Goal: Task Accomplishment & Management: Use online tool/utility

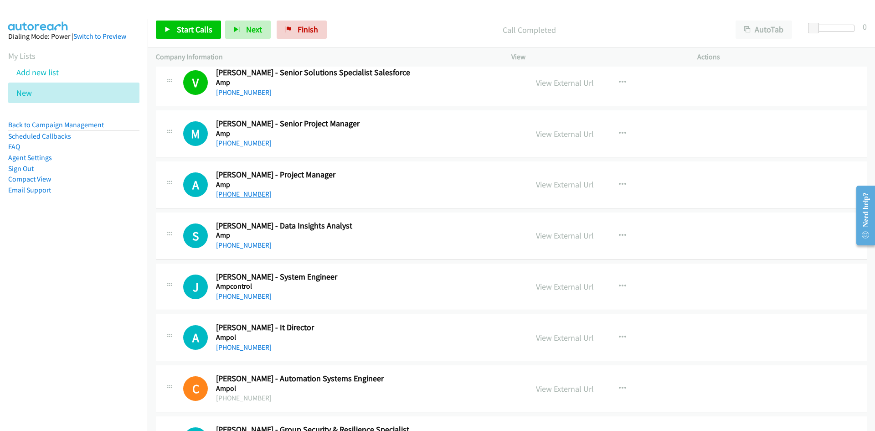
click at [234, 195] on link "+61 403 800 587" at bounding box center [244, 194] width 56 height 9
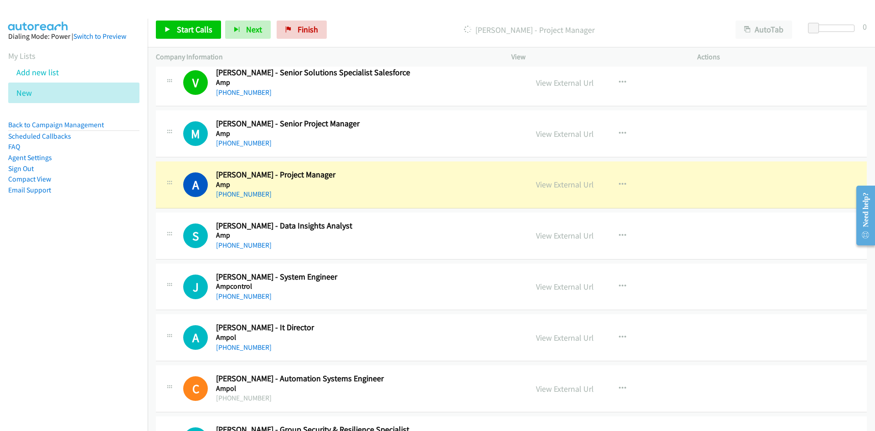
click at [400, 240] on div "+61 420 377 233" at bounding box center [366, 245] width 300 height 11
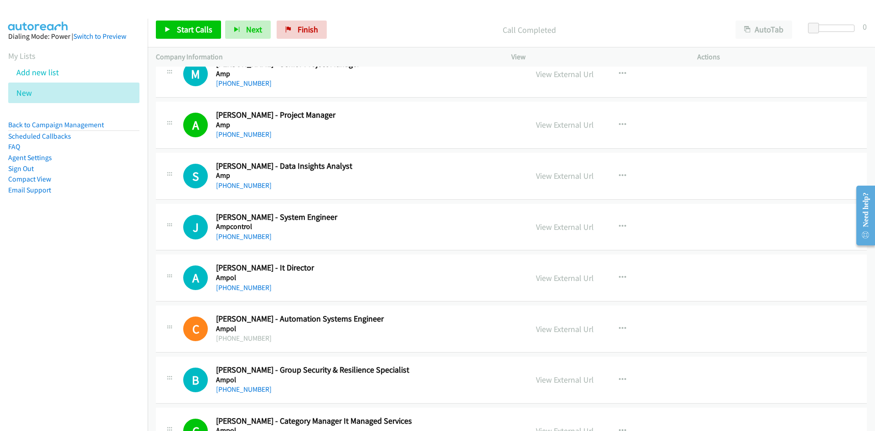
scroll to position [4556, 0]
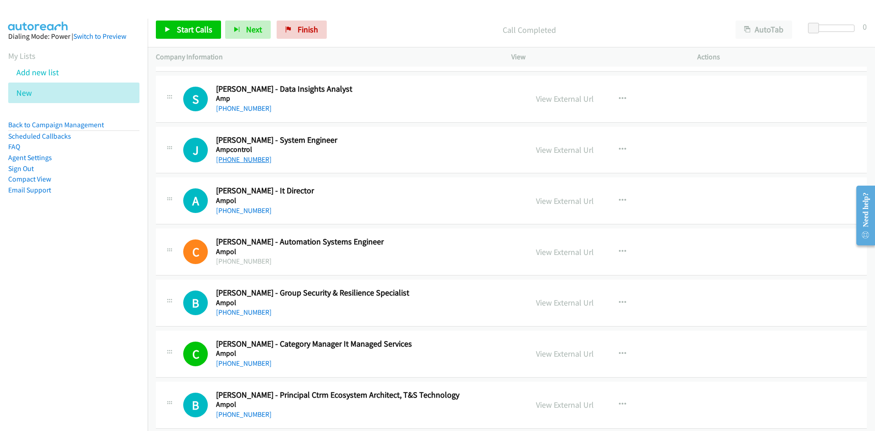
click at [241, 160] on link "+61 422 738 493" at bounding box center [244, 159] width 56 height 9
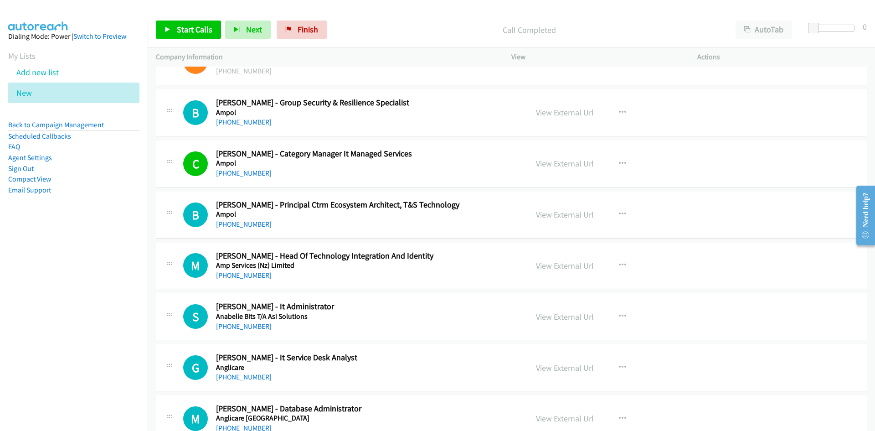
scroll to position [4784, 0]
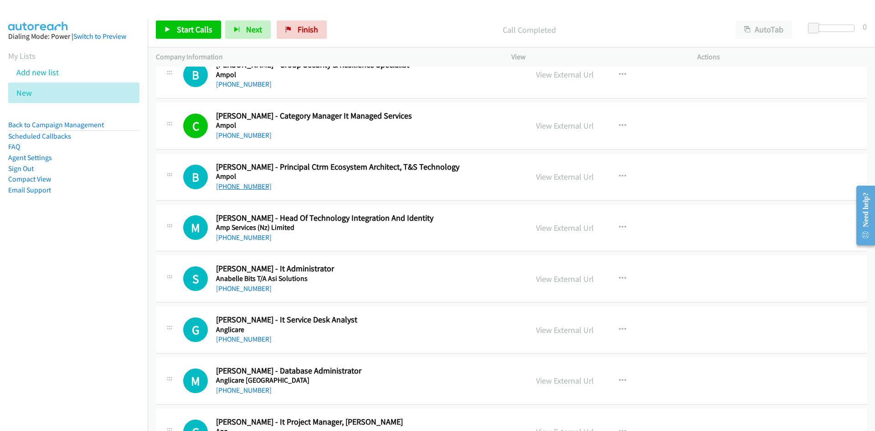
click at [240, 187] on link "+61 2 8574 7545" at bounding box center [244, 186] width 56 height 9
click at [384, 249] on div "M Callback Scheduled Marc Nunes - Head Of Technology Integration And Identity A…" at bounding box center [511, 228] width 711 height 47
click at [249, 339] on link "+61 2 9421 5400" at bounding box center [244, 338] width 56 height 9
click at [433, 275] on h5 "Anabelle Bits T/A Asi Solutions" at bounding box center [366, 278] width 300 height 9
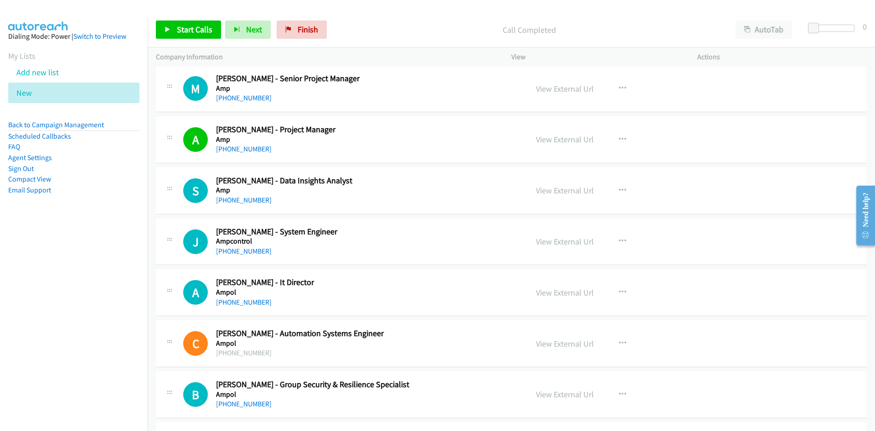
scroll to position [4465, 0]
click at [248, 249] on link "+61 422 738 493" at bounding box center [244, 250] width 56 height 9
drag, startPoint x: 345, startPoint y: 190, endPoint x: 351, endPoint y: 190, distance: 5.9
click at [345, 190] on h5 "Amp" at bounding box center [366, 189] width 300 height 9
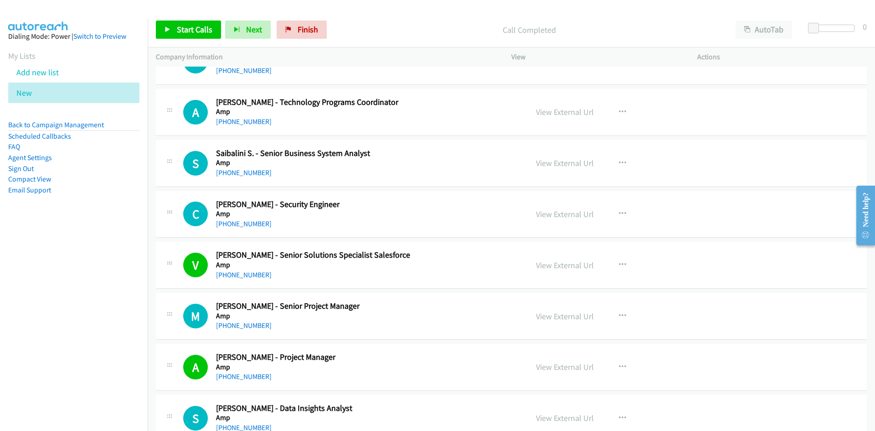
scroll to position [4192, 0]
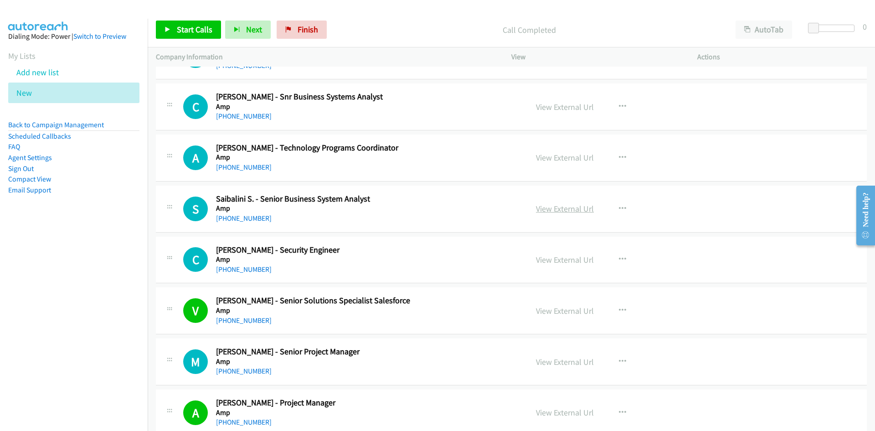
click at [562, 210] on link "View External Url" at bounding box center [565, 208] width 58 height 10
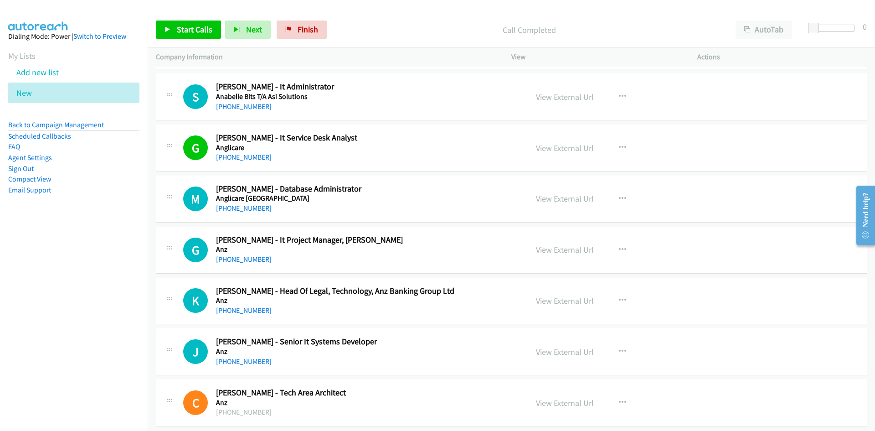
scroll to position [4966, 0]
click at [241, 259] on link "+61 3 9273 5555" at bounding box center [244, 258] width 56 height 9
click at [471, 248] on h5 "Anz" at bounding box center [366, 248] width 300 height 9
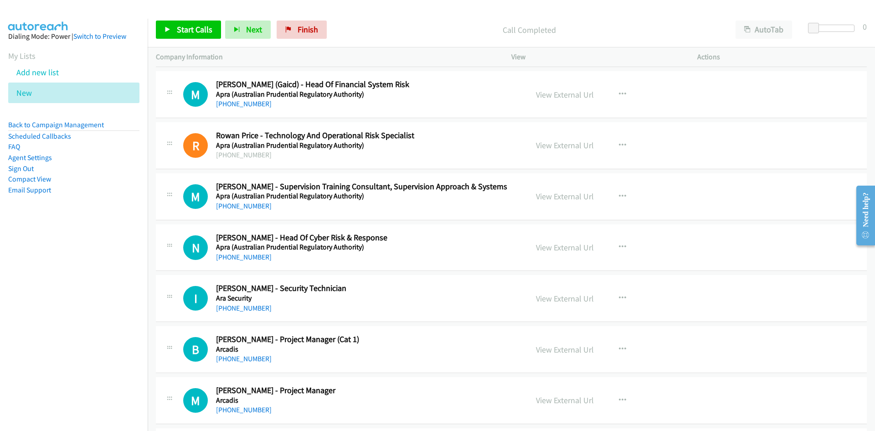
scroll to position [6105, 0]
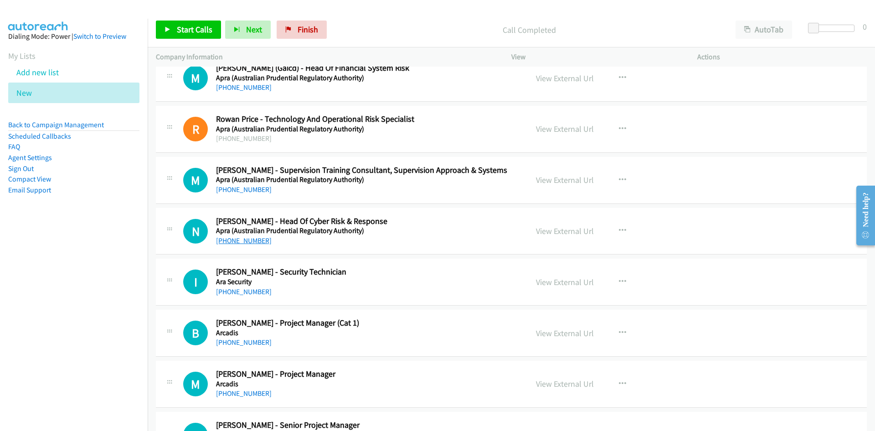
click at [250, 240] on link "+61 409 044 051" at bounding box center [244, 240] width 56 height 9
click at [453, 224] on h2 "Nick Stanton - Head Of Cyber Risk & Response" at bounding box center [366, 221] width 300 height 10
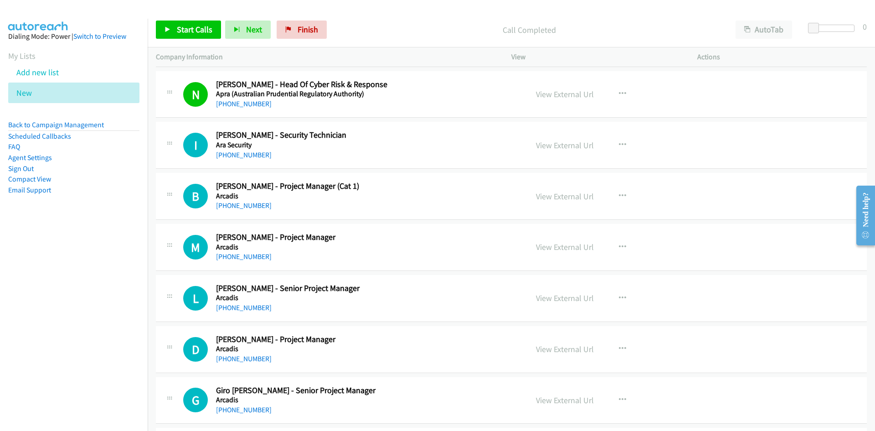
scroll to position [6288, 0]
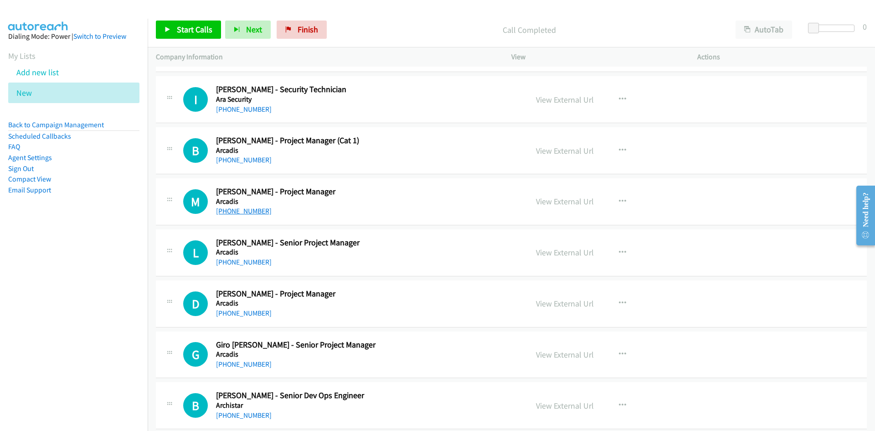
click at [233, 208] on link "+61 451 505 242" at bounding box center [244, 210] width 56 height 9
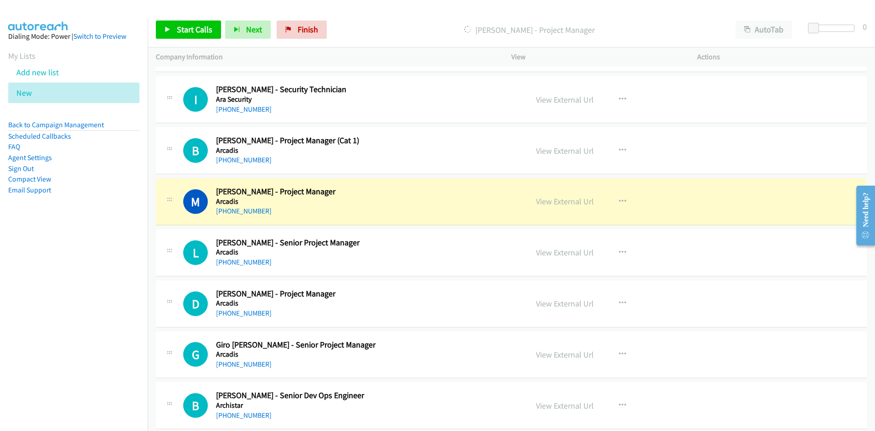
click at [452, 207] on div "+61 451 505 242" at bounding box center [366, 210] width 300 height 11
click at [555, 200] on link "View External Url" at bounding box center [565, 201] width 58 height 10
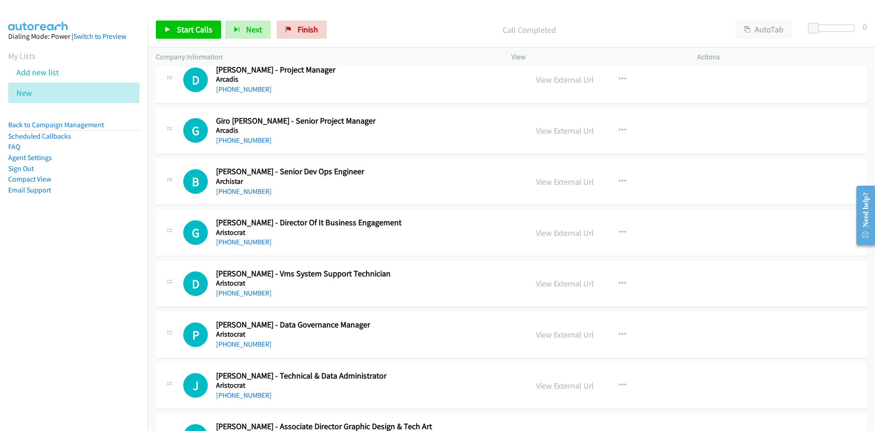
scroll to position [6515, 0]
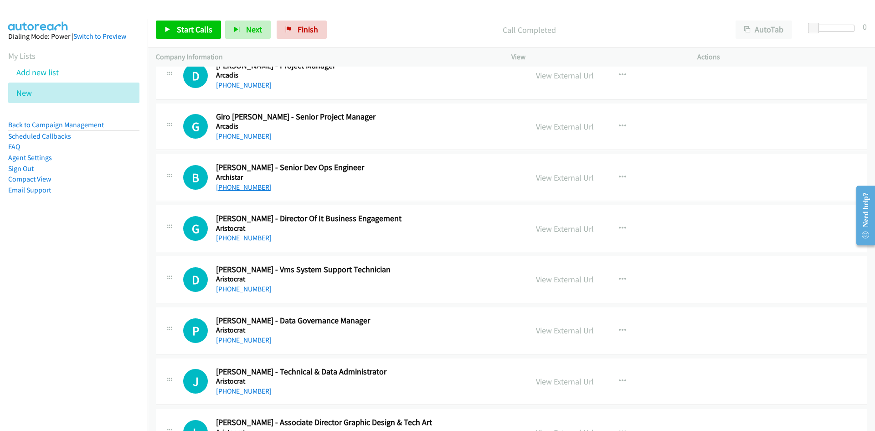
click at [235, 187] on link "+61 432 429 863" at bounding box center [244, 187] width 56 height 9
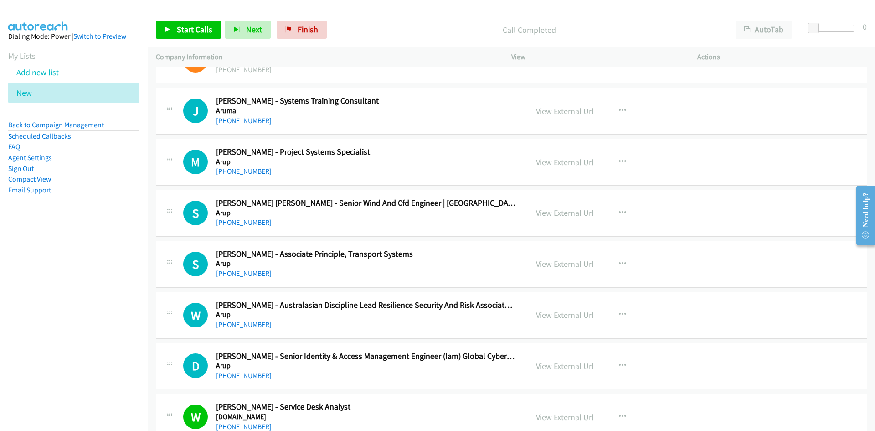
scroll to position [7108, 0]
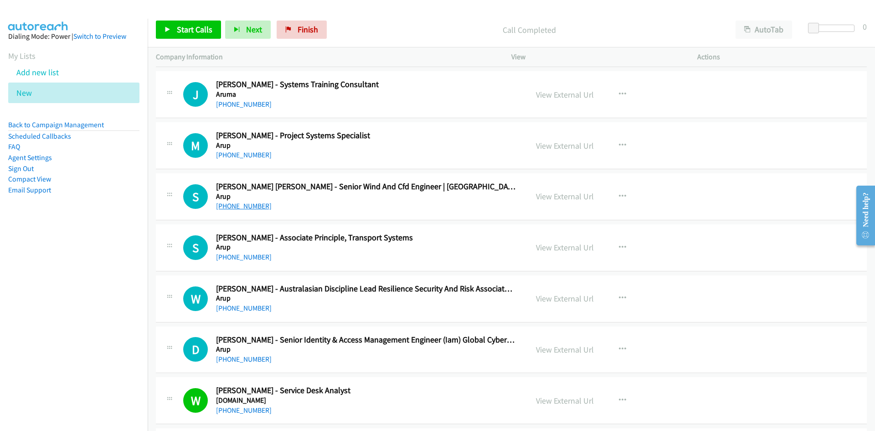
click at [242, 207] on link "+61 449 569 764" at bounding box center [244, 205] width 56 height 9
click at [494, 239] on h2 "Simon Makeham - Associate Principle, Transport Systems" at bounding box center [366, 237] width 300 height 10
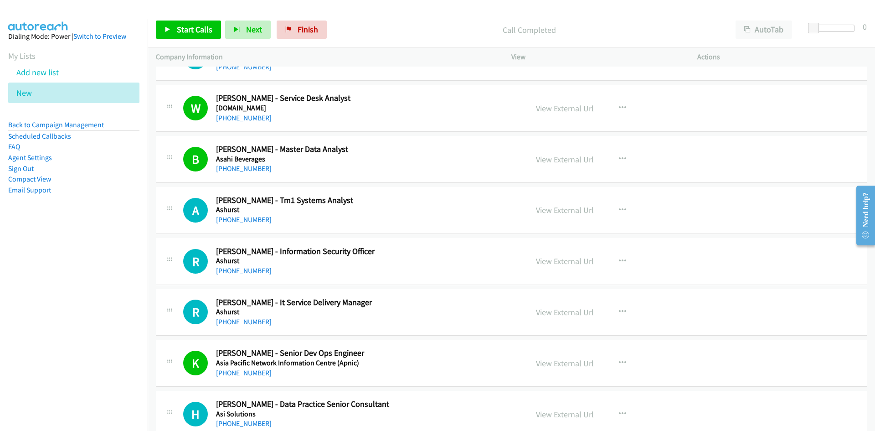
scroll to position [7427, 0]
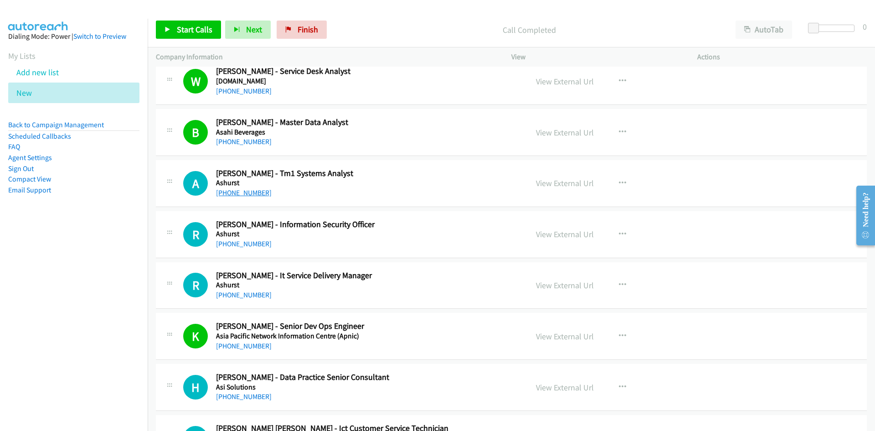
click at [237, 190] on link "+61 2 9258 6123" at bounding box center [244, 192] width 56 height 9
click at [442, 239] on div "+61 451 726 207" at bounding box center [366, 243] width 300 height 11
click at [244, 245] on link "+61 451 726 207" at bounding box center [244, 243] width 56 height 9
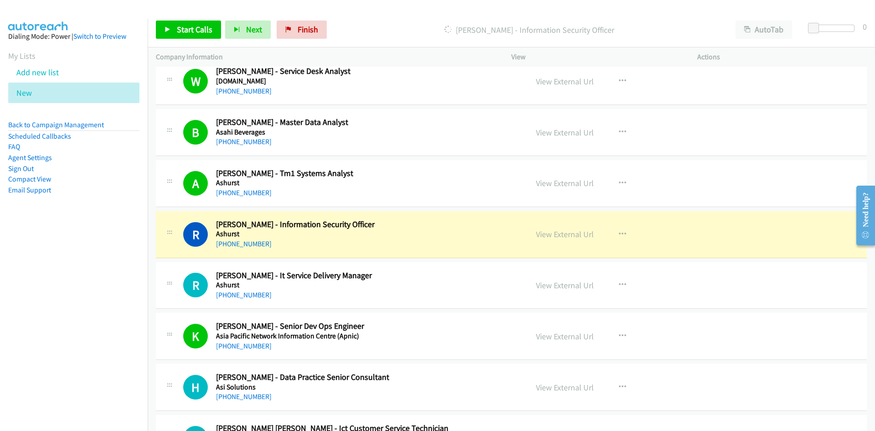
scroll to position [7472, 0]
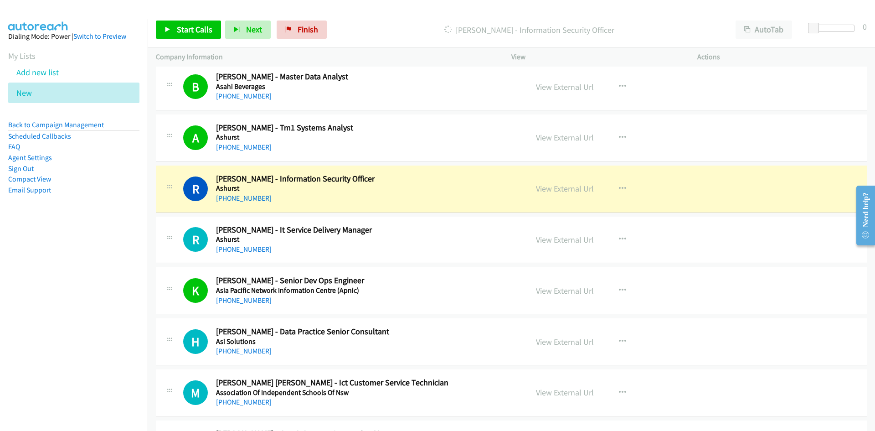
click at [456, 266] on td "K Callback Scheduled Kenji Suzuoki - Senior Dev Ops Engineer Asia Pacific Netwo…" at bounding box center [511, 290] width 727 height 51
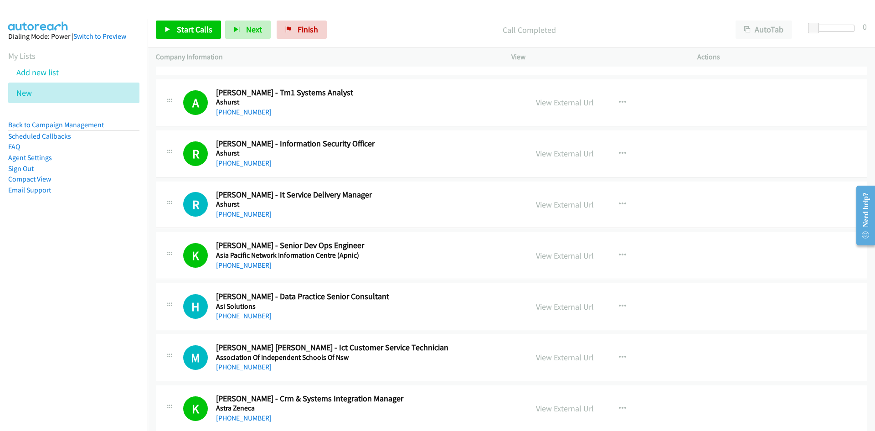
scroll to position [7518, 0]
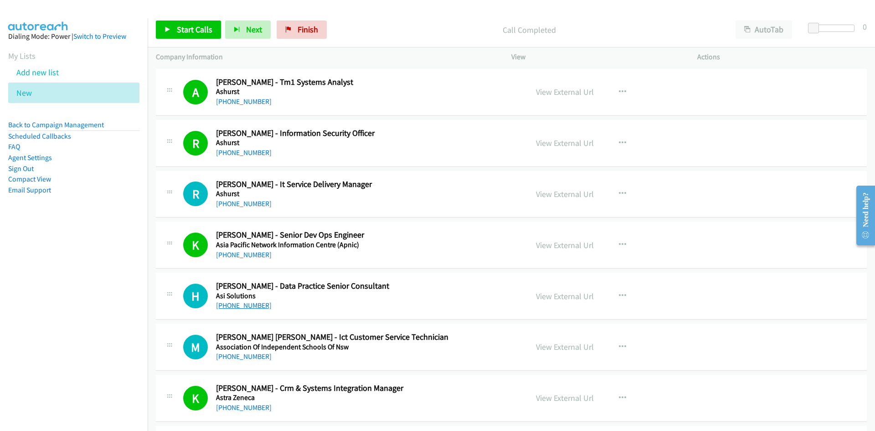
click at [249, 304] on link "+61 426 181 031" at bounding box center [244, 305] width 56 height 9
click at [426, 221] on td "K Callback Scheduled Kenji Suzuoki - Senior Dev Ops Engineer Asia Pacific Netwo…" at bounding box center [511, 245] width 727 height 51
click at [242, 207] on link "+61 2 9258 6000" at bounding box center [244, 203] width 56 height 9
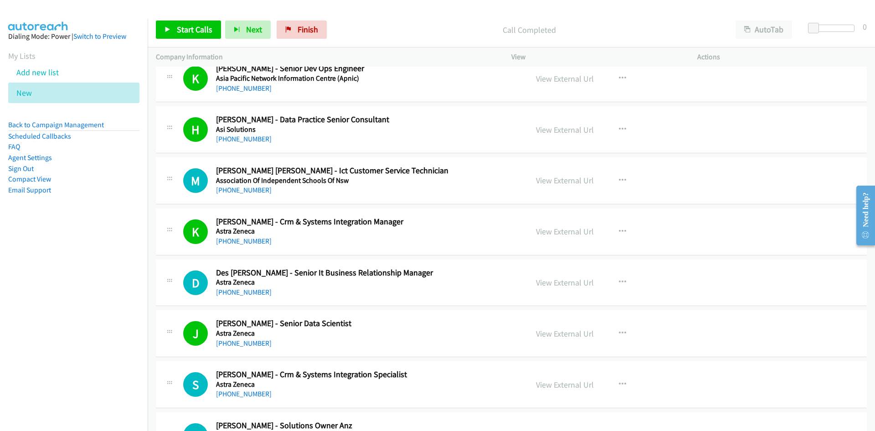
scroll to position [7700, 0]
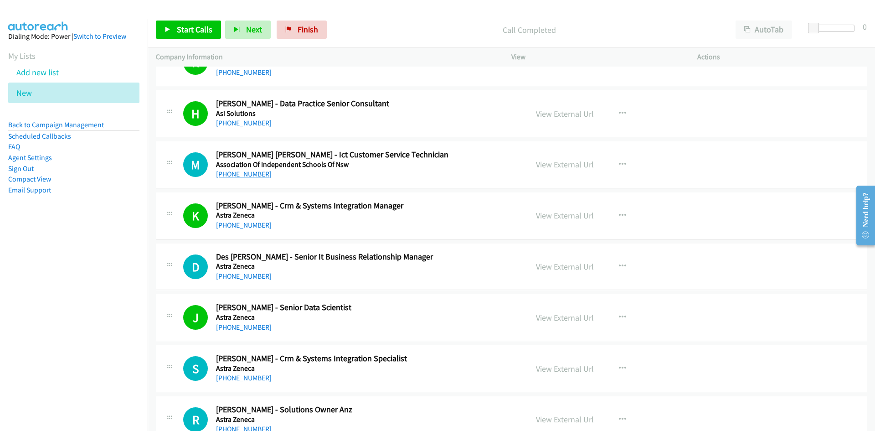
click at [247, 176] on link "+61 450 528 459" at bounding box center [244, 173] width 56 height 9
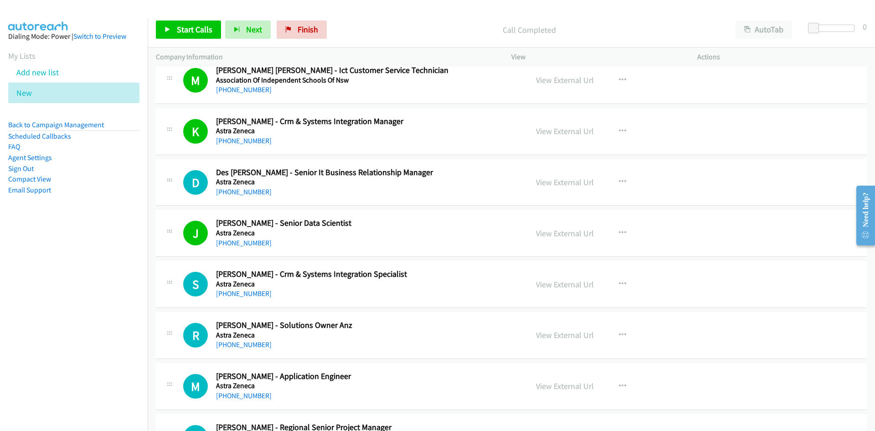
scroll to position [7791, 0]
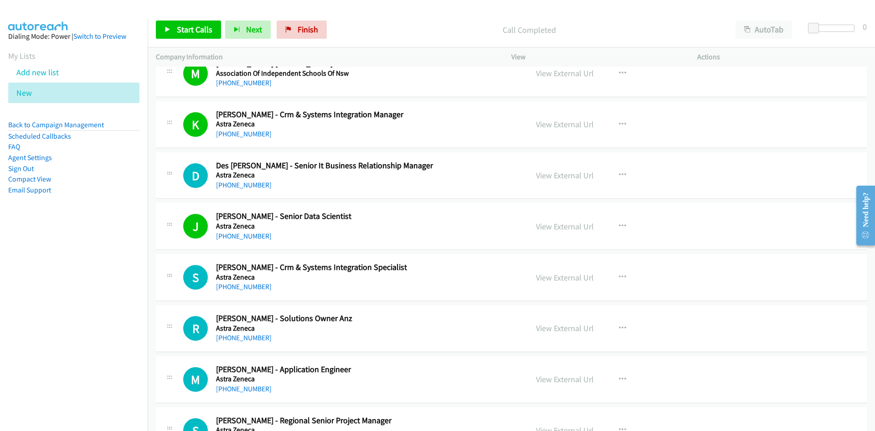
click at [409, 193] on div "D Callback Scheduled Des Shue - Senior It Business Relationship Manager Astra Z…" at bounding box center [511, 175] width 711 height 47
click at [249, 185] on link "+61 408 439 605" at bounding box center [244, 184] width 56 height 9
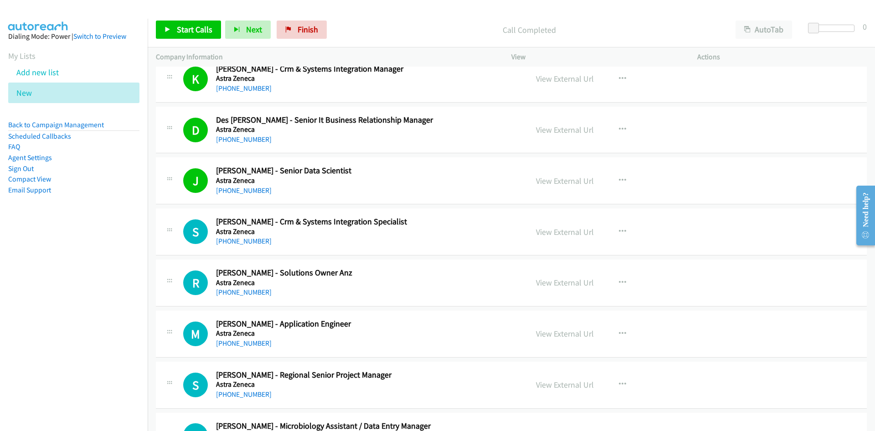
scroll to position [7882, 0]
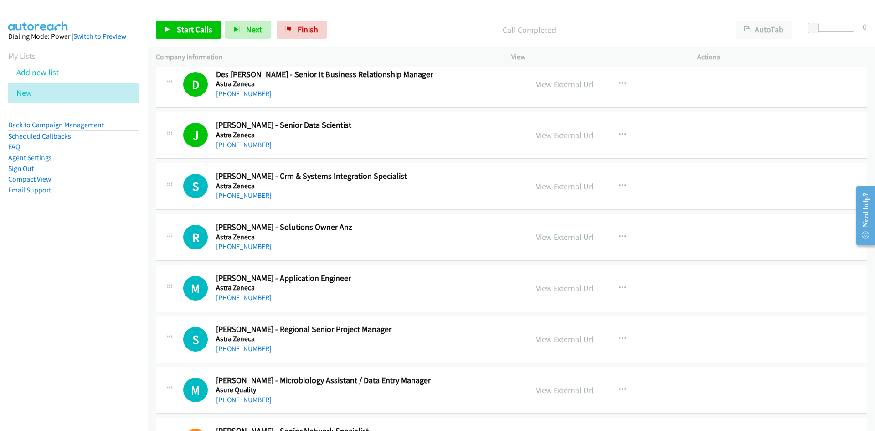
click at [450, 212] on td "R Callback Scheduled Robert Massingham - Solutions Owner Anz Astra Zeneca Austr…" at bounding box center [511, 237] width 727 height 51
click at [449, 221] on div "R Callback Scheduled Robert Massingham - Solutions Owner Anz Astra Zeneca Austr…" at bounding box center [511, 237] width 711 height 47
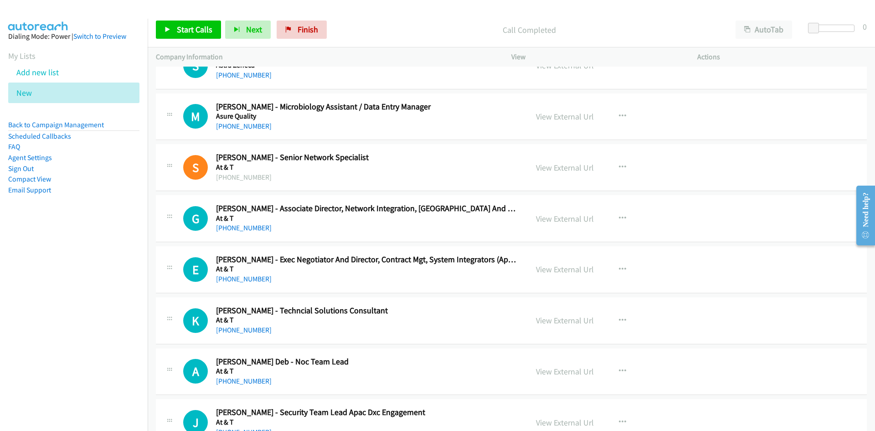
scroll to position [8247, 0]
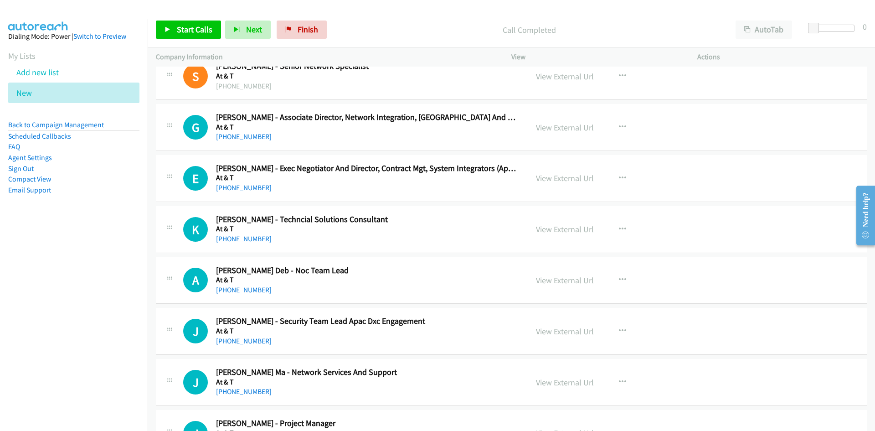
click at [230, 239] on link "+61 2 8907 0186" at bounding box center [244, 238] width 56 height 9
click at [492, 239] on div "+61 2 8907 0186" at bounding box center [366, 238] width 300 height 11
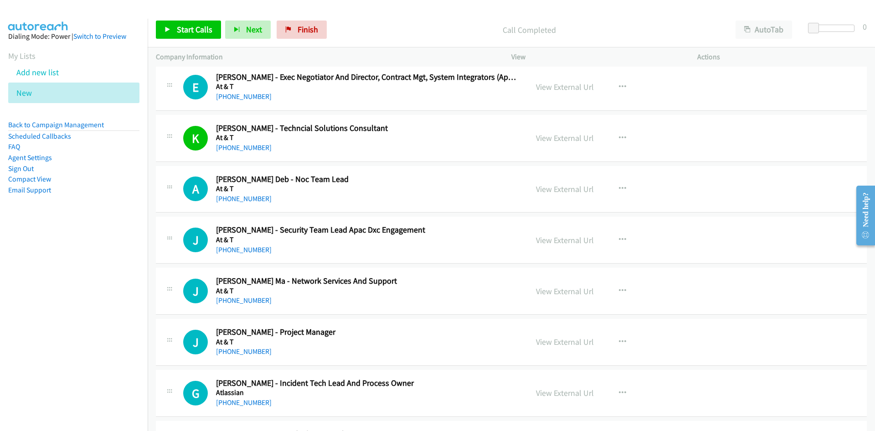
scroll to position [8383, 0]
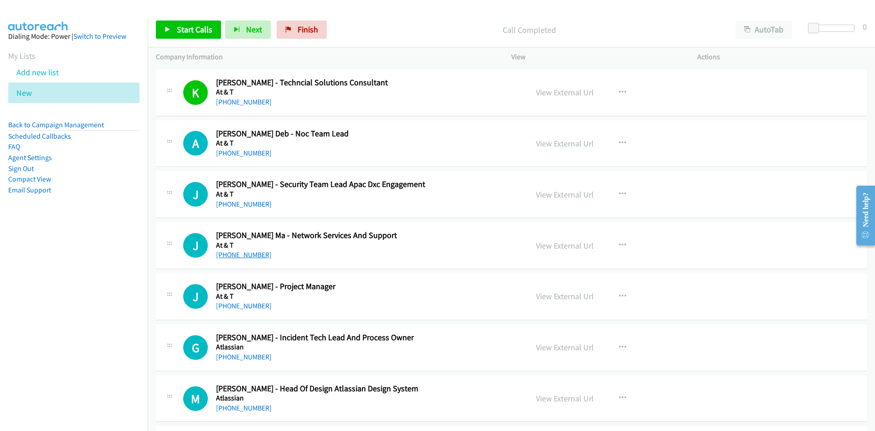
click at [246, 253] on link "+61 2 8907 0095" at bounding box center [244, 254] width 56 height 9
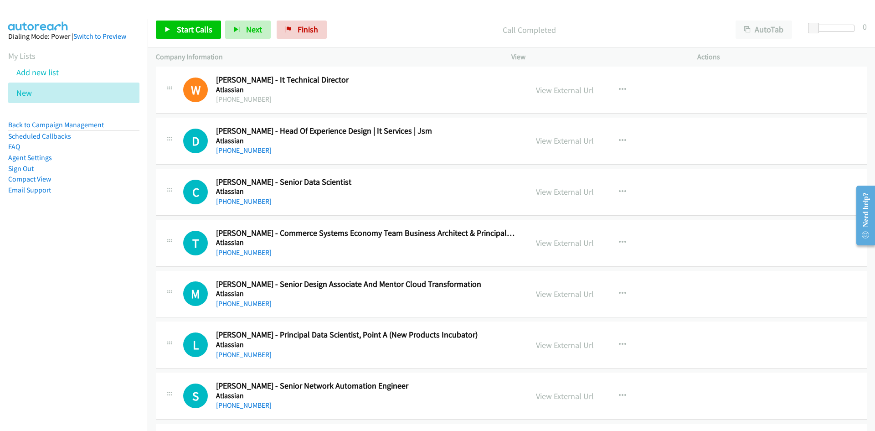
scroll to position [8839, 0]
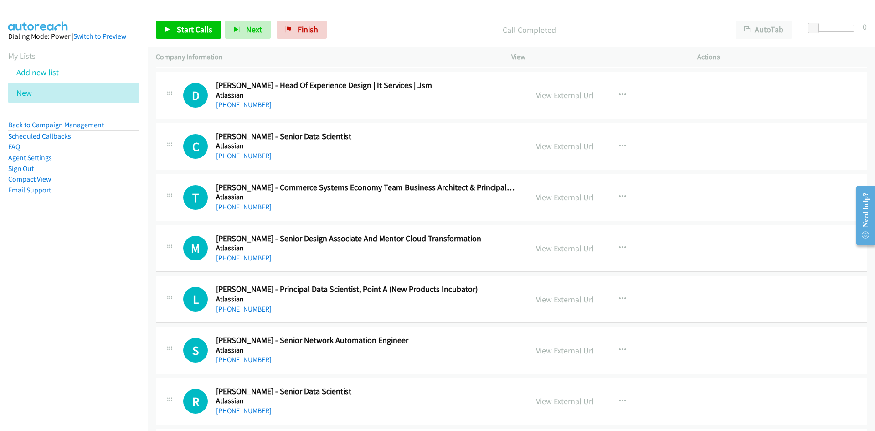
click at [236, 258] on link "+61 405 333 155" at bounding box center [244, 257] width 56 height 9
click at [441, 220] on div "T Callback Scheduled Thao Le - Commerce Systems Economy Team Business Architect…" at bounding box center [511, 197] width 711 height 47
click at [231, 154] on link "+61 3 8602 0145" at bounding box center [244, 155] width 56 height 9
click at [463, 268] on div "M Callback Scheduled Mike Yanin - Senior Design Associate And Mentor Cloud Tran…" at bounding box center [511, 248] width 711 height 47
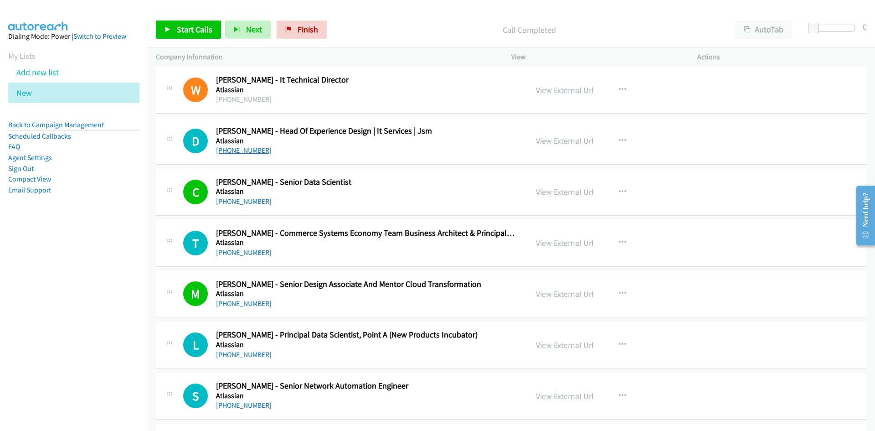
click at [232, 150] on link "+61 401 840 701" at bounding box center [244, 150] width 56 height 9
click at [482, 256] on div "+61 416 259 966" at bounding box center [366, 252] width 300 height 11
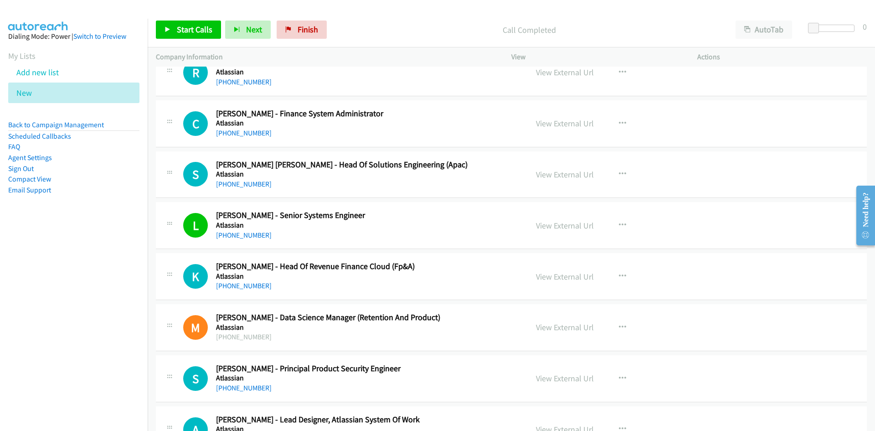
scroll to position [9158, 0]
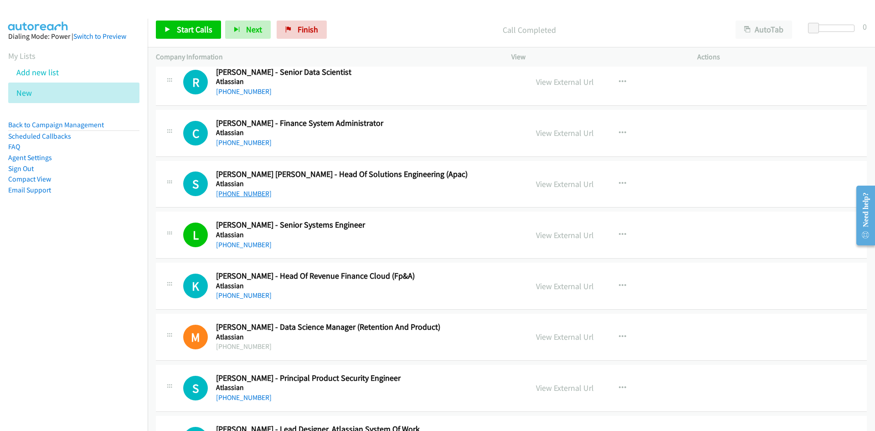
click at [241, 195] on link "+61 404 679 585" at bounding box center [244, 193] width 56 height 9
click at [458, 257] on div "L Callback Scheduled Lei Ma - Senior Systems Engineer Atlassian Australia/Sydne…" at bounding box center [511, 234] width 711 height 47
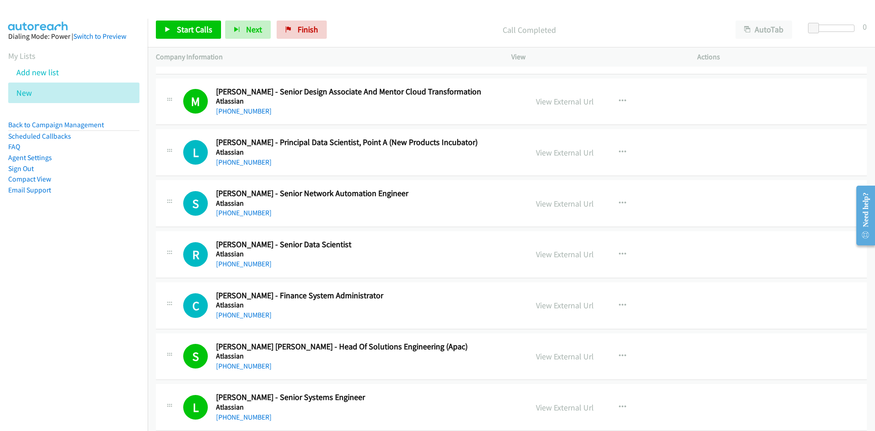
scroll to position [8976, 0]
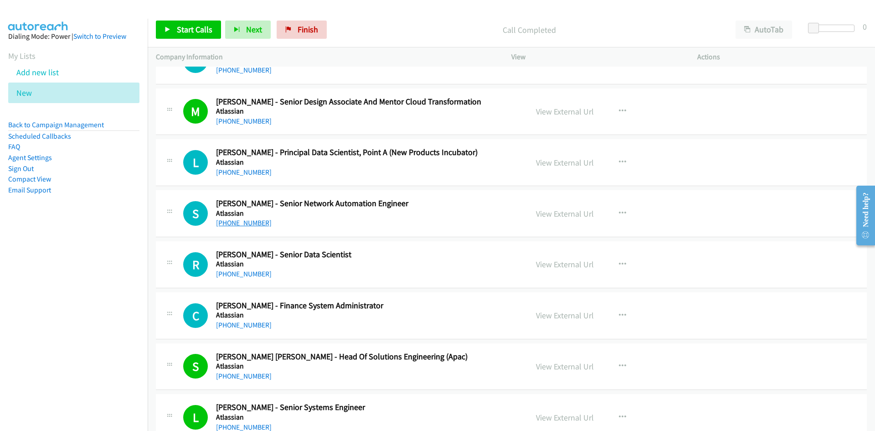
click at [238, 224] on link "+61 425 212 361" at bounding box center [244, 222] width 56 height 9
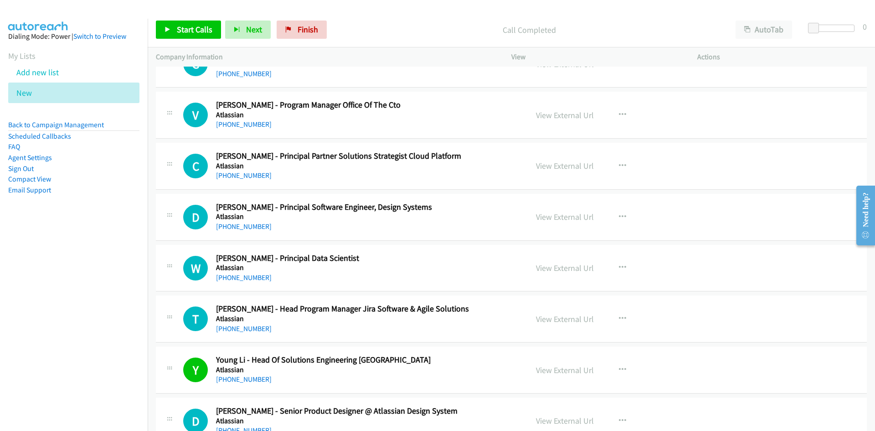
scroll to position [10160, 0]
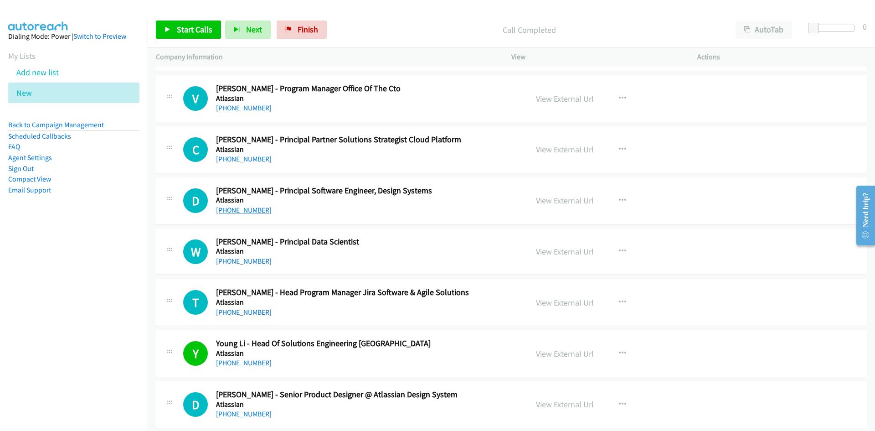
click at [237, 206] on link "+61 401 086 973" at bounding box center [244, 209] width 56 height 9
click at [556, 201] on link "View External Url" at bounding box center [565, 200] width 58 height 10
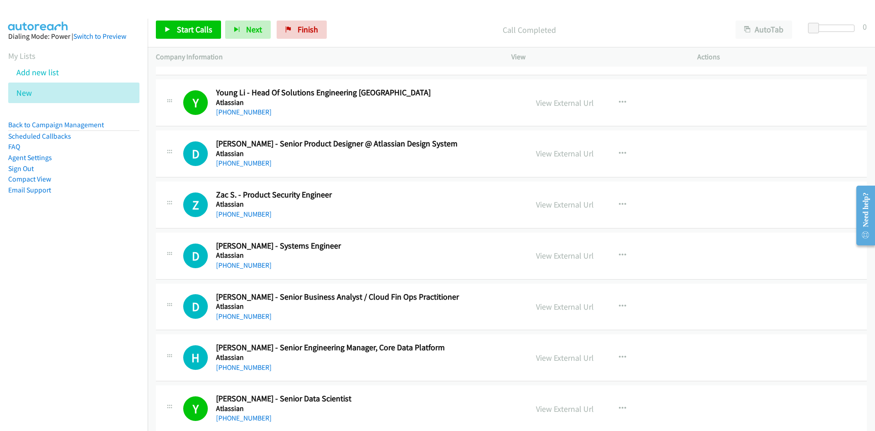
scroll to position [10434, 0]
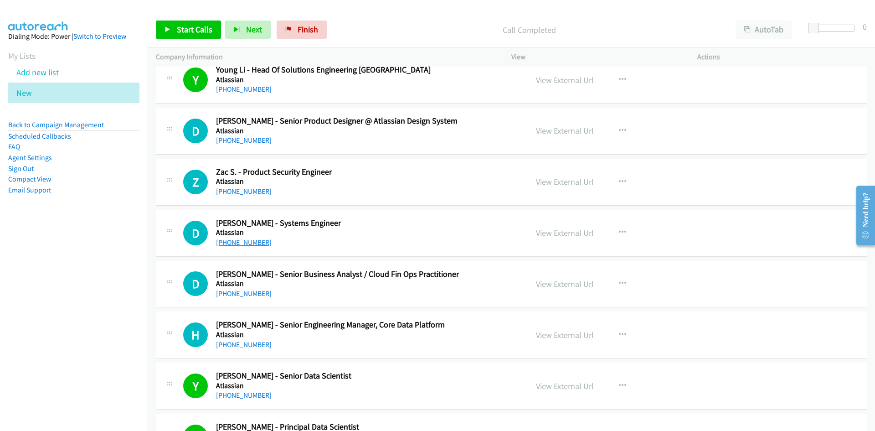
click at [245, 244] on link "+61 2 8076 0700" at bounding box center [244, 242] width 56 height 9
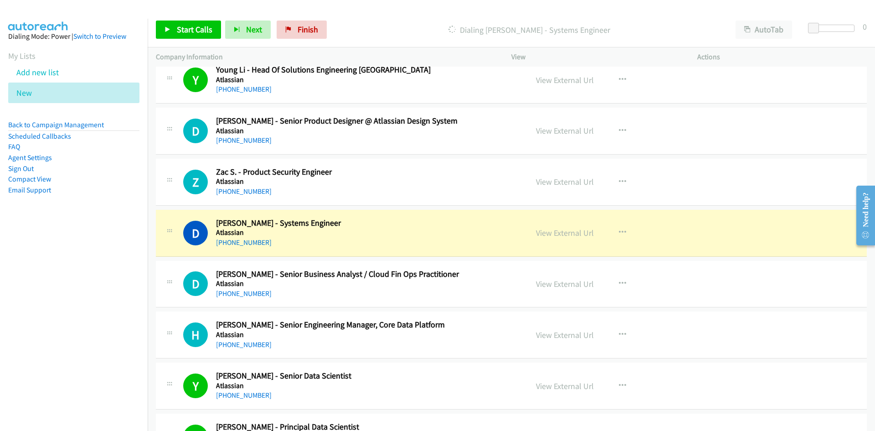
click at [458, 222] on h2 "Daniel Choi - Systems Engineer" at bounding box center [366, 223] width 300 height 10
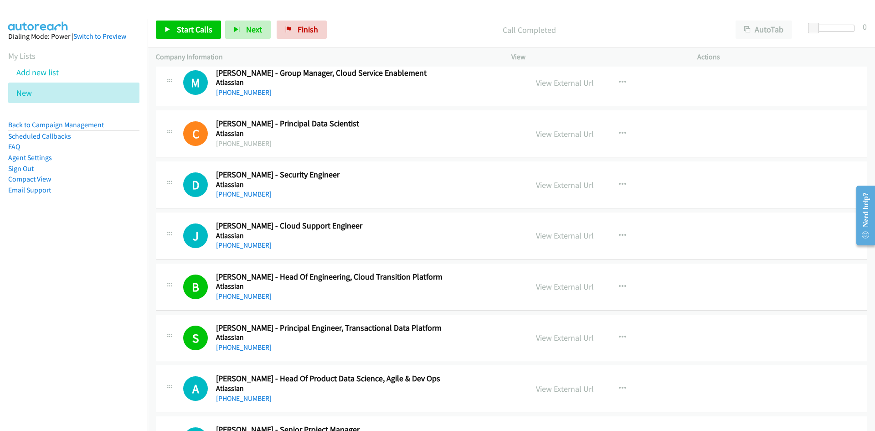
scroll to position [10753, 0]
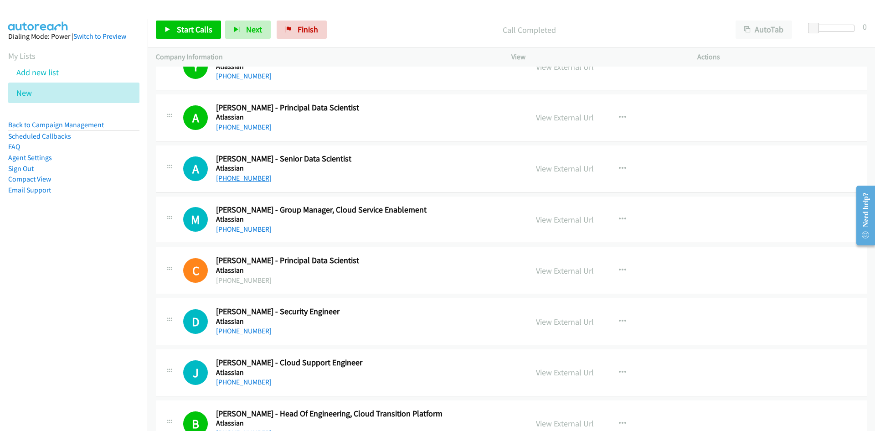
click at [233, 176] on link "+61 403 207 648" at bounding box center [244, 178] width 56 height 9
click at [419, 224] on div "+61 405 160 905" at bounding box center [366, 229] width 300 height 11
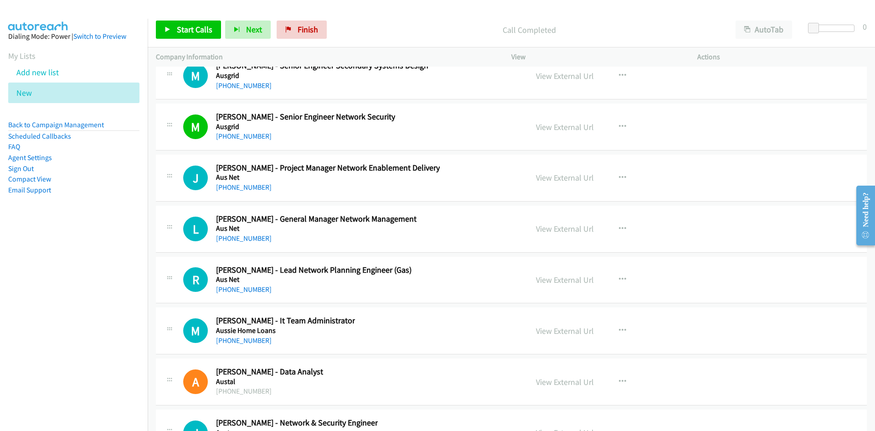
scroll to position [13167, 0]
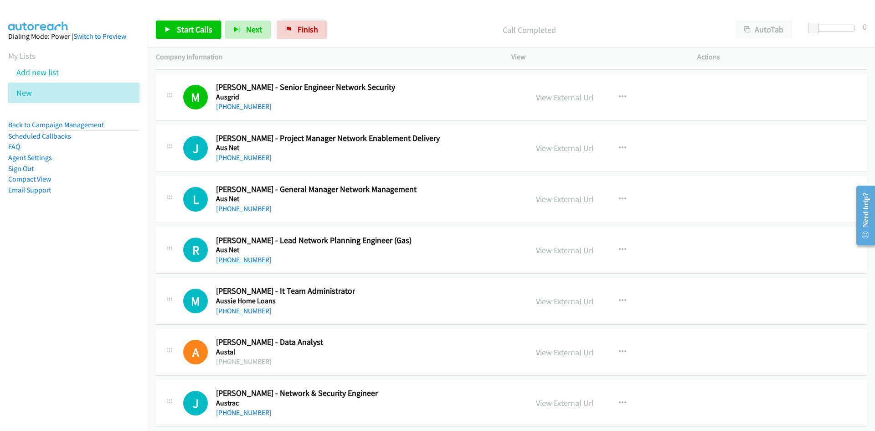
click at [251, 257] on link "+61 3 9695 6013" at bounding box center [244, 259] width 56 height 9
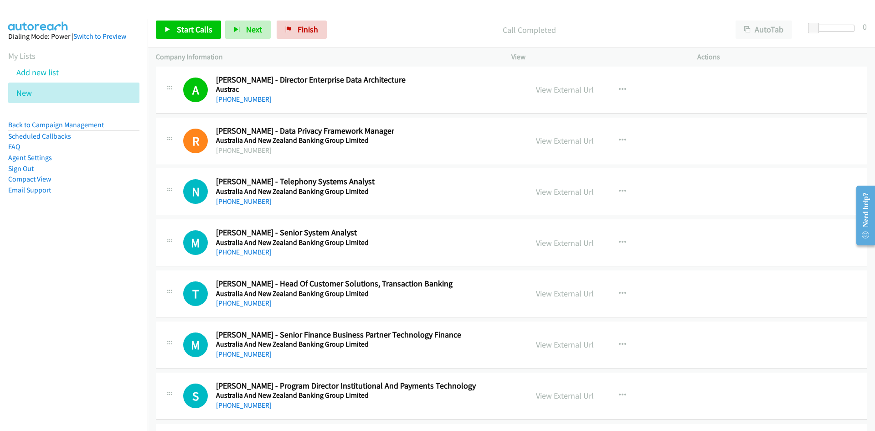
scroll to position [13532, 0]
click at [235, 198] on link "+61 2 4224 1456" at bounding box center [244, 200] width 56 height 9
click at [490, 207] on div "N Callback Scheduled Niassa Sergi - Telephony Systems Analyst Australia And New…" at bounding box center [511, 191] width 711 height 47
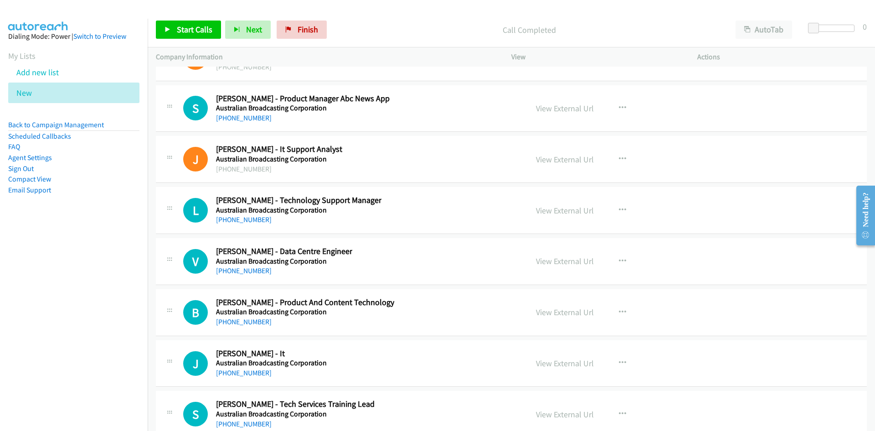
scroll to position [14170, 0]
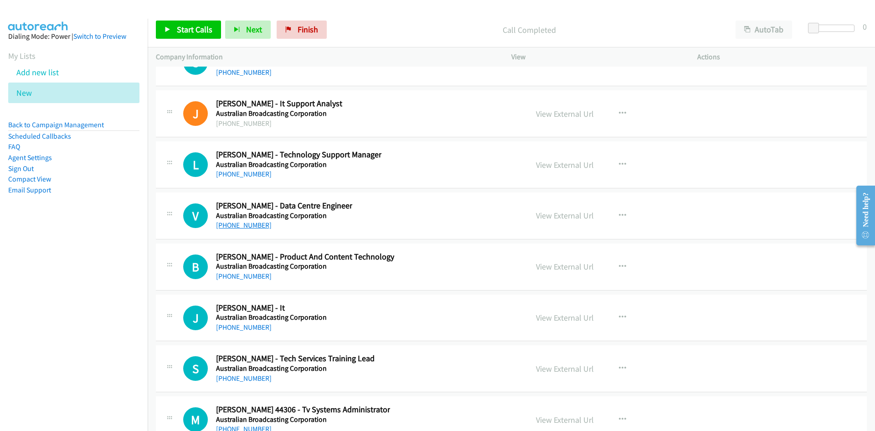
click at [245, 222] on link "+61 2 8333 4336" at bounding box center [244, 225] width 56 height 9
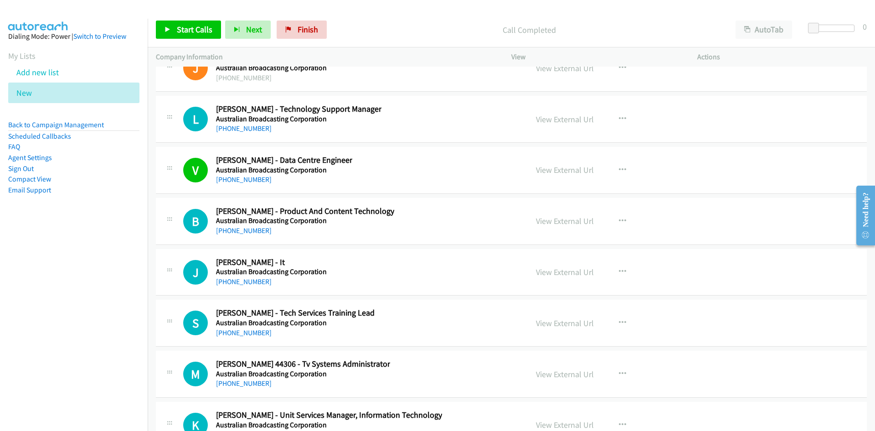
click at [441, 216] on div "B Callback Scheduled Brett Pattinson - Product And Content Technology Australia…" at bounding box center [351, 221] width 336 height 30
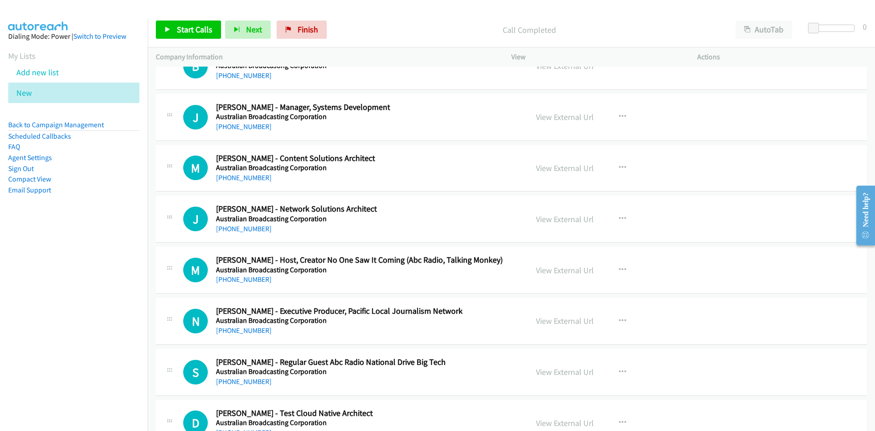
scroll to position [14625, 0]
click at [241, 224] on link "+61 2 8627 0606" at bounding box center [244, 228] width 56 height 9
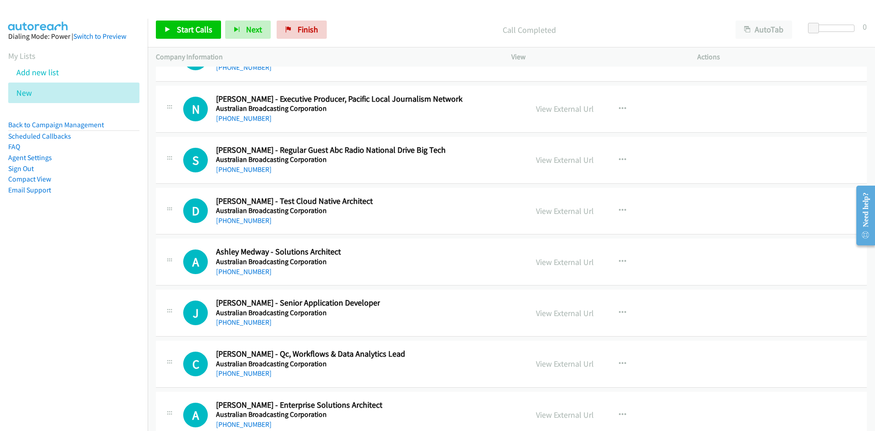
scroll to position [14853, 0]
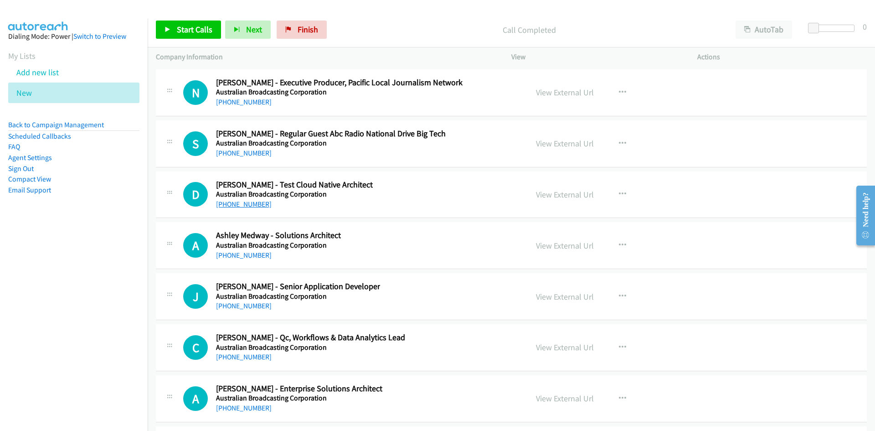
click at [237, 202] on link "+61 2 8333 1500" at bounding box center [244, 204] width 56 height 9
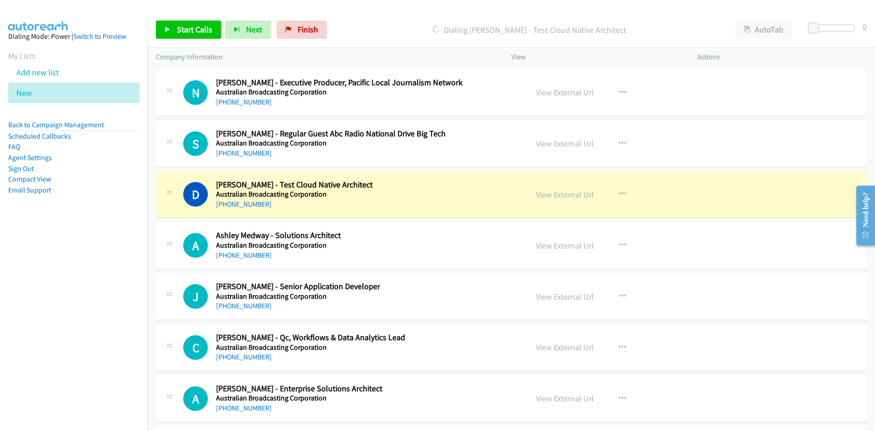
click at [444, 228] on div "A Callback Scheduled Ashley Medway - Solutions Architect Australian Broadcastin…" at bounding box center [511, 245] width 711 height 47
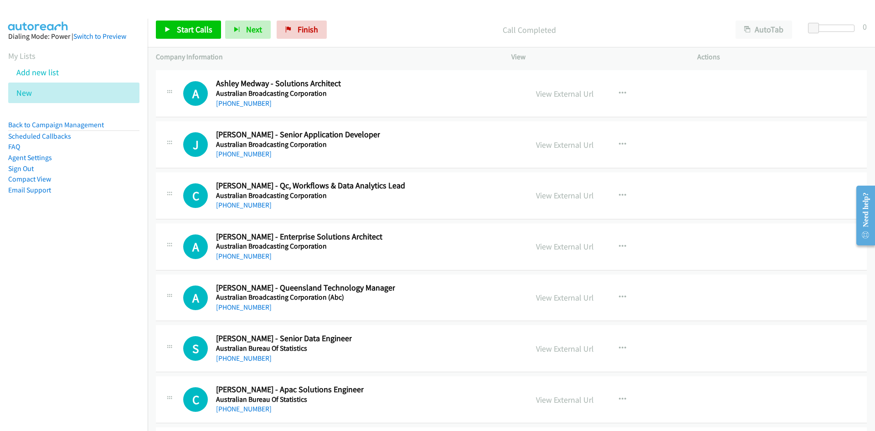
scroll to position [15035, 0]
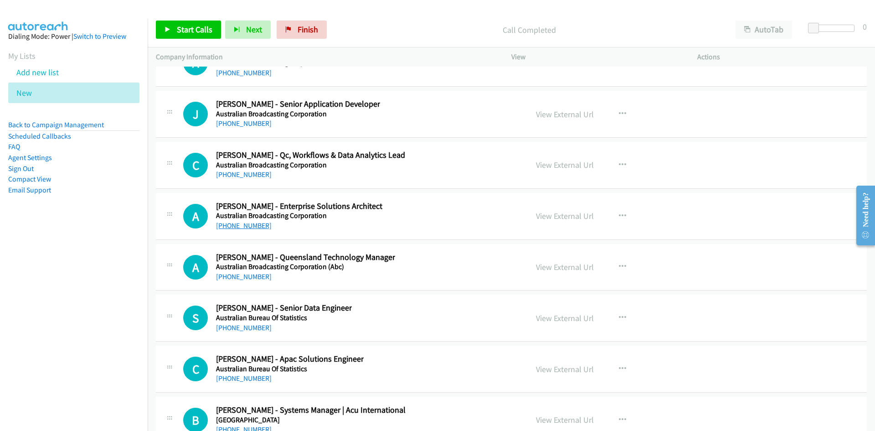
click at [241, 226] on link "+61 2 8333 3189" at bounding box center [244, 225] width 56 height 9
click at [244, 325] on link "+61 2 9268 4165" at bounding box center [244, 327] width 56 height 9
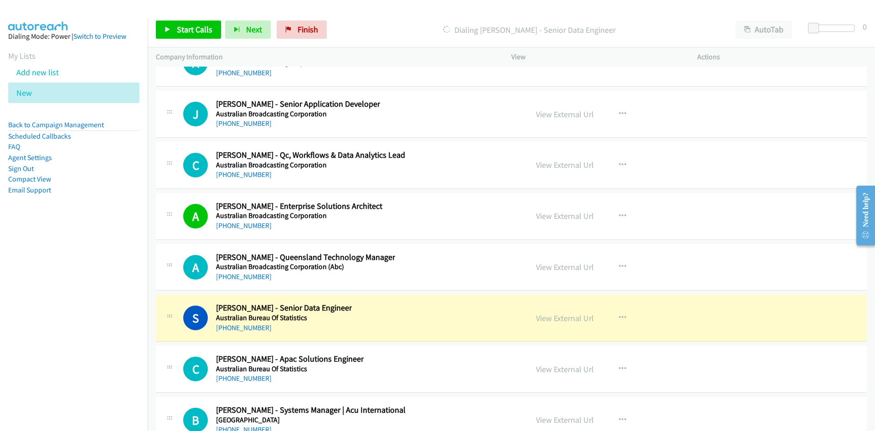
scroll to position [15081, 0]
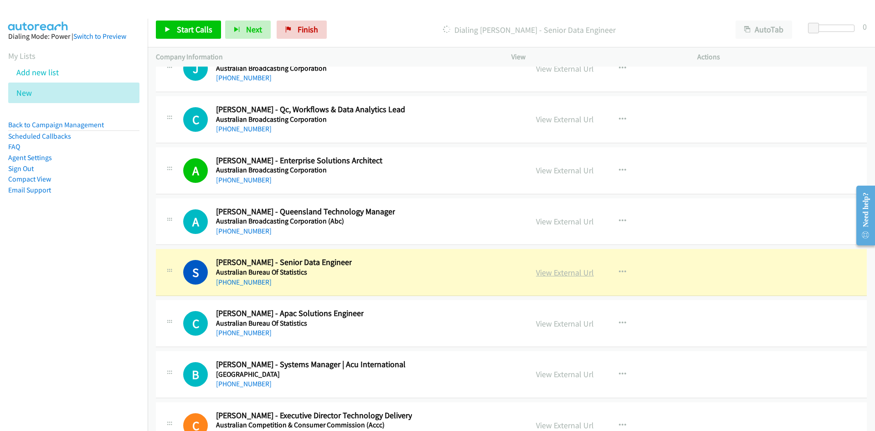
click at [556, 270] on link "View External Url" at bounding box center [565, 272] width 58 height 10
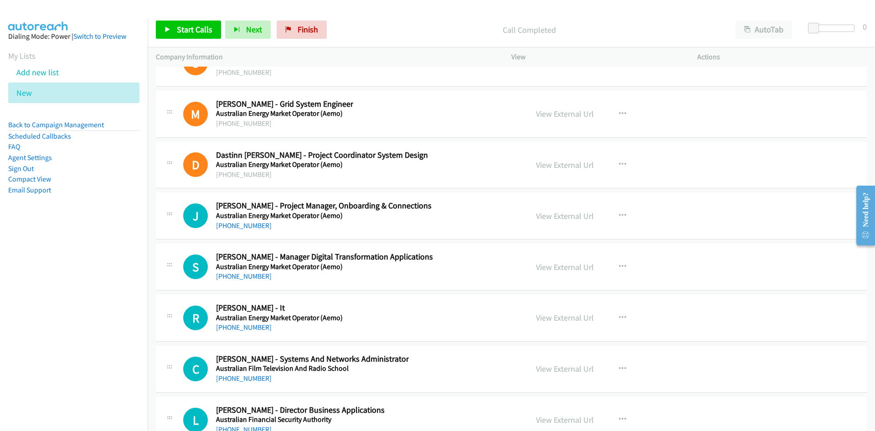
scroll to position [15719, 0]
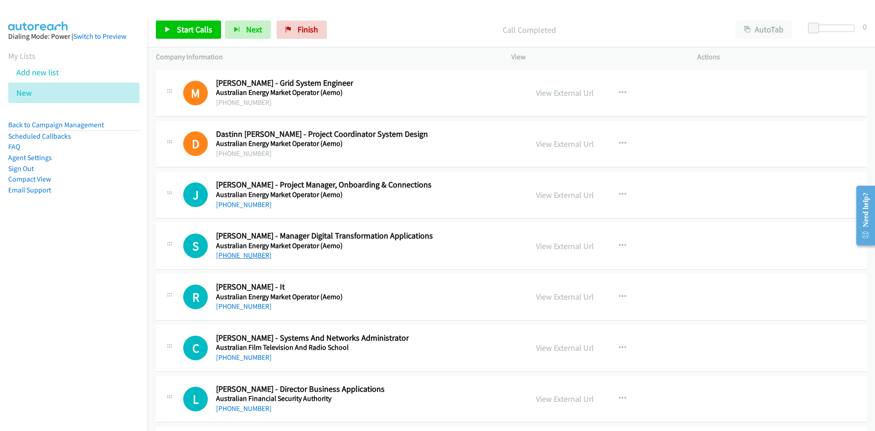
click at [230, 254] on link "+61 2 8884 5309" at bounding box center [244, 255] width 56 height 9
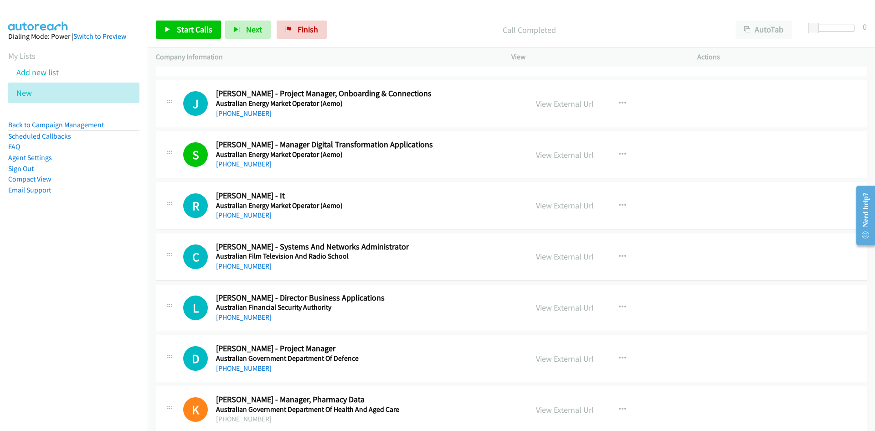
click at [452, 241] on div "C Callback Scheduled Chris Palmer - Systems And Networks Administrator Australi…" at bounding box center [351, 256] width 336 height 30
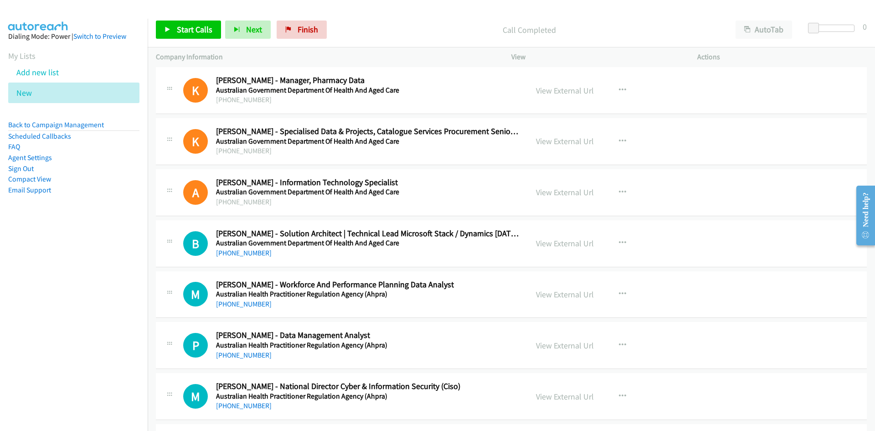
scroll to position [16175, 0]
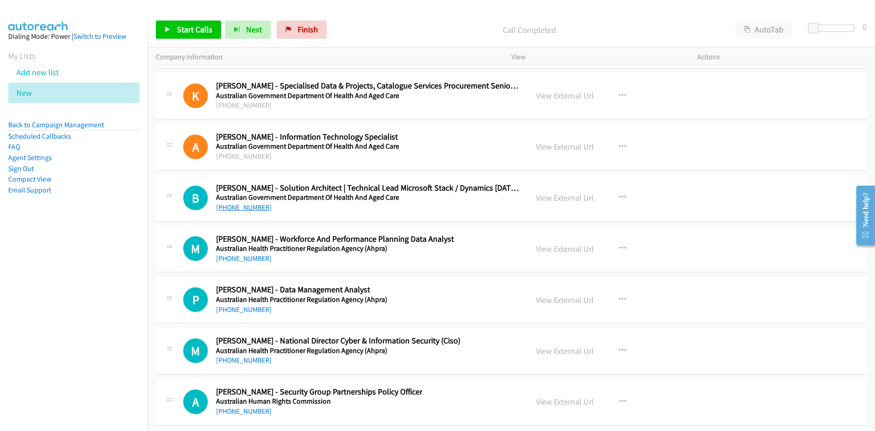
click at [238, 205] on link "+61 424 584 244" at bounding box center [244, 207] width 56 height 9
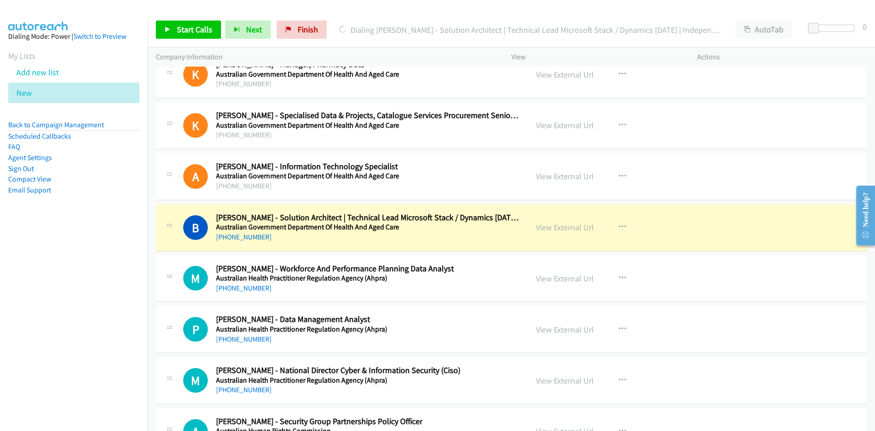
scroll to position [16129, 0]
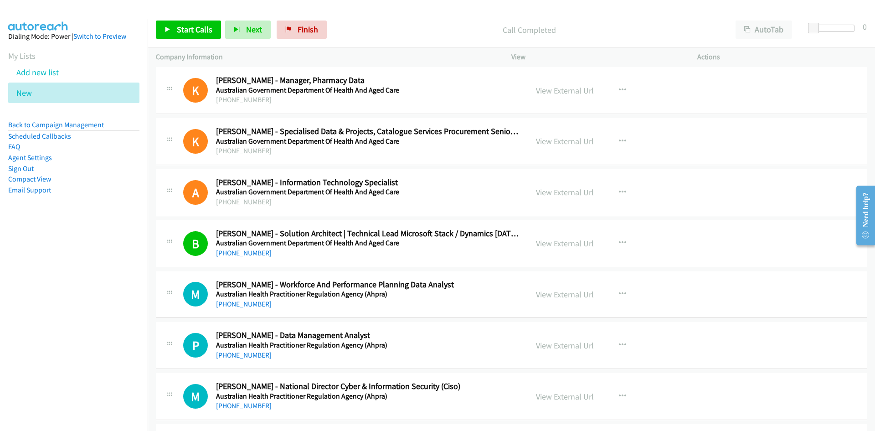
click at [437, 290] on h5 "Australian Health Practitioner Regulation Agency (Ahpra)" at bounding box center [335, 293] width 238 height 9
click at [246, 352] on link "+61 410 557 170" at bounding box center [244, 354] width 56 height 9
click at [411, 306] on div "+61 3 8708 9701" at bounding box center [335, 303] width 238 height 11
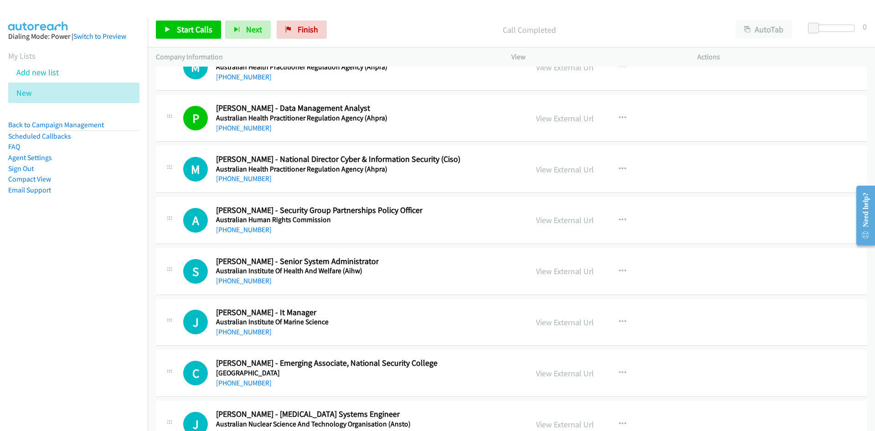
scroll to position [16357, 0]
click at [246, 281] on link "+61 2 9622 8689" at bounding box center [244, 279] width 56 height 9
click at [422, 258] on div "S Callback Scheduled Swapan Roy - Senior System Administrator Australian Instit…" at bounding box center [351, 270] width 336 height 30
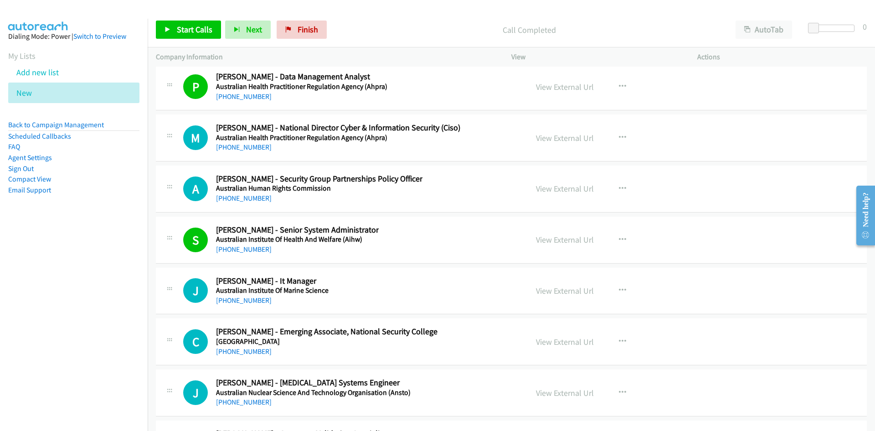
scroll to position [16402, 0]
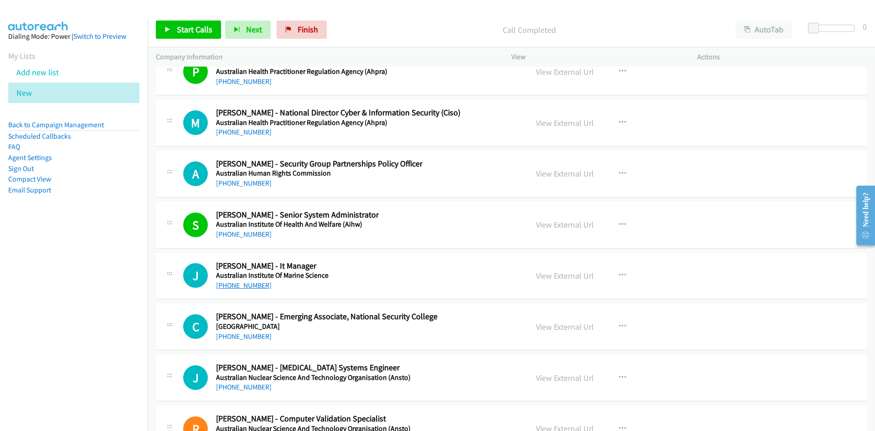
click at [254, 284] on link "+61 413 953 811" at bounding box center [244, 285] width 56 height 9
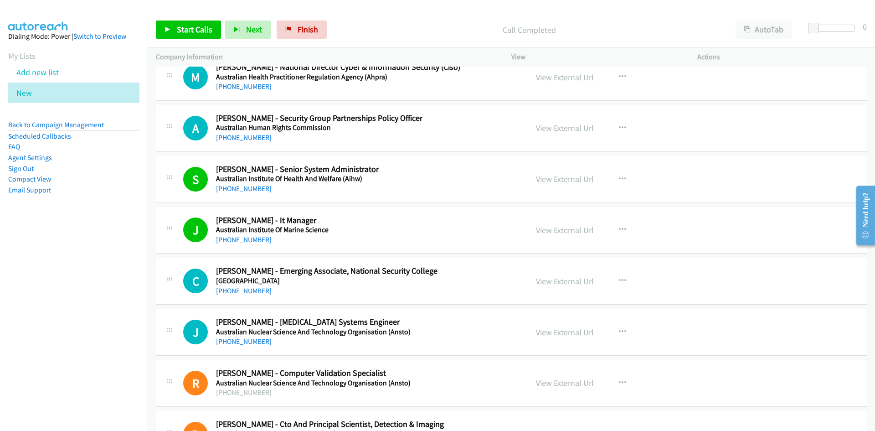
click at [434, 291] on div "+61 479 166 168" at bounding box center [326, 290] width 221 height 11
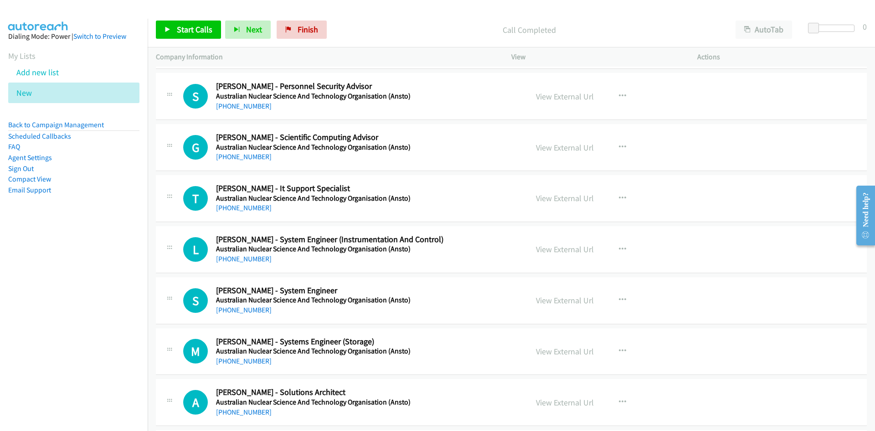
scroll to position [16904, 0]
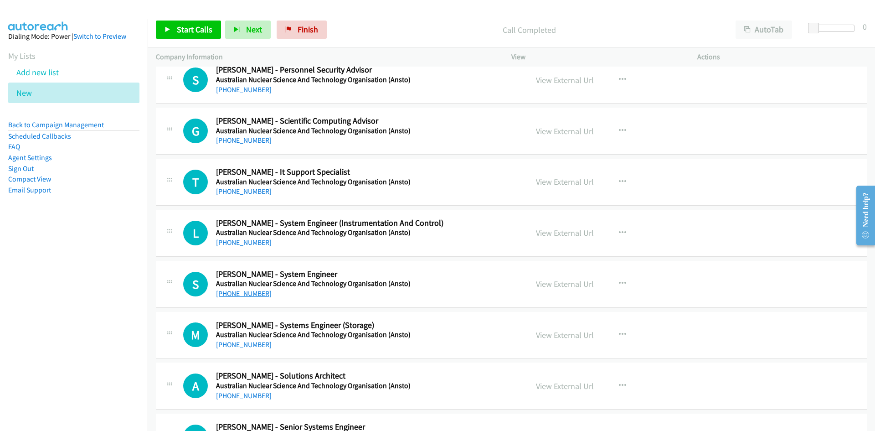
click at [250, 291] on link "+61 435 089 023" at bounding box center [244, 293] width 56 height 9
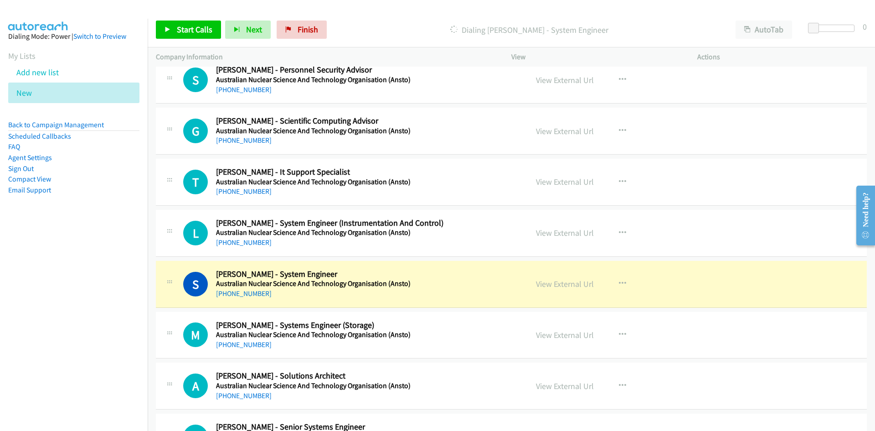
drag, startPoint x: 433, startPoint y: 283, endPoint x: 441, endPoint y: 284, distance: 7.8
click at [568, 283] on link "View External Url" at bounding box center [565, 283] width 58 height 10
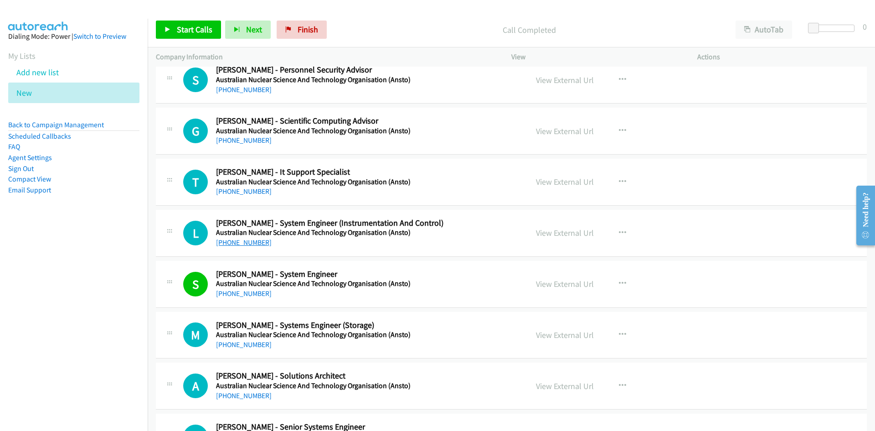
click at [240, 241] on link "+61 435 371 179" at bounding box center [244, 242] width 56 height 9
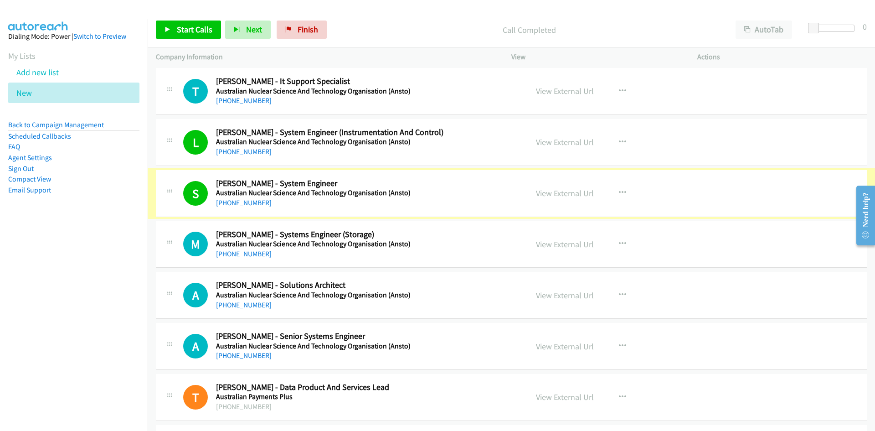
scroll to position [16995, 0]
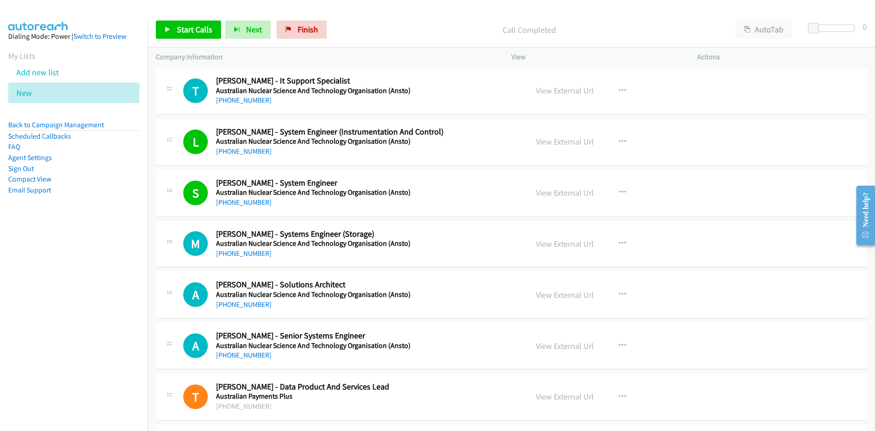
click at [370, 253] on div "+61 423 202 398" at bounding box center [313, 253] width 195 height 11
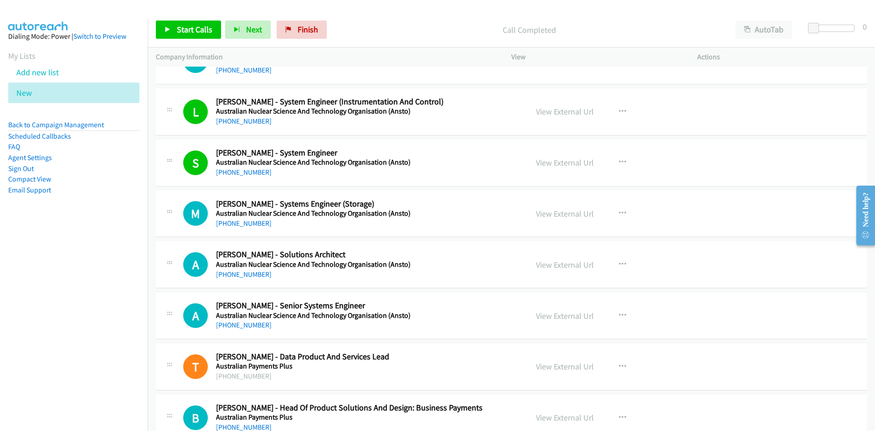
scroll to position [17040, 0]
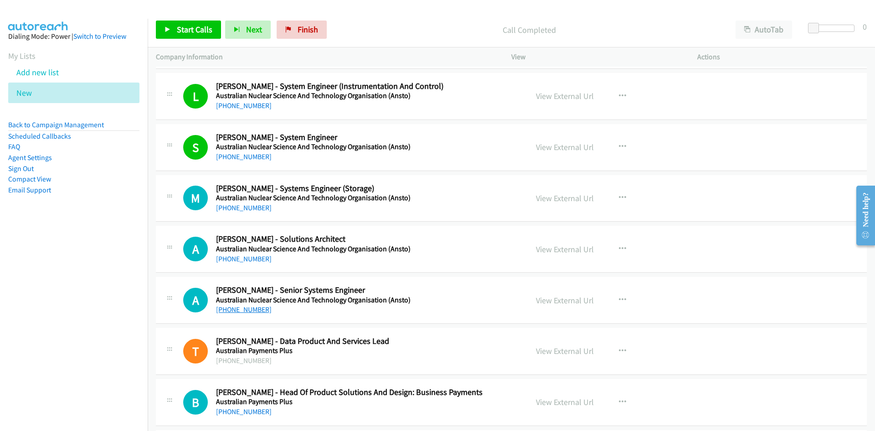
click at [248, 308] on link "+61 2 8399 1688" at bounding box center [244, 309] width 56 height 9
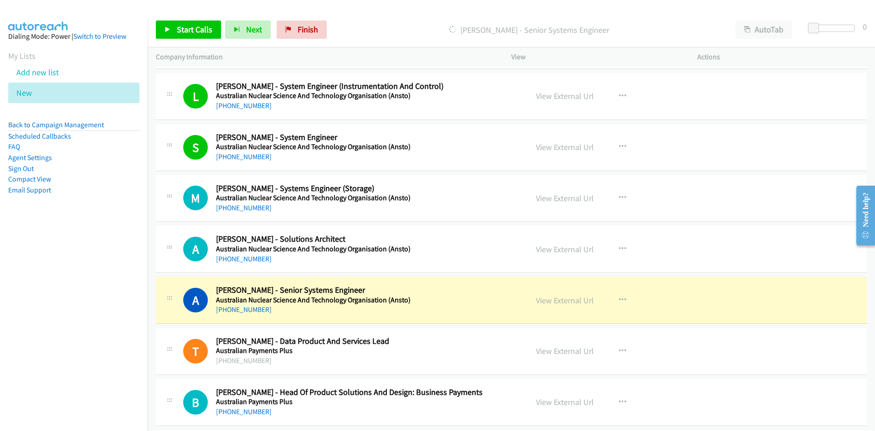
click at [461, 291] on div "A Callback Scheduled Ardiyanto Wibowo - Senior Systems Engineer Australian Nucl…" at bounding box center [351, 300] width 336 height 30
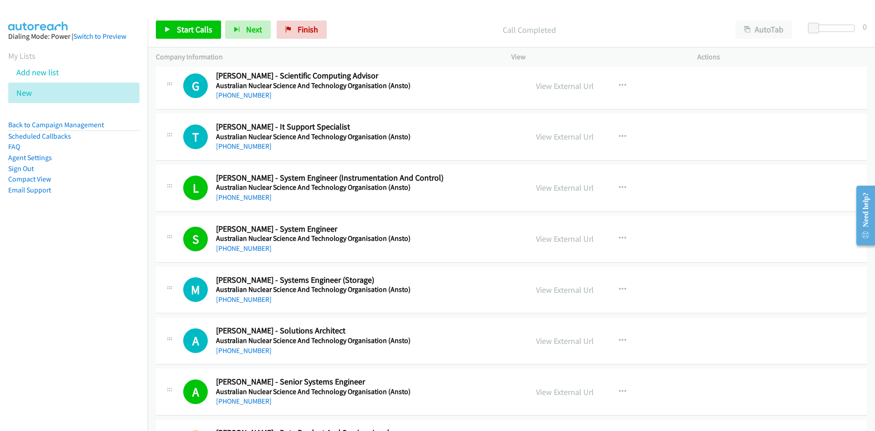
scroll to position [16949, 0]
click at [252, 299] on link "+61 423 202 398" at bounding box center [244, 298] width 56 height 9
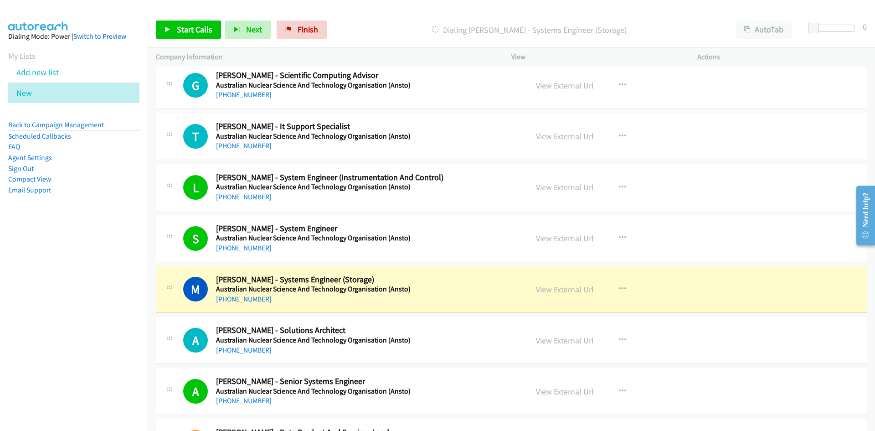
click at [552, 291] on link "View External Url" at bounding box center [565, 289] width 58 height 10
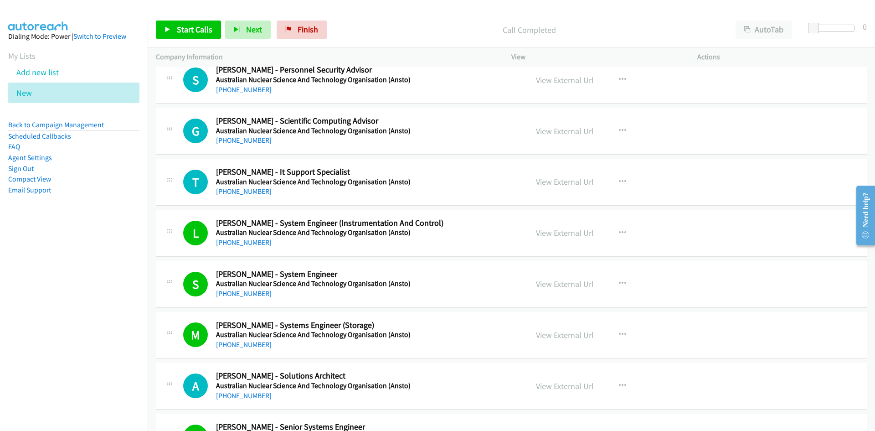
scroll to position [16995, 0]
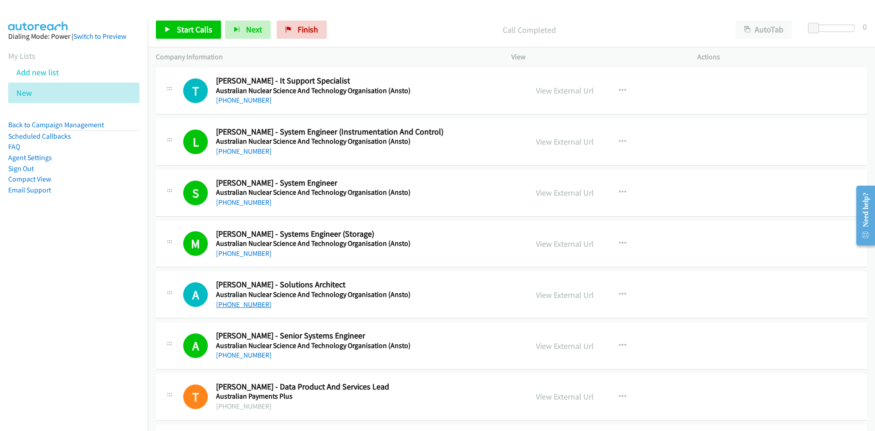
click at [245, 305] on link "+61 438 833 622" at bounding box center [244, 304] width 56 height 9
click at [428, 286] on div "A Callback Scheduled Anthony Goodes - Solutions Architect Australian Nuclear Sc…" at bounding box center [351, 294] width 336 height 30
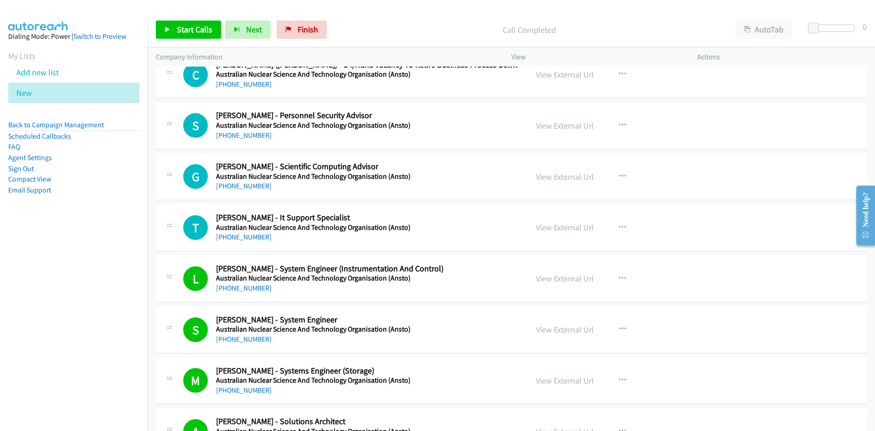
scroll to position [16812, 0]
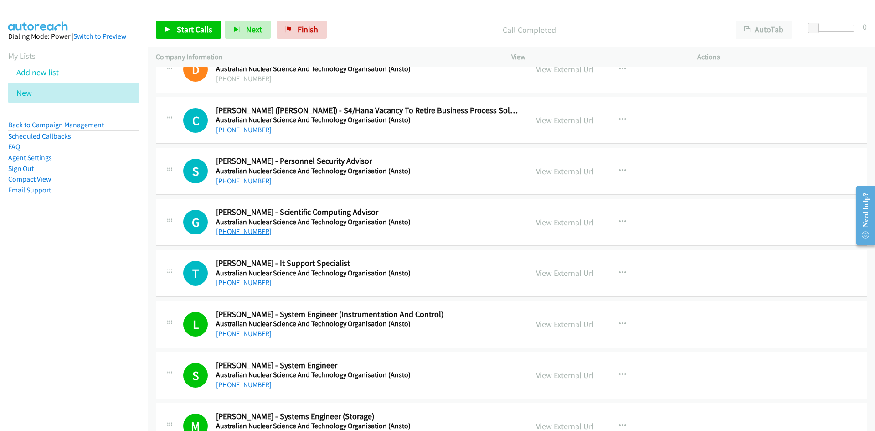
click at [242, 230] on link "+61 2 9717 3351" at bounding box center [244, 231] width 56 height 9
click at [432, 227] on div "G Callback Scheduled Gregory Doherty - Scientific Computing Advisor Australian …" at bounding box center [351, 222] width 336 height 30
click at [247, 180] on link "+61 2 9049 6996" at bounding box center [244, 180] width 56 height 9
click at [234, 279] on link "+61 2 9717 3092" at bounding box center [244, 282] width 56 height 9
click at [427, 278] on div "T Callback Scheduled Tracy Milios - It Support Specialist Australian Nuclear Sc…" at bounding box center [351, 273] width 336 height 30
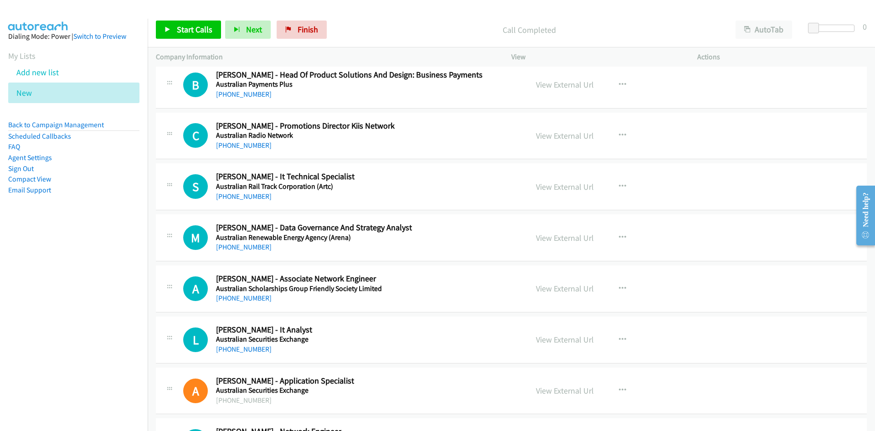
scroll to position [17359, 0]
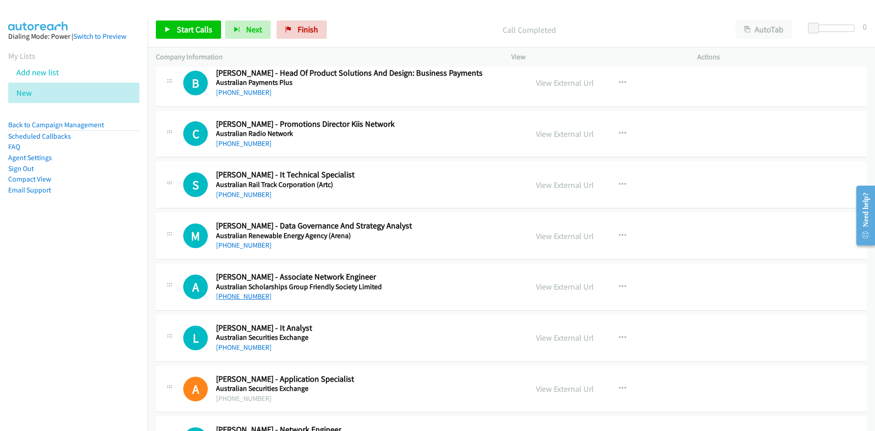
click at [246, 296] on link "+61 2 9818 0800" at bounding box center [244, 296] width 56 height 9
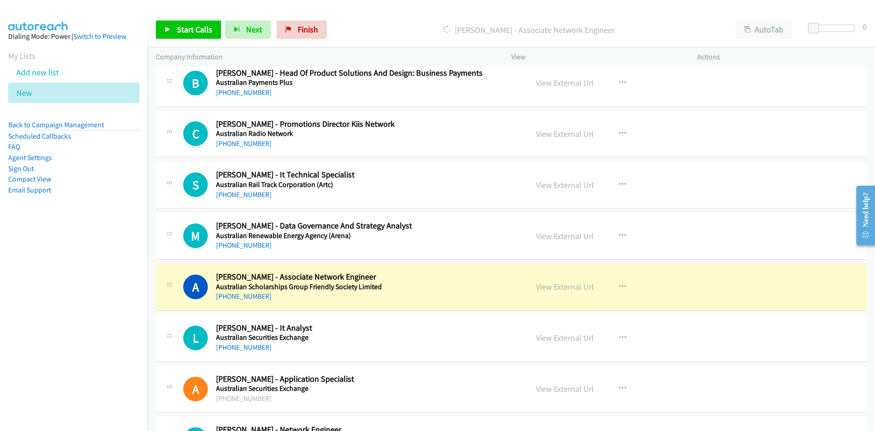
click at [452, 286] on div "A Callback Scheduled Anand Chavda - Associate Network Engineer Australian Schol…" at bounding box center [351, 287] width 336 height 30
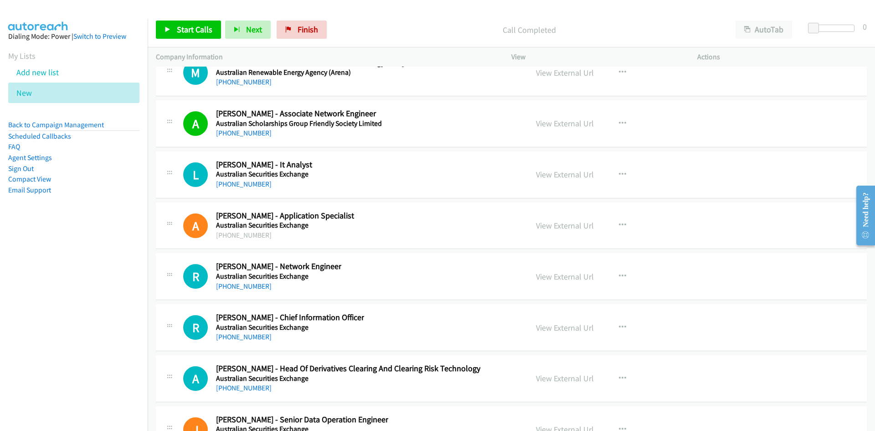
scroll to position [17541, 0]
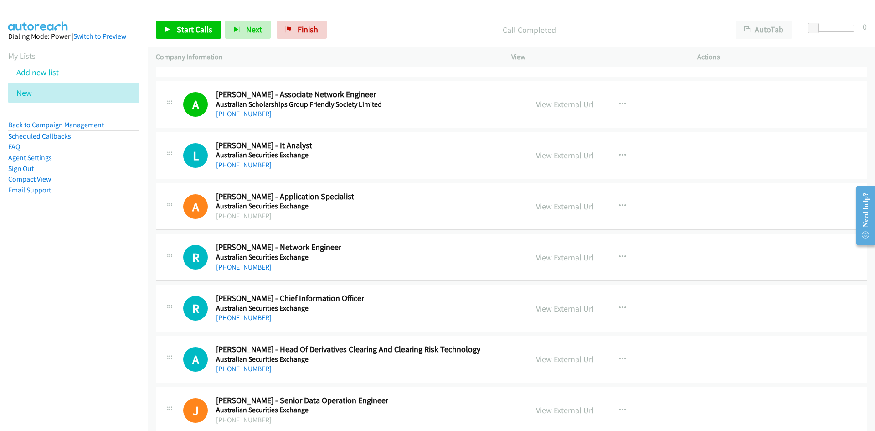
click at [242, 267] on link "+61 430 336 308" at bounding box center [244, 266] width 56 height 9
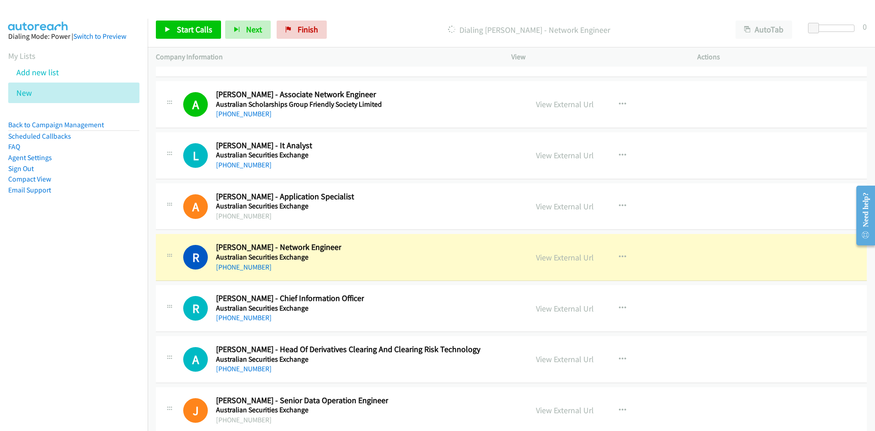
click at [449, 259] on div "R Callback Scheduled Ryan Zeng - Network Engineer Australian Securities Exchang…" at bounding box center [351, 257] width 336 height 30
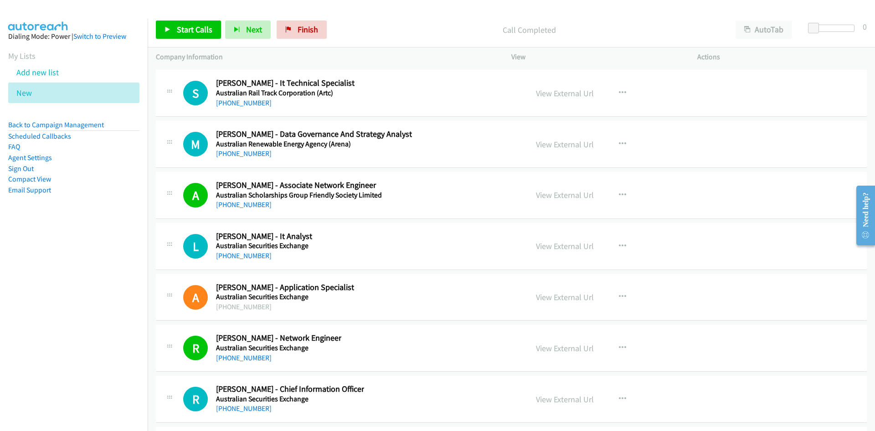
scroll to position [17450, 0]
click at [241, 254] on link "+61 2 9338 0000" at bounding box center [244, 256] width 56 height 9
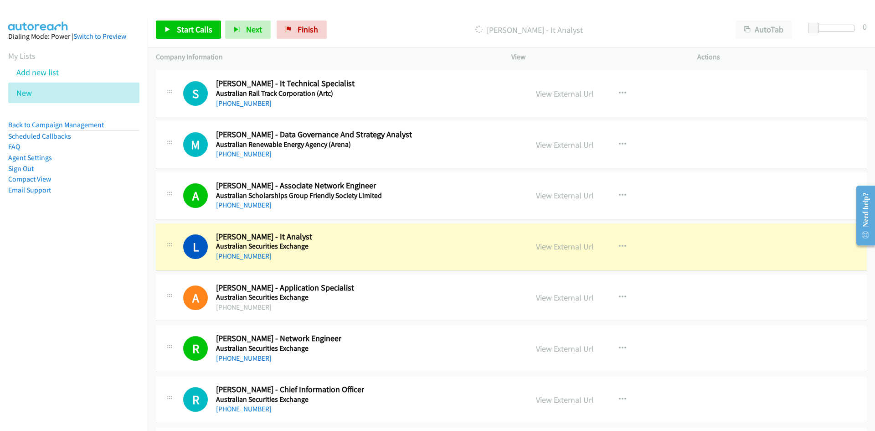
click at [403, 252] on div "L Callback Scheduled Lee Adamthwaite - It Analyst Australian Securities Exchang…" at bounding box center [351, 246] width 336 height 30
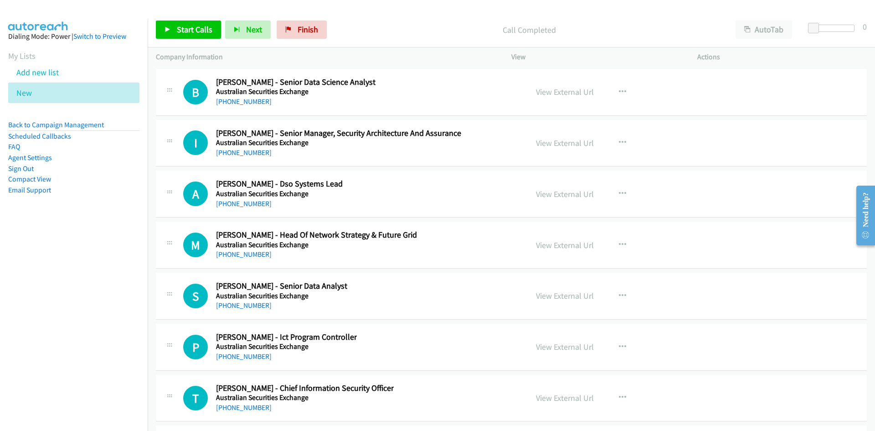
scroll to position [18179, 0]
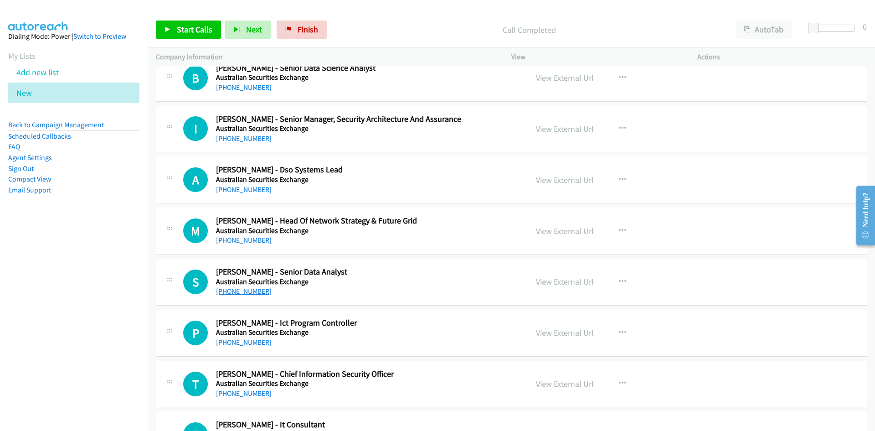
click at [240, 287] on link "+61 420 530 989" at bounding box center [244, 291] width 56 height 9
click at [458, 275] on div "S Callback Scheduled Steven Hoe - Senior Data Analyst Australian Securities Exc…" at bounding box center [351, 282] width 336 height 30
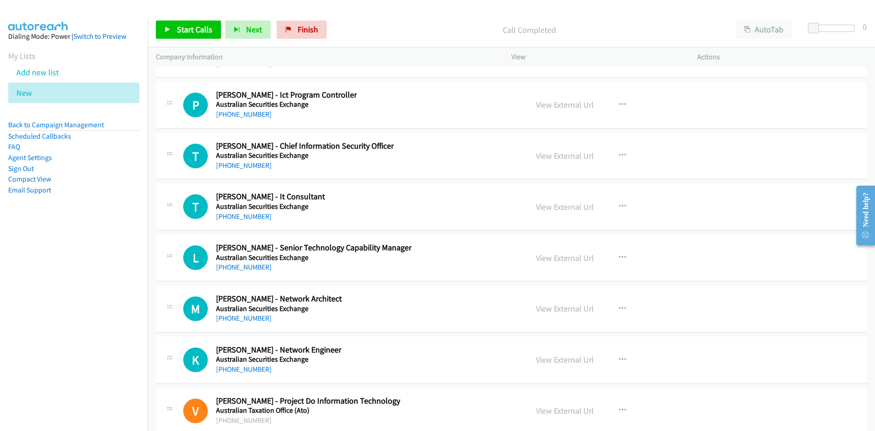
scroll to position [18453, 0]
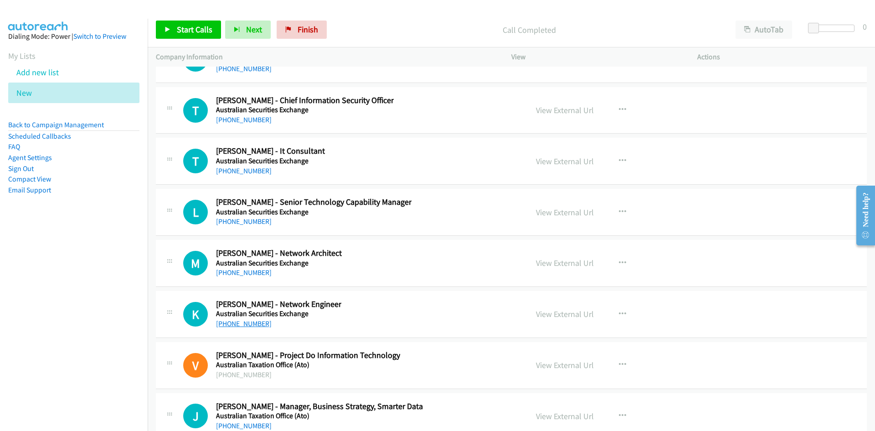
click at [250, 323] on link "+61 497 857 067" at bounding box center [244, 323] width 56 height 9
click at [431, 293] on div "K Callback Scheduled Kaiyang Zhao - Network Engineer Australian Securities Exch…" at bounding box center [511, 314] width 711 height 47
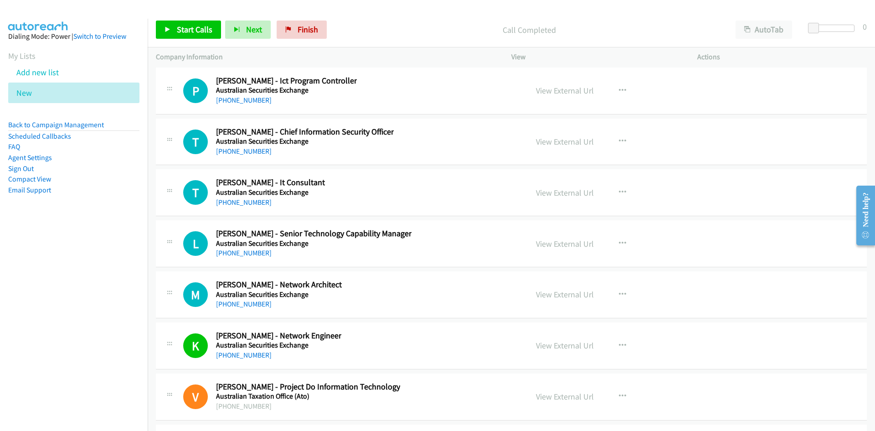
scroll to position [18407, 0]
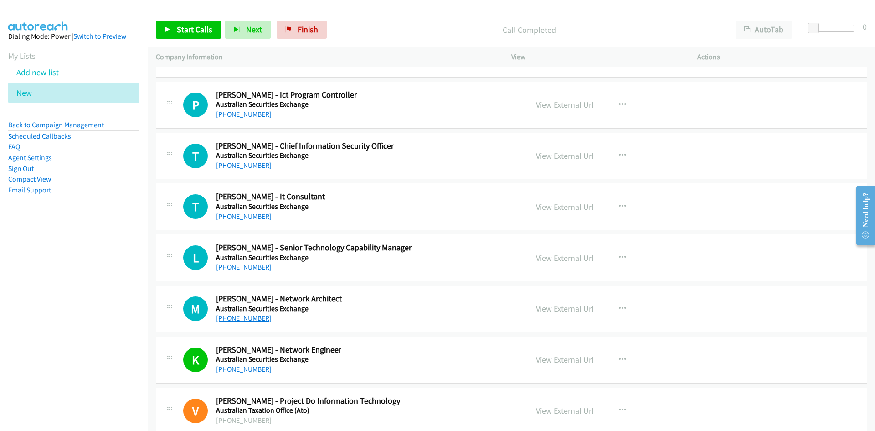
click at [248, 315] on link "+61 431 452 049" at bounding box center [244, 317] width 56 height 9
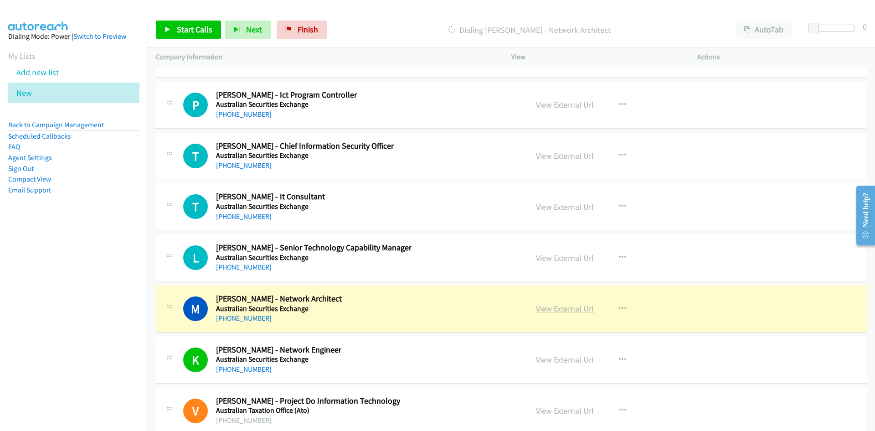
click at [549, 309] on link "View External Url" at bounding box center [565, 308] width 58 height 10
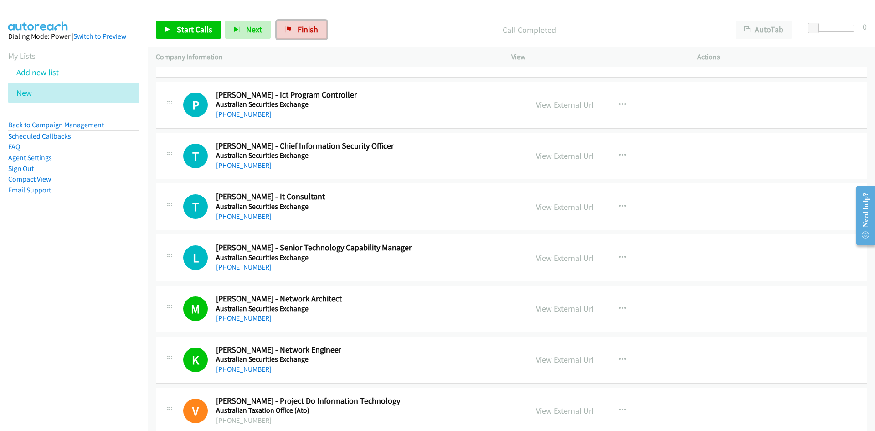
click at [310, 21] on link "Finish" at bounding box center [302, 30] width 50 height 18
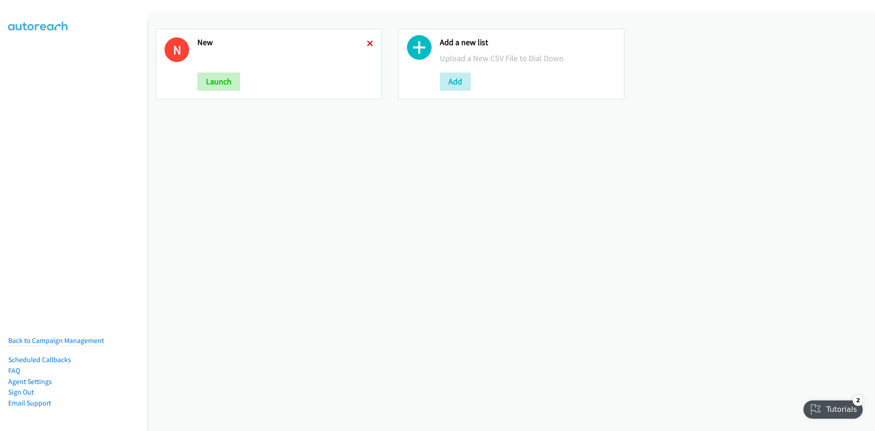
click at [368, 42] on icon at bounding box center [370, 44] width 6 height 6
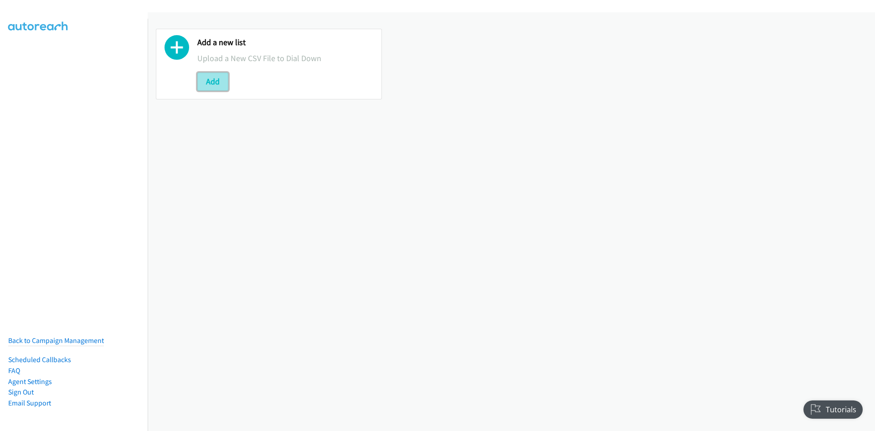
click at [209, 82] on button "Add" at bounding box center [212, 81] width 31 height 18
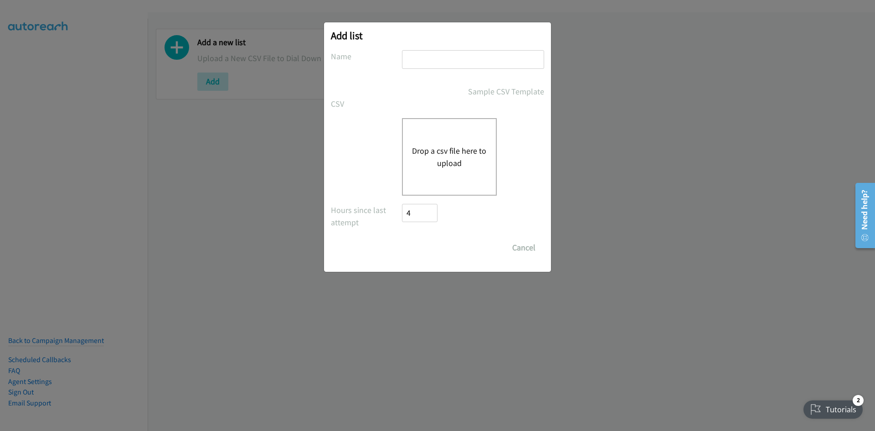
click at [455, 146] on button "Drop a csv file here to upload" at bounding box center [449, 156] width 75 height 25
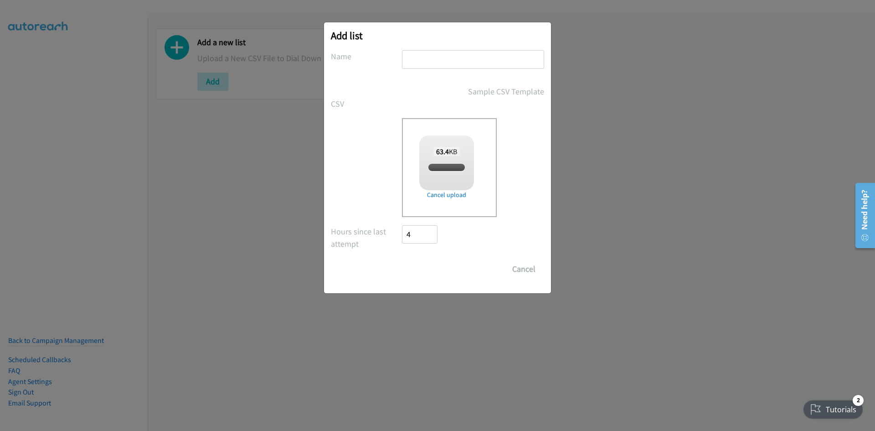
checkbox input "true"
click at [436, 59] on input "text" at bounding box center [473, 59] width 142 height 19
type input "new"
click at [421, 272] on input "Save List" at bounding box center [426, 269] width 48 height 18
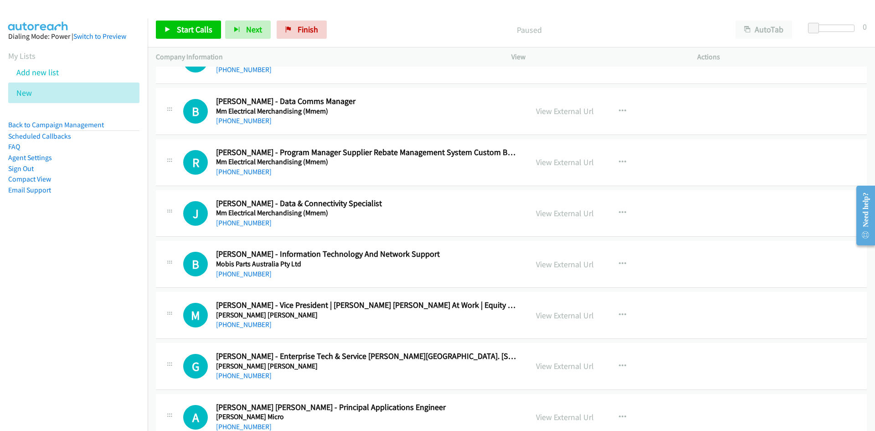
scroll to position [410, 0]
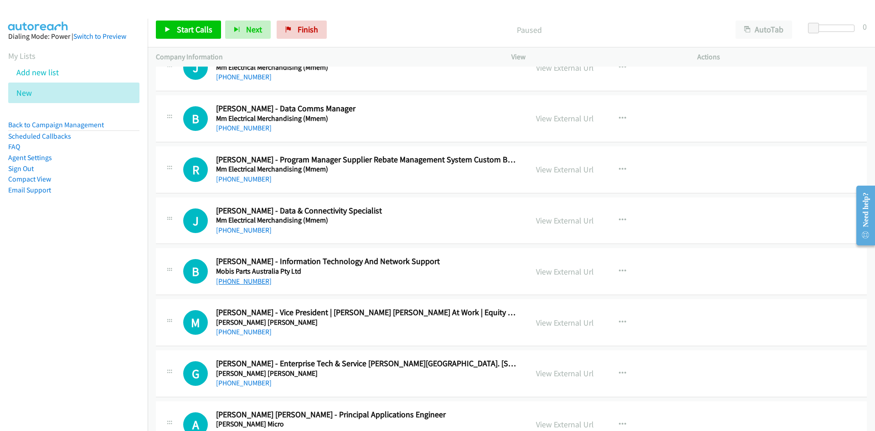
click at [243, 282] on link "+61 424 922 867" at bounding box center [244, 281] width 56 height 9
click at [406, 263] on h2 "Bipin Amatya - Information Technology And Network Support" at bounding box center [366, 261] width 300 height 10
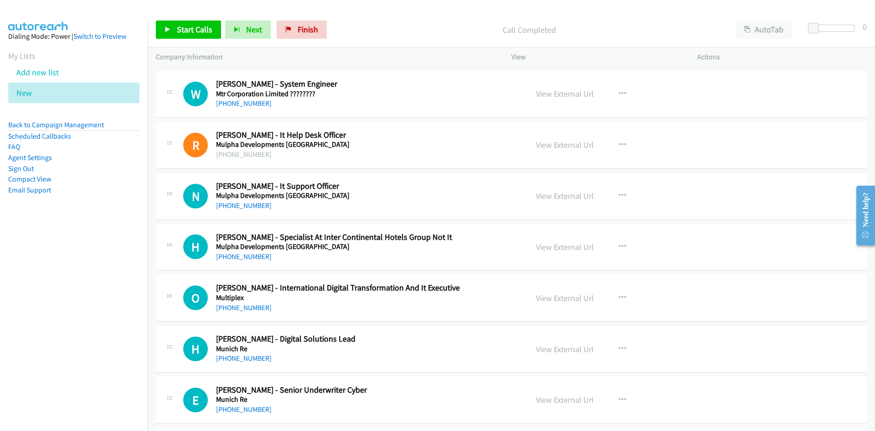
scroll to position [2324, 0]
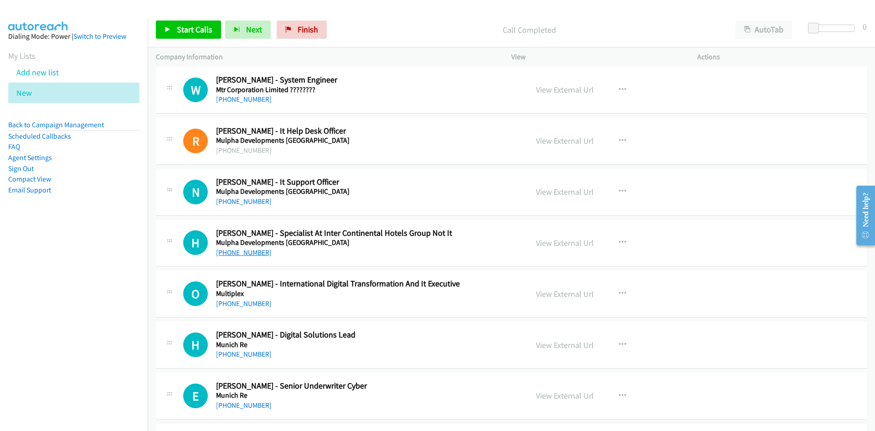
click at [247, 253] on link "+61 406 394 087" at bounding box center [244, 252] width 56 height 9
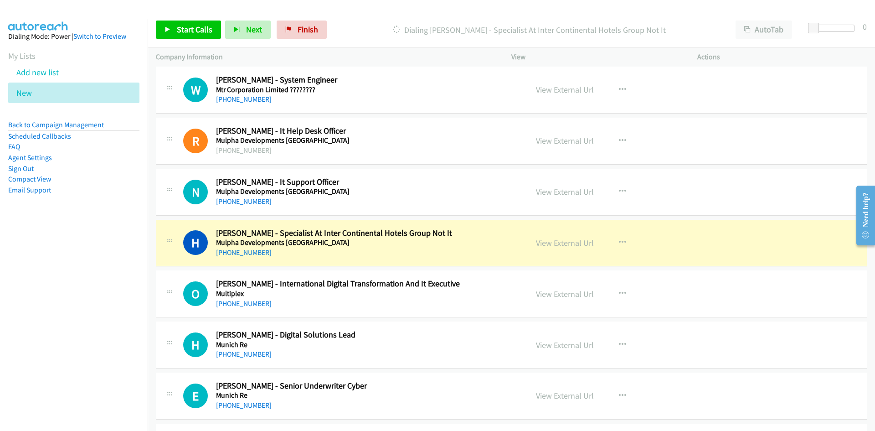
drag, startPoint x: 360, startPoint y: 240, endPoint x: 371, endPoint y: 240, distance: 11.4
click at [360, 240] on h5 "Mulpha Developments Sanctuary Cove" at bounding box center [366, 242] width 300 height 9
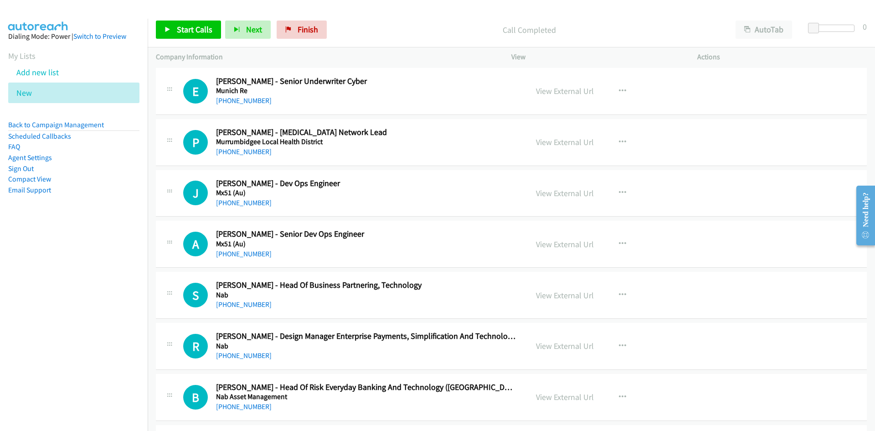
scroll to position [2643, 0]
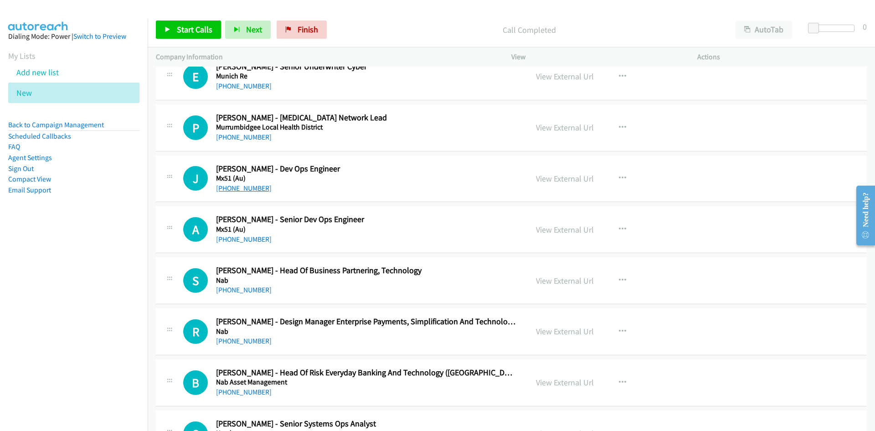
click at [235, 190] on link "+61 411 586 370" at bounding box center [244, 188] width 56 height 9
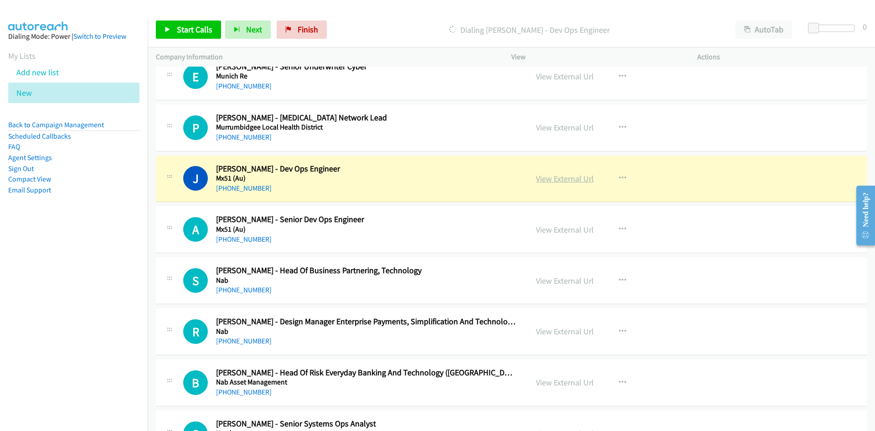
click at [555, 176] on link "View External Url" at bounding box center [565, 178] width 58 height 10
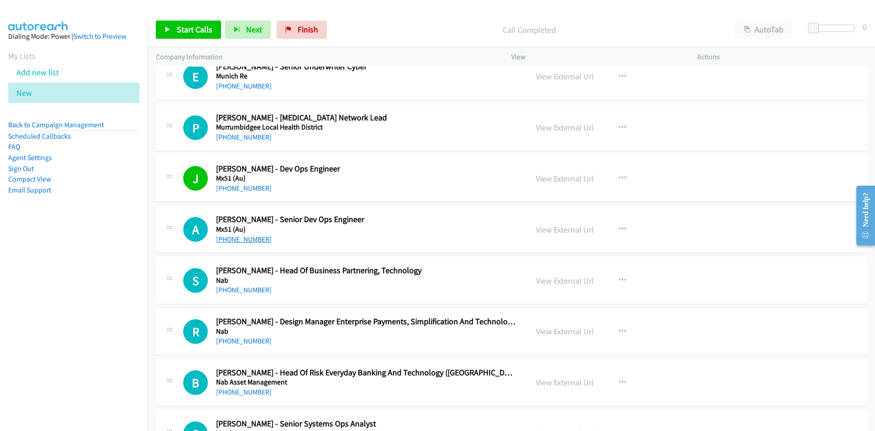
click at [241, 237] on link "+61 2 9292 9908" at bounding box center [244, 239] width 56 height 9
click at [422, 232] on h5 "Mx51 (Au)" at bounding box center [366, 229] width 300 height 9
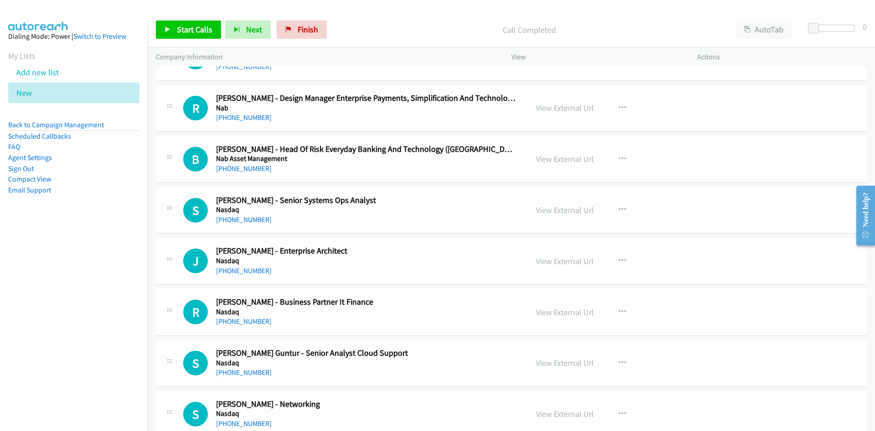
scroll to position [2870, 0]
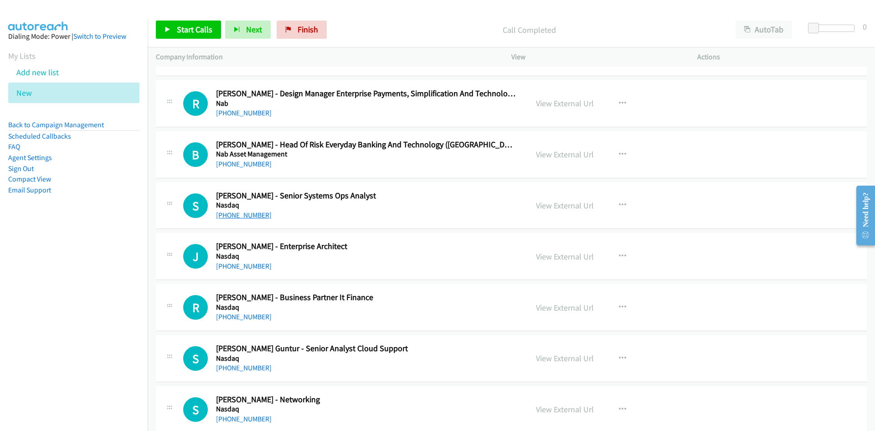
click at [236, 215] on link "+61 481 951 026" at bounding box center [244, 214] width 56 height 9
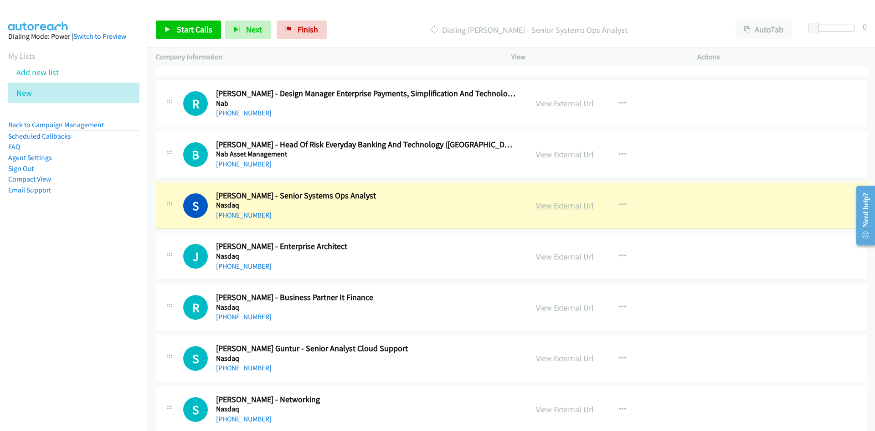
click at [549, 206] on link "View External Url" at bounding box center [565, 205] width 58 height 10
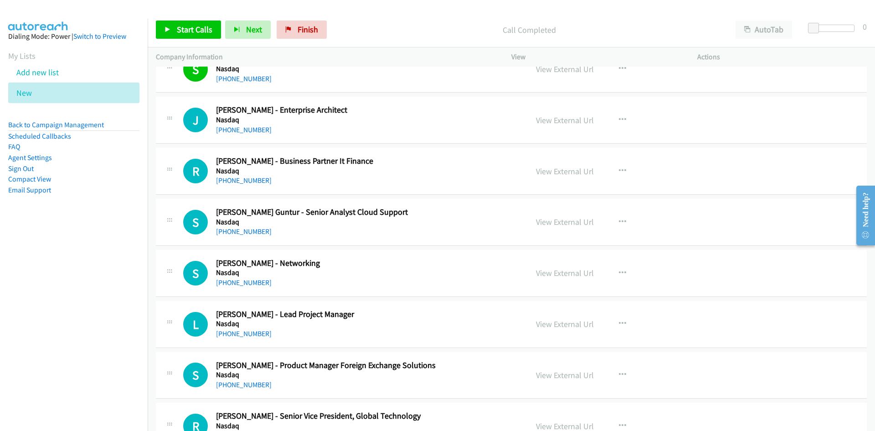
scroll to position [3007, 0]
click at [241, 231] on link "+61 469 850 401" at bounding box center [244, 230] width 56 height 9
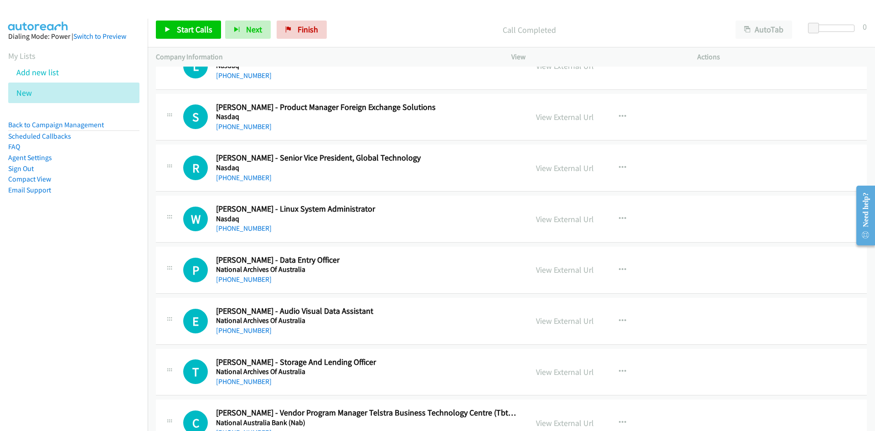
scroll to position [3280, 0]
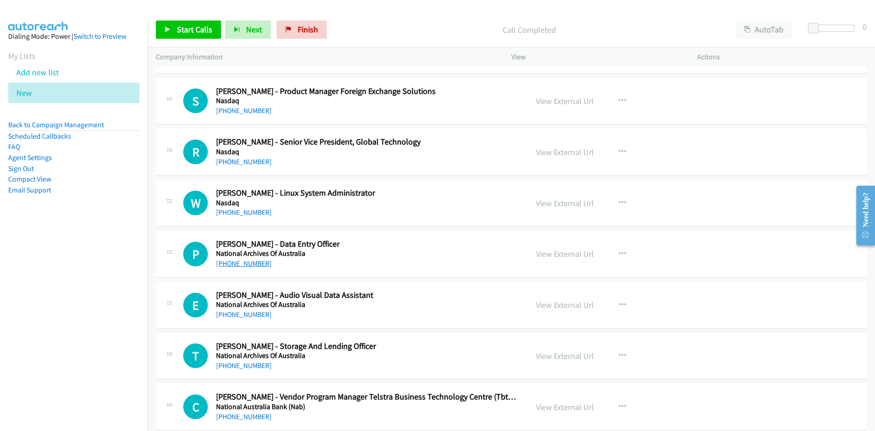
click at [234, 263] on link "+61 2 9782 4900" at bounding box center [244, 263] width 56 height 9
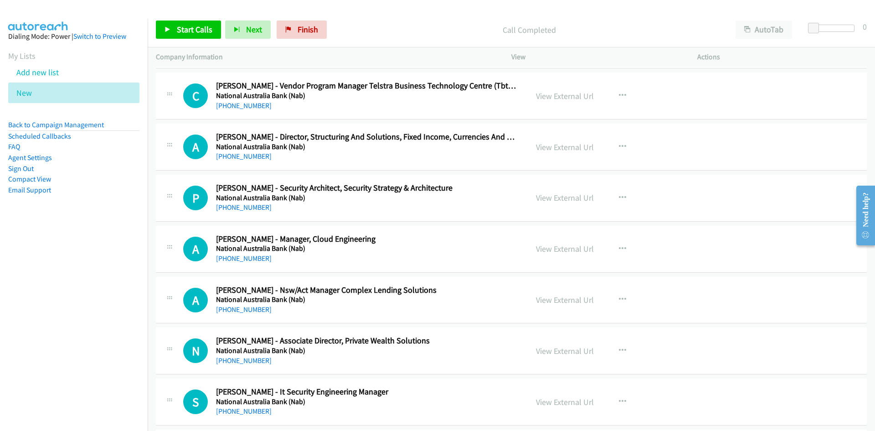
scroll to position [3599, 0]
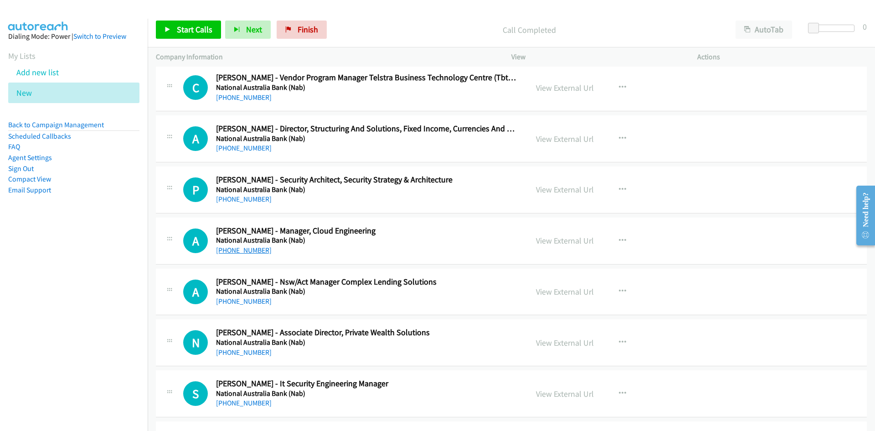
click at [239, 247] on link "+61 481 351 211" at bounding box center [244, 250] width 56 height 9
click at [429, 236] on h5 "National Australia Bank (Nab)" at bounding box center [366, 240] width 300 height 9
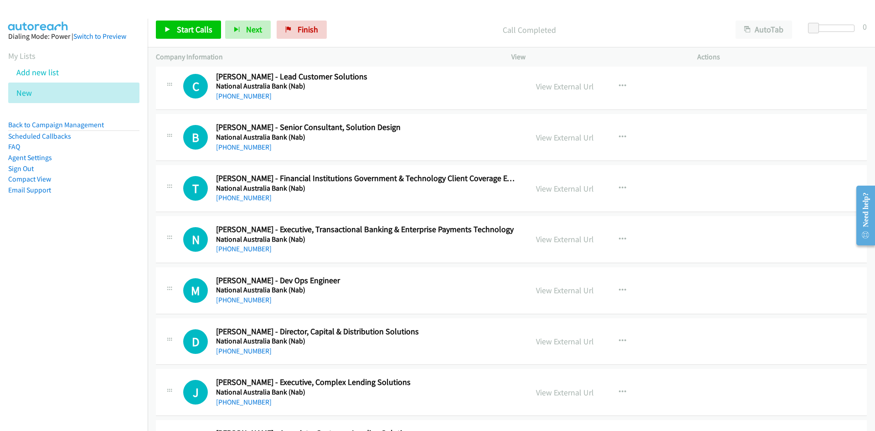
scroll to position [4420, 0]
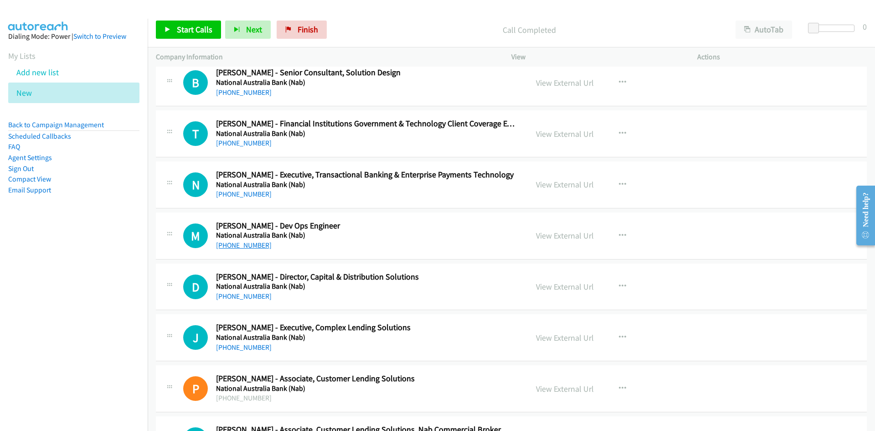
click at [234, 244] on link "+61 403 301 408" at bounding box center [244, 245] width 56 height 9
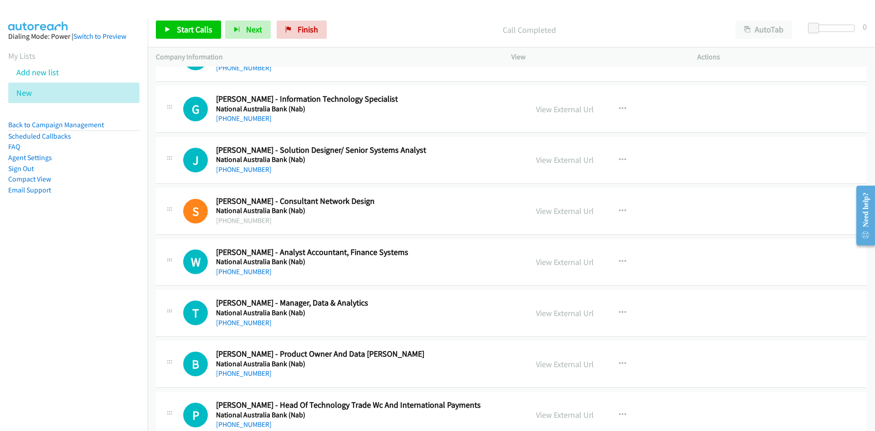
scroll to position [5012, 0]
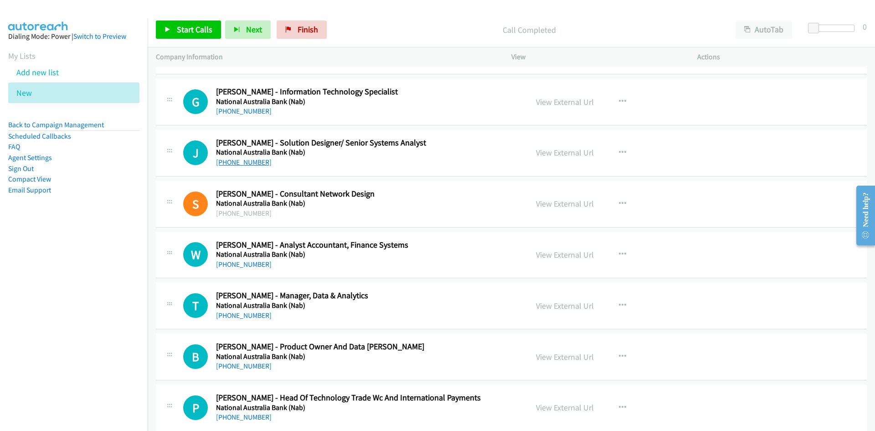
click at [243, 164] on link "+61 450 022 419" at bounding box center [244, 162] width 56 height 9
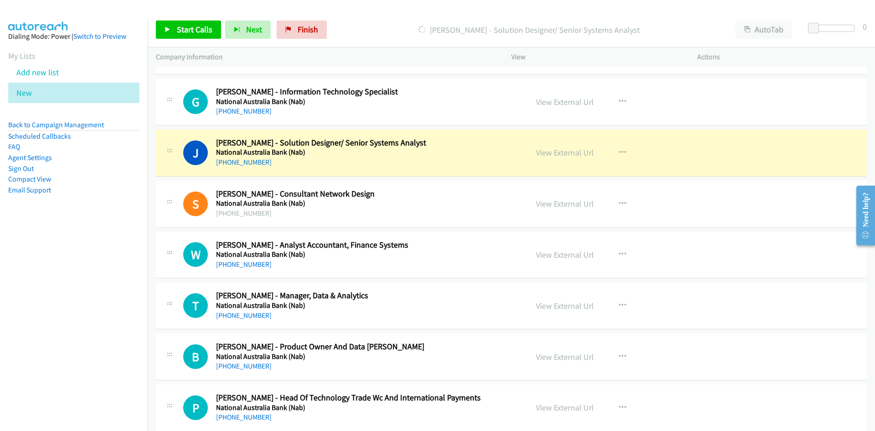
click at [459, 233] on div "W Callback Scheduled Warren Su - Analyst Accountant, Finance Systems National A…" at bounding box center [511, 254] width 711 height 47
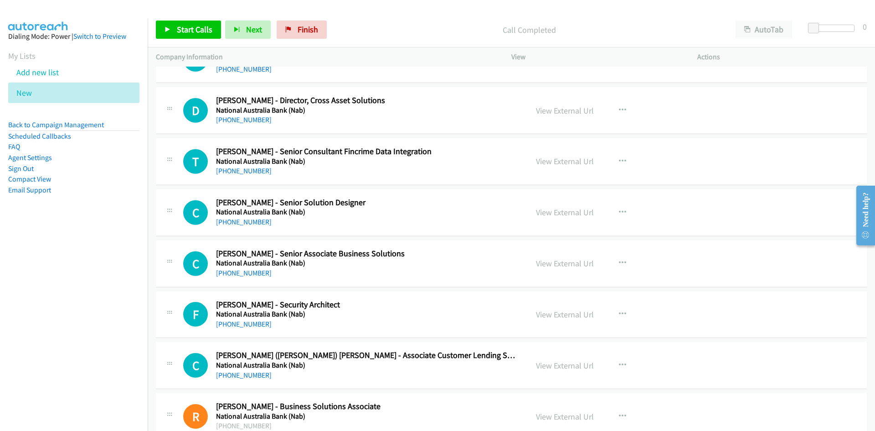
scroll to position [5513, 0]
click at [250, 221] on link "+61 451 888 086" at bounding box center [244, 221] width 56 height 9
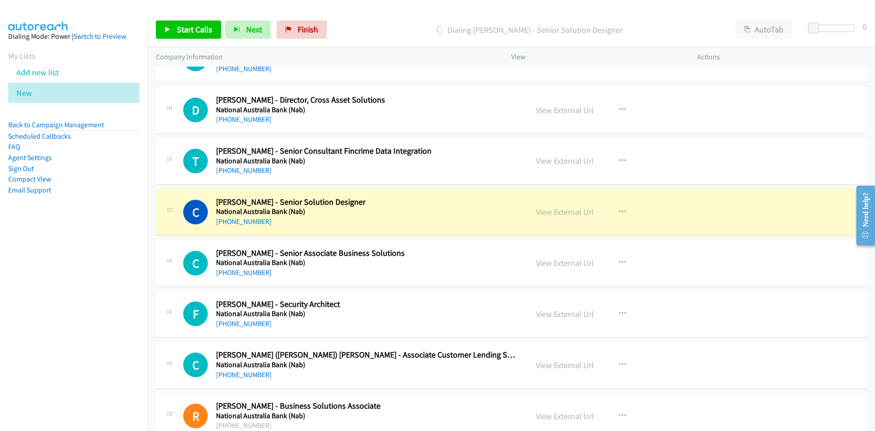
click at [467, 225] on div "+61 451 888 086" at bounding box center [366, 221] width 300 height 11
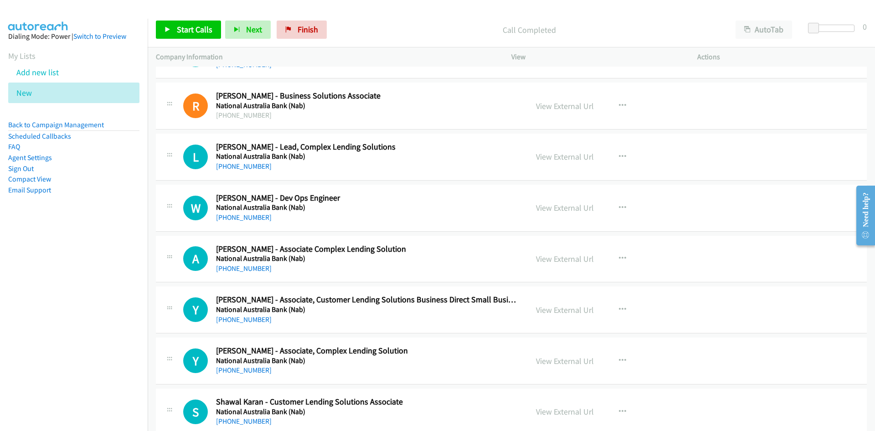
scroll to position [5832, 0]
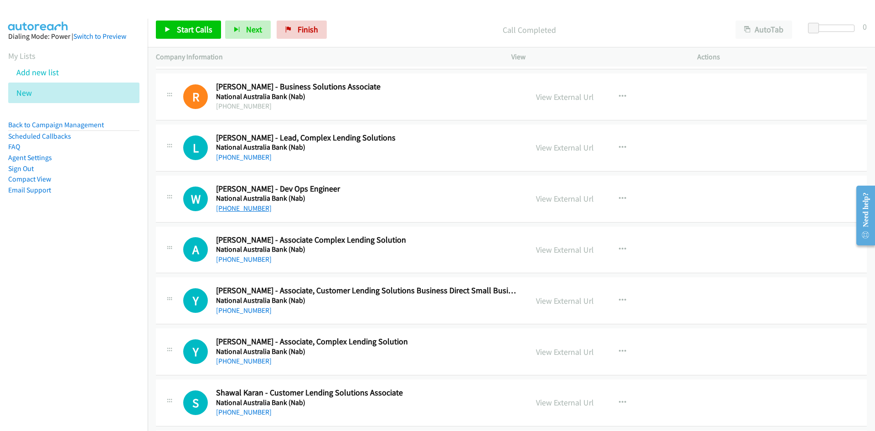
click at [248, 206] on link "+61 403 724 578" at bounding box center [244, 208] width 56 height 9
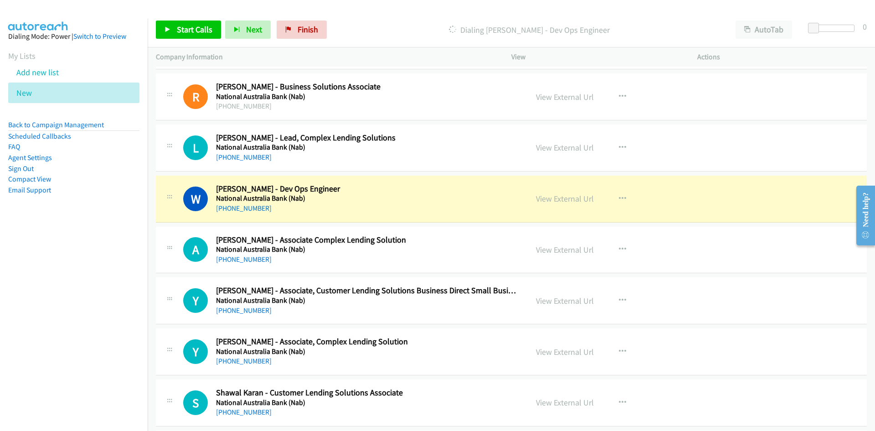
click at [441, 205] on div "+61 403 724 578" at bounding box center [366, 208] width 300 height 11
click at [553, 199] on link "View External Url" at bounding box center [565, 198] width 58 height 10
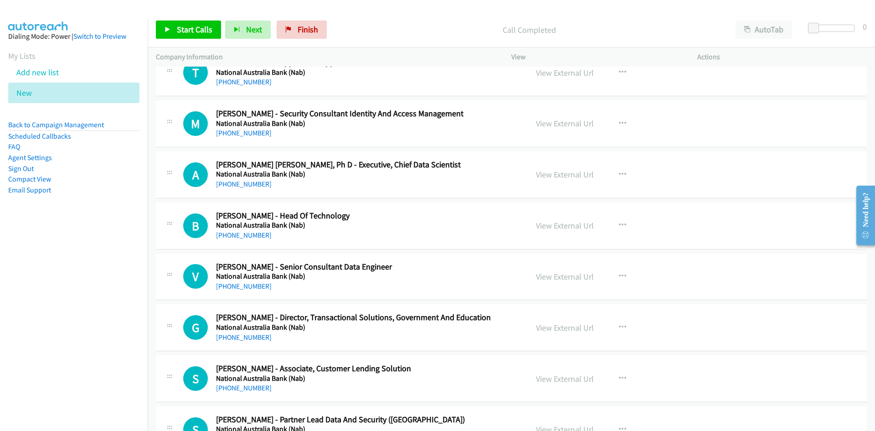
scroll to position [6379, 0]
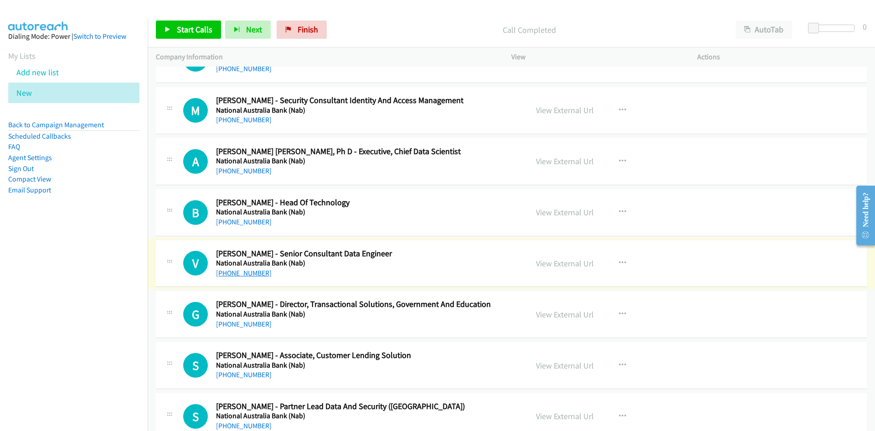
click at [242, 270] on link "+61 434 991 442" at bounding box center [244, 272] width 56 height 9
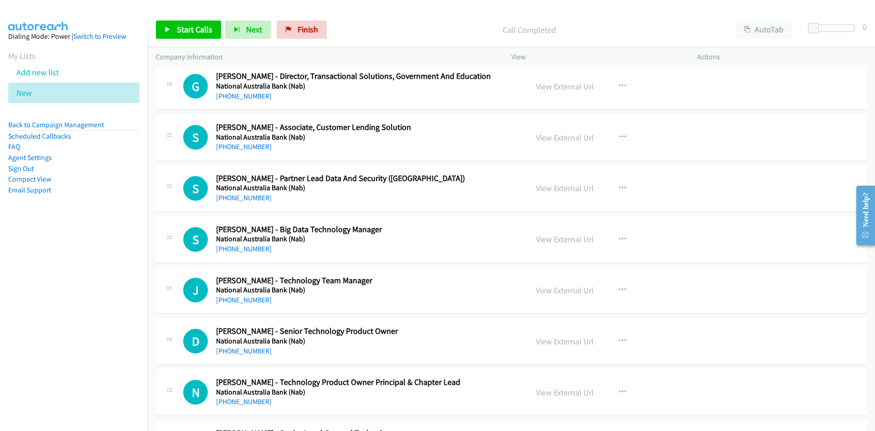
scroll to position [6698, 0]
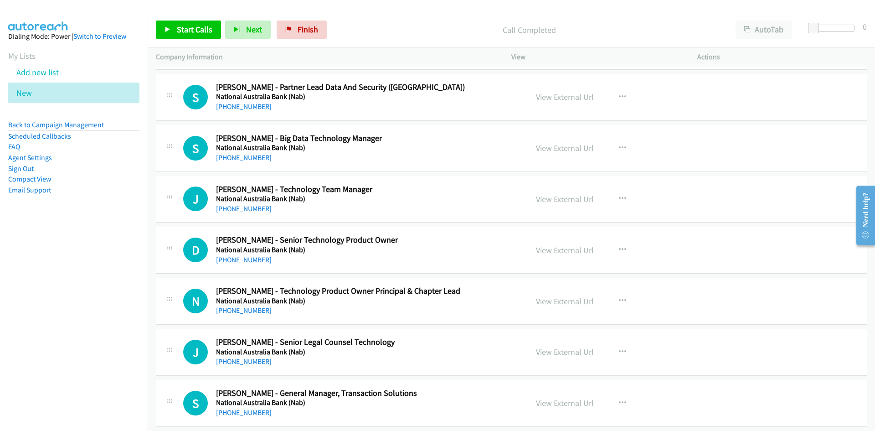
click at [245, 261] on link "+61 477 725 503" at bounding box center [244, 259] width 56 height 9
click at [472, 245] on h5 "National Australia Bank (Nab)" at bounding box center [366, 249] width 300 height 9
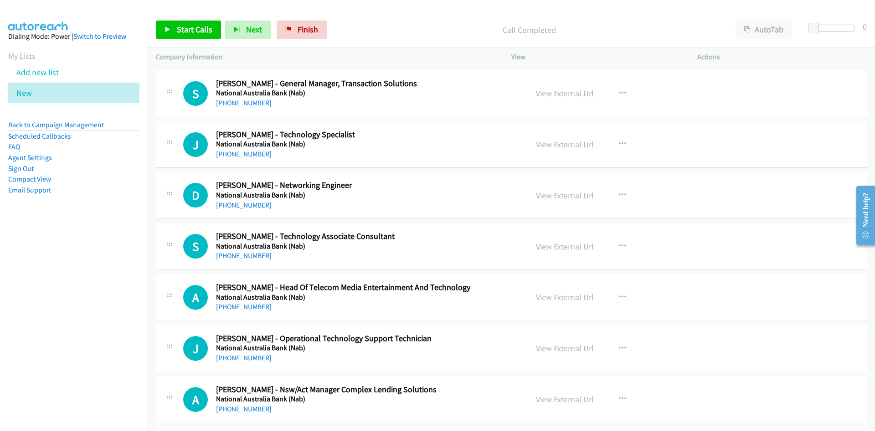
scroll to position [7017, 0]
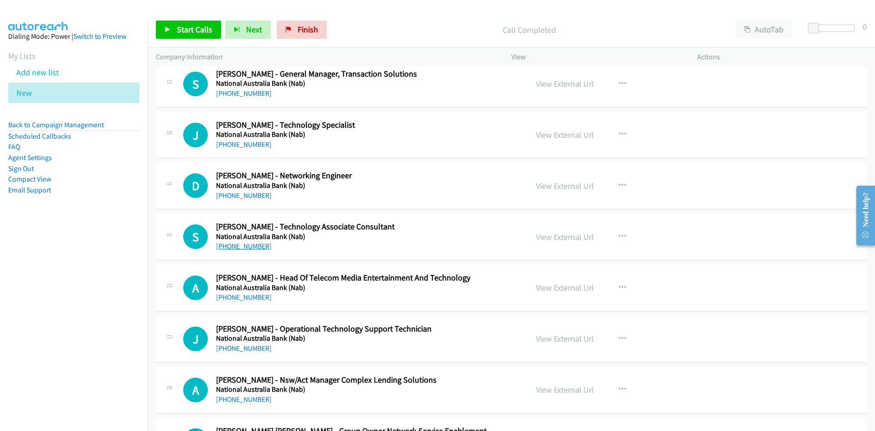
click at [242, 246] on link "+61 433 938 408" at bounding box center [244, 245] width 56 height 9
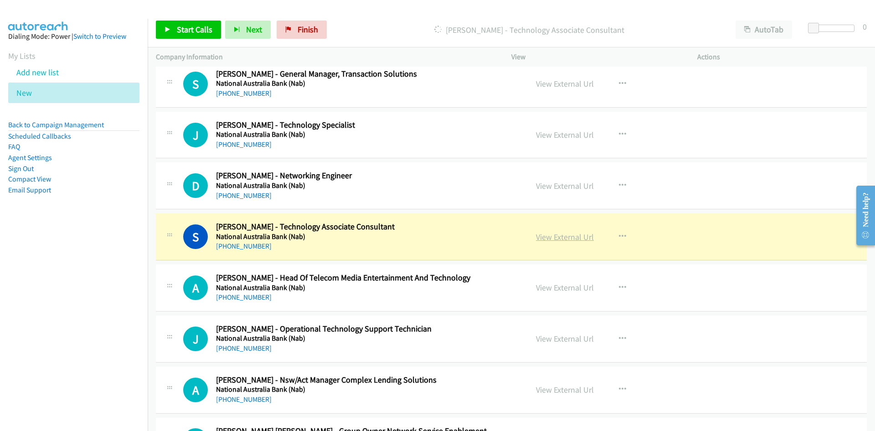
click at [555, 237] on link "View External Url" at bounding box center [565, 236] width 58 height 10
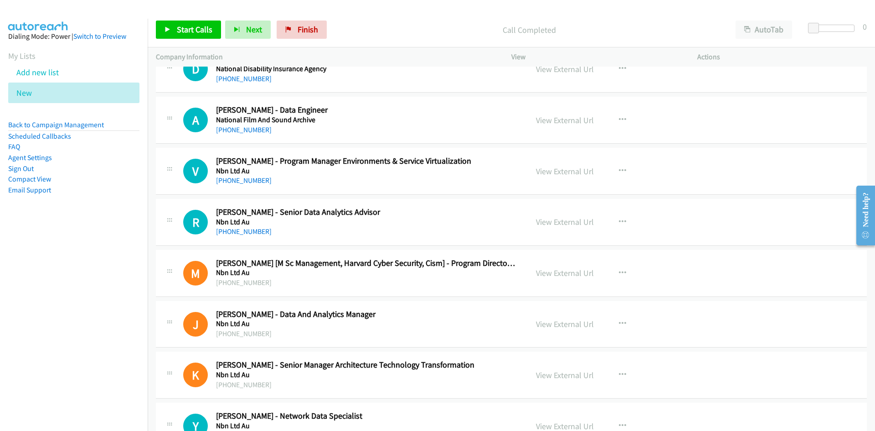
scroll to position [7654, 0]
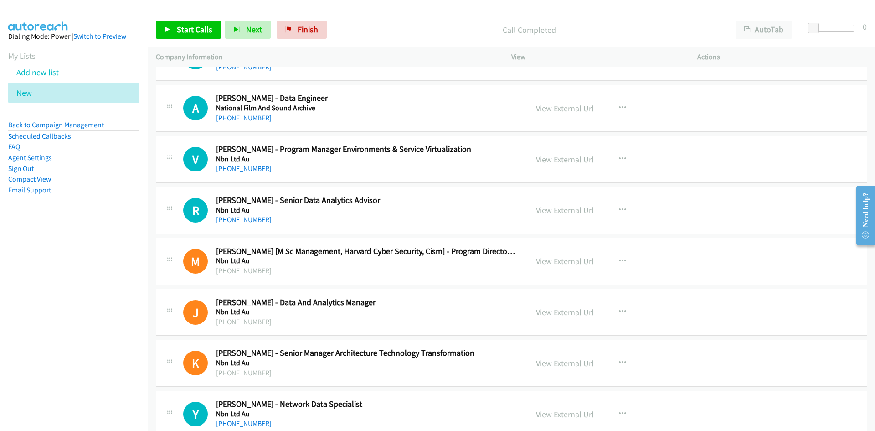
click at [343, 169] on div "+61 421 754 990" at bounding box center [366, 168] width 300 height 11
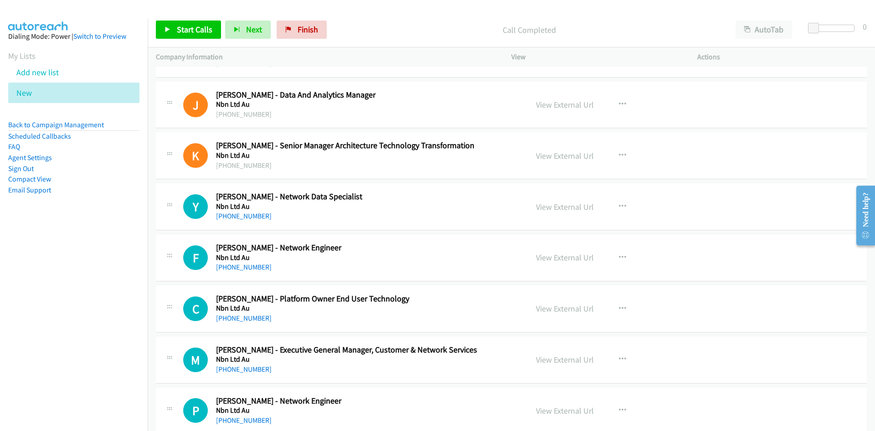
scroll to position [7928, 0]
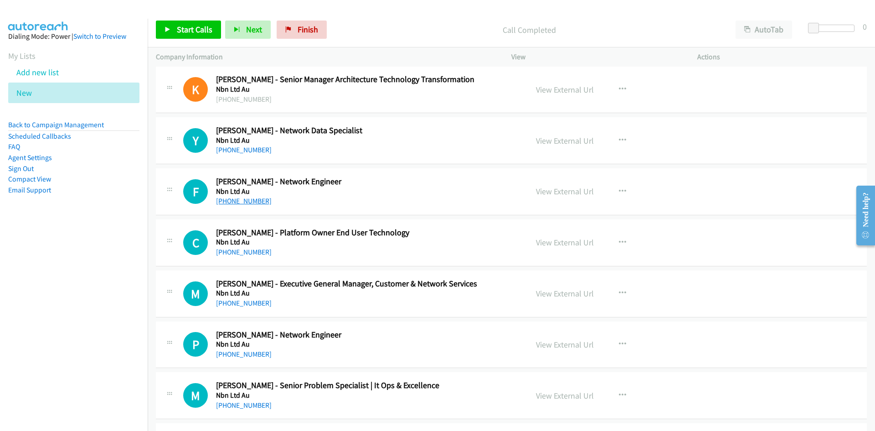
click at [241, 200] on link "+61 430 929 769" at bounding box center [244, 200] width 56 height 9
click at [442, 194] on h5 "Nbn Ltd Au" at bounding box center [366, 191] width 300 height 9
click at [236, 149] on link "+61 418 963 907" at bounding box center [244, 149] width 56 height 9
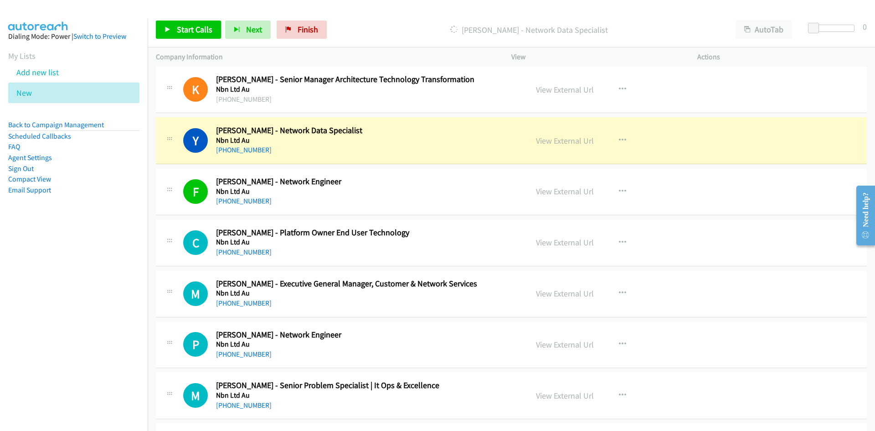
click at [415, 153] on div "+61 418 963 907" at bounding box center [366, 149] width 300 height 11
click at [562, 142] on link "View External Url" at bounding box center [565, 140] width 58 height 10
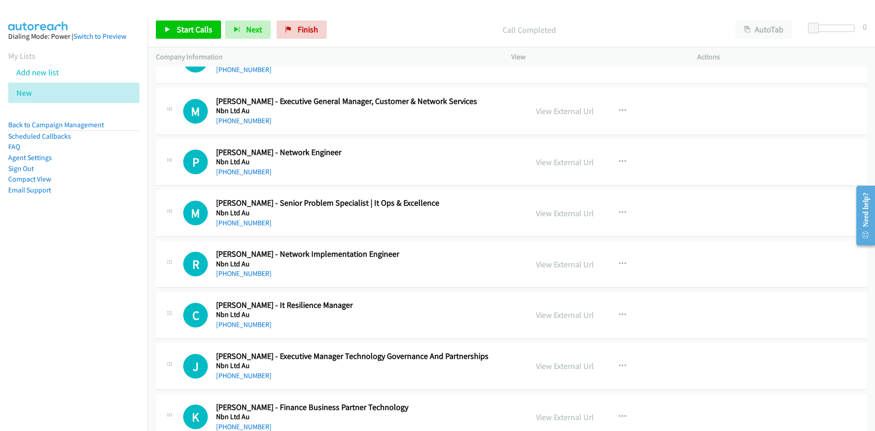
scroll to position [8156, 0]
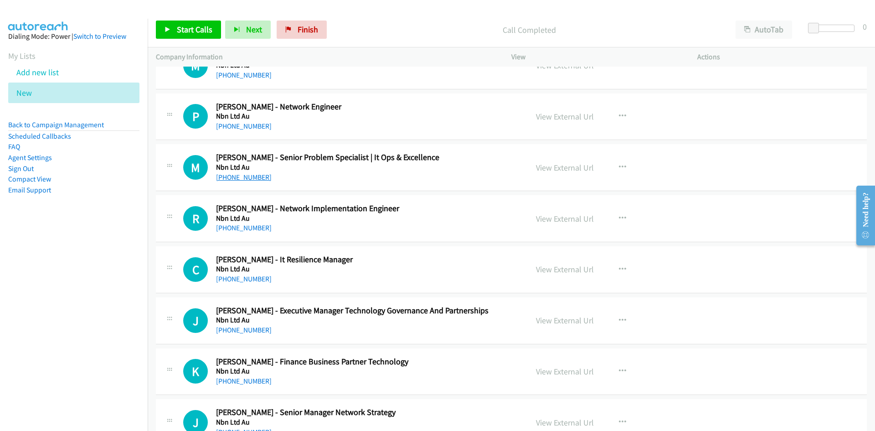
click at [237, 175] on link "+61 469 336 803" at bounding box center [244, 177] width 56 height 9
click at [237, 225] on link "+61 414 526 767" at bounding box center [244, 227] width 56 height 9
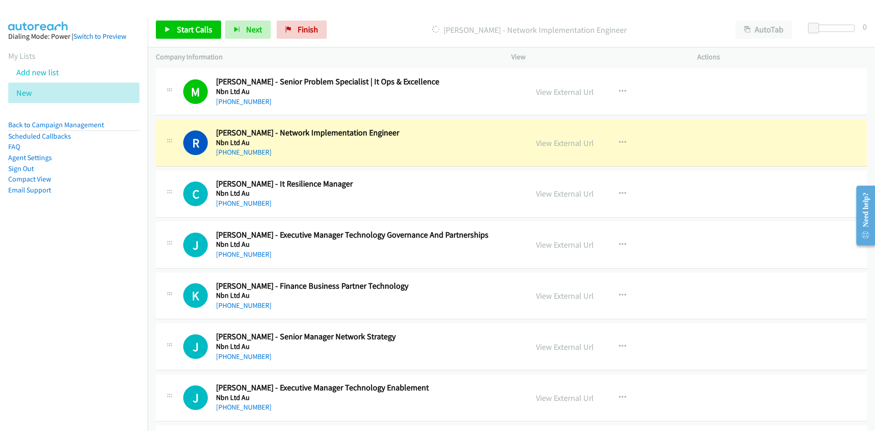
scroll to position [8247, 0]
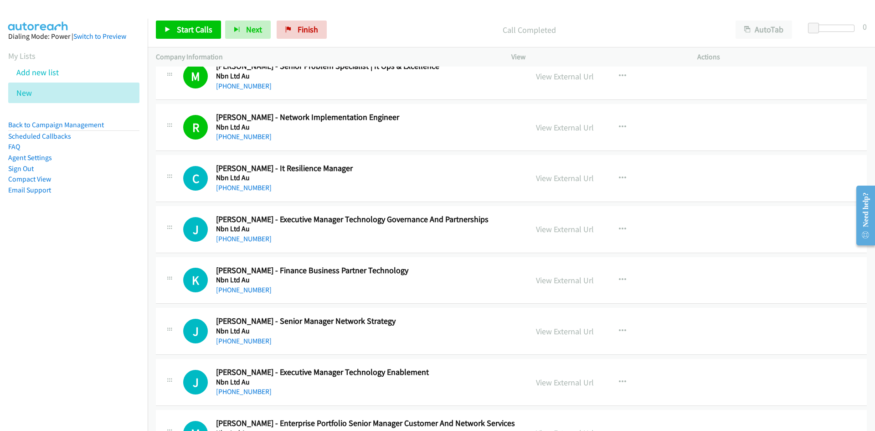
click at [483, 254] on td "J Callback Scheduled Josh Peters - Executive Manager Technology Governance And …" at bounding box center [511, 229] width 727 height 51
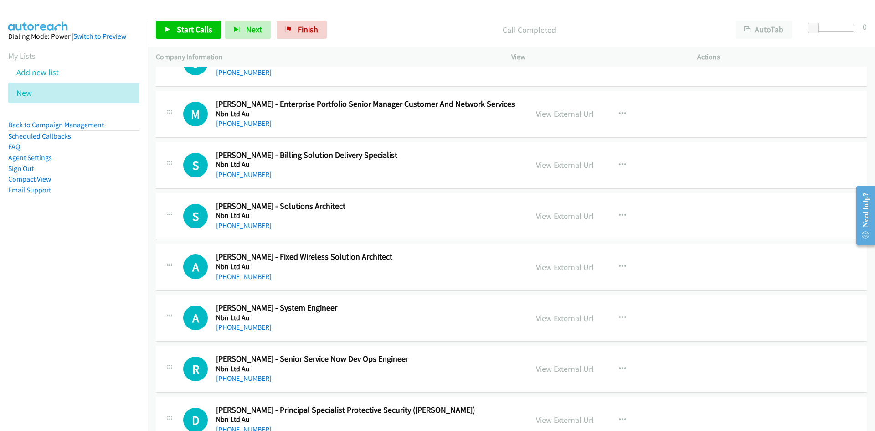
scroll to position [8611, 0]
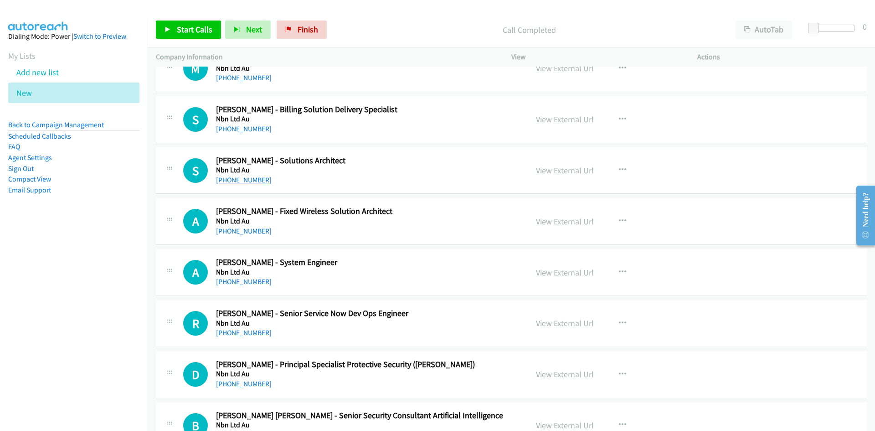
click at [234, 178] on link "+61 407 896 239" at bounding box center [244, 179] width 56 height 9
click at [400, 180] on div "+61 407 896 239" at bounding box center [366, 180] width 300 height 11
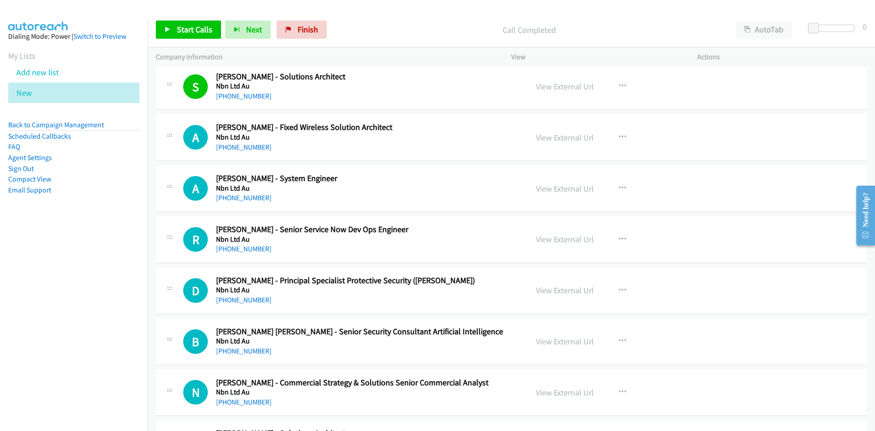
scroll to position [8702, 0]
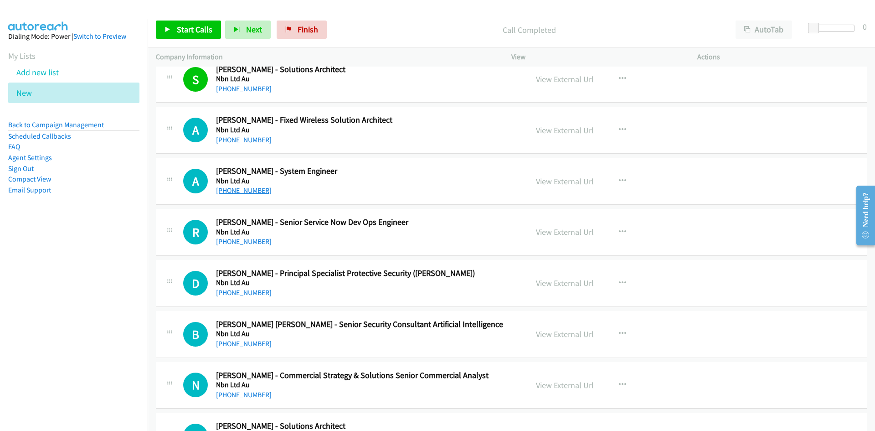
click at [241, 188] on link "+61 469 605 834" at bounding box center [244, 190] width 56 height 9
click at [411, 180] on h5 "Nbn Ltd Au" at bounding box center [366, 180] width 300 height 9
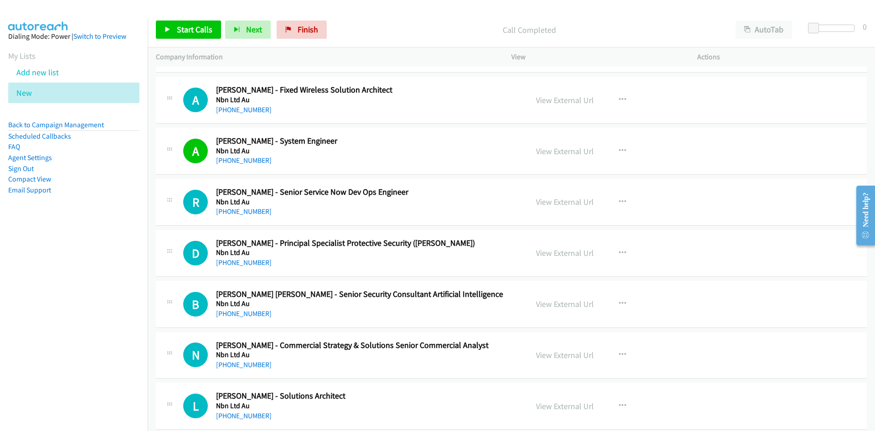
scroll to position [8748, 0]
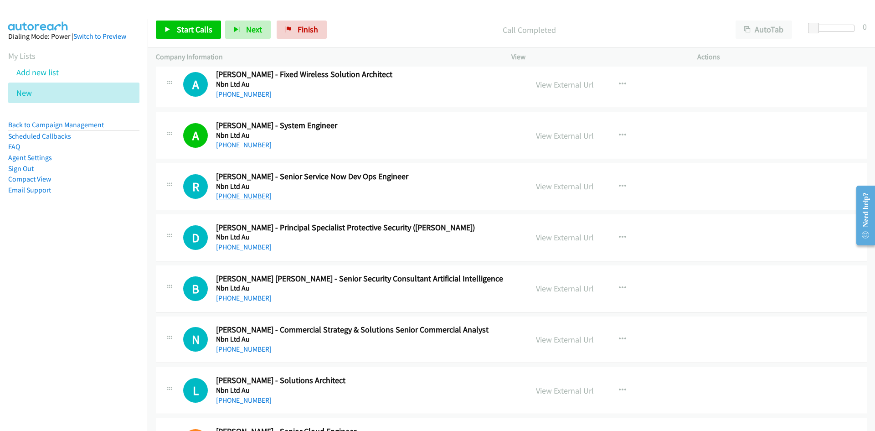
click at [236, 195] on link "+61 432 970 599" at bounding box center [244, 195] width 56 height 9
click at [472, 190] on div "+61 432 970 599" at bounding box center [366, 195] width 300 height 11
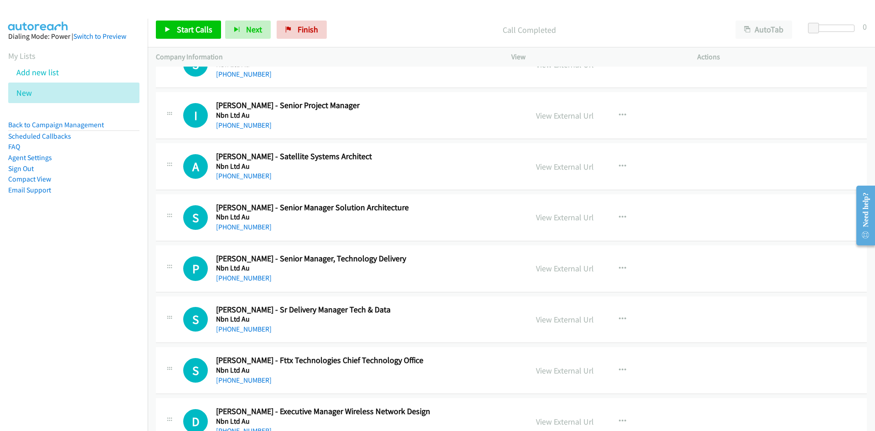
scroll to position [9841, 0]
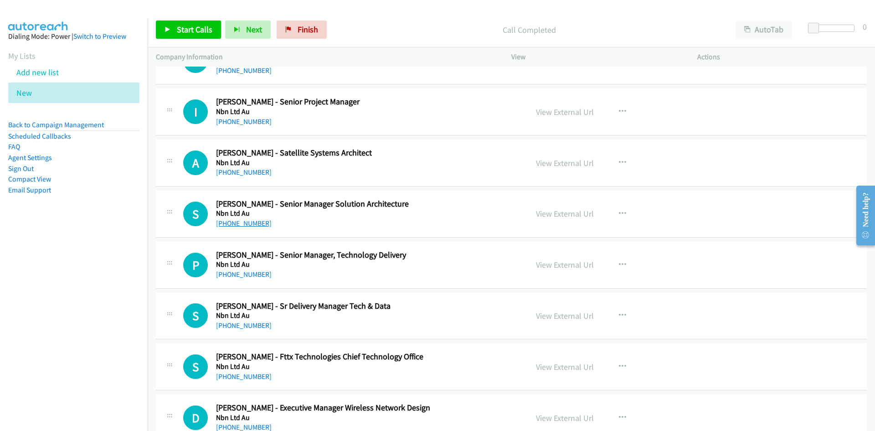
click at [236, 225] on link "+61 433 997 216" at bounding box center [244, 223] width 56 height 9
click at [480, 243] on div "P Callback Scheduled Paul Mills - Senior Manager, Technology Delivery Nbn Ltd A…" at bounding box center [511, 264] width 711 height 47
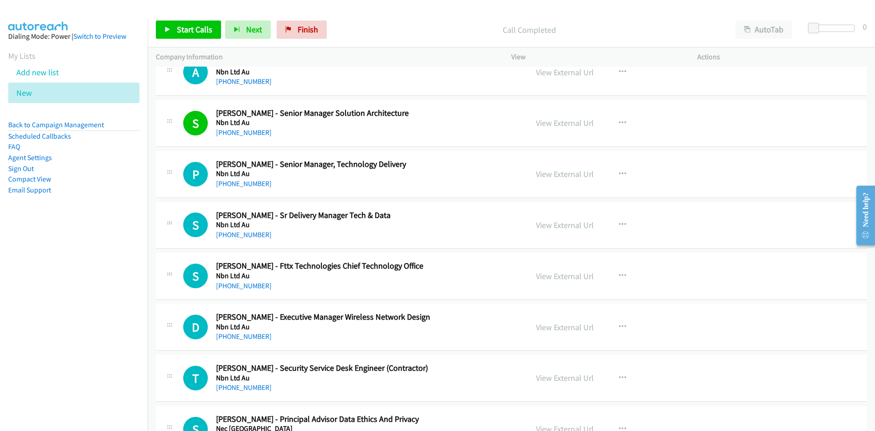
scroll to position [9933, 0]
click at [244, 234] on link "+61 413 213 958" at bounding box center [244, 234] width 56 height 9
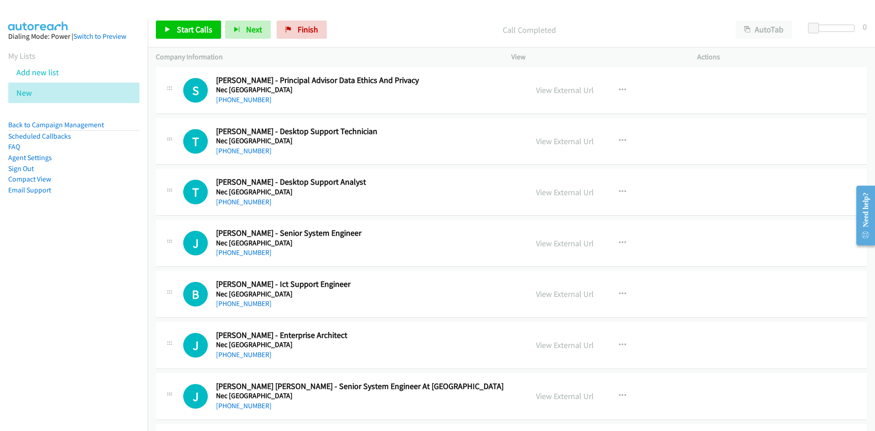
scroll to position [10297, 0]
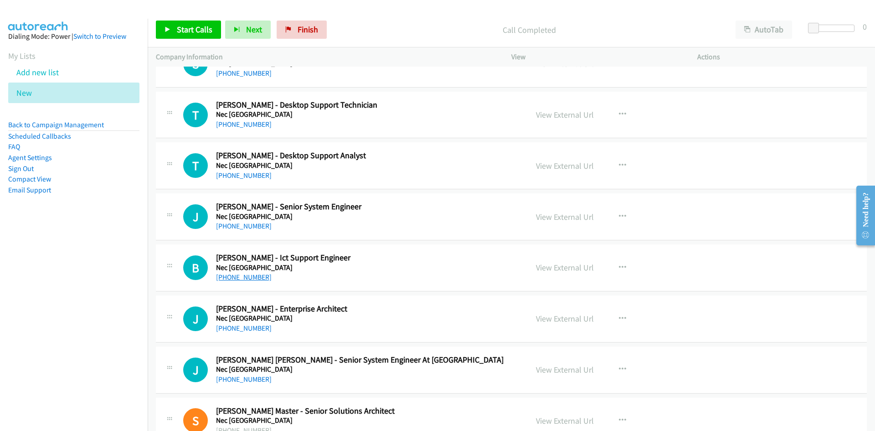
click at [244, 276] on link "+61 413 379 649" at bounding box center [244, 276] width 56 height 9
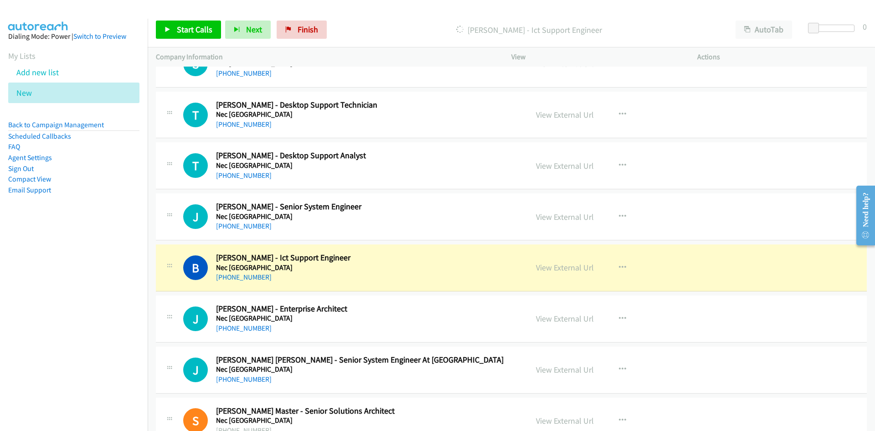
click at [456, 269] on h5 "Nec Australia" at bounding box center [366, 267] width 300 height 9
click at [562, 268] on link "View External Url" at bounding box center [565, 267] width 58 height 10
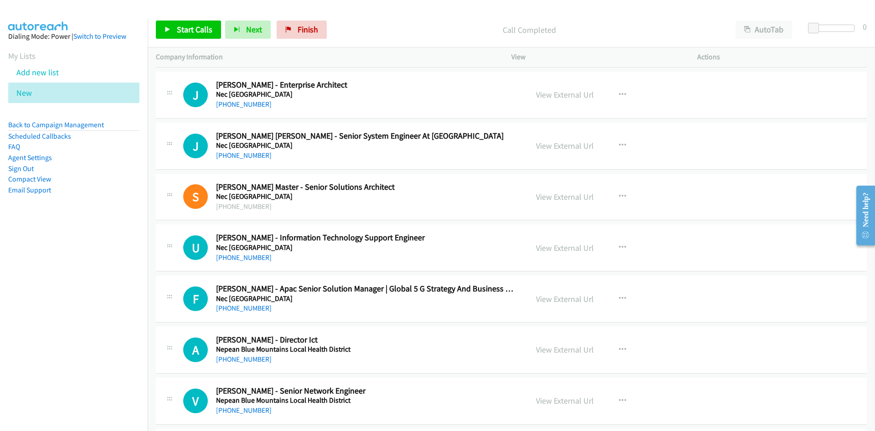
scroll to position [10570, 0]
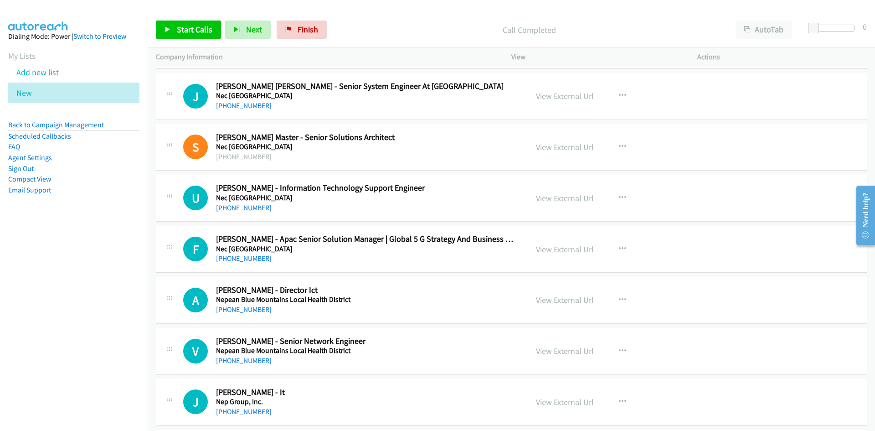
click at [241, 209] on link "+61 426 714 310" at bounding box center [244, 207] width 56 height 9
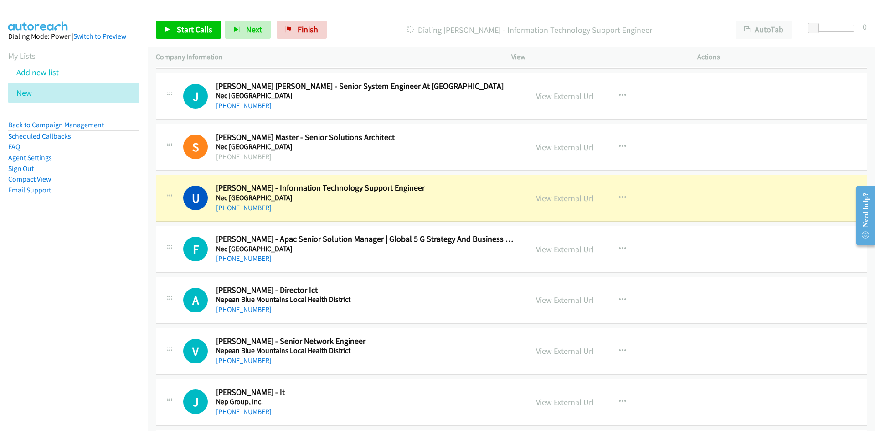
click at [453, 202] on div "+61 426 714 310" at bounding box center [366, 207] width 300 height 11
click at [549, 197] on link "View External Url" at bounding box center [565, 198] width 58 height 10
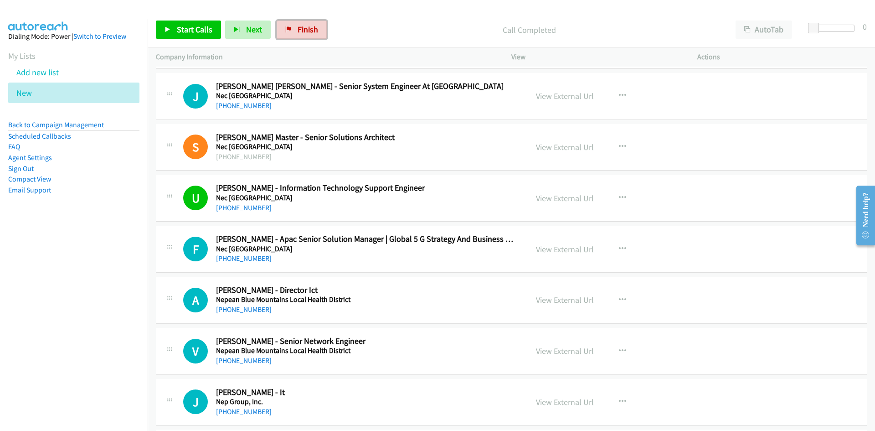
click at [306, 29] on span "Finish" at bounding box center [308, 29] width 21 height 10
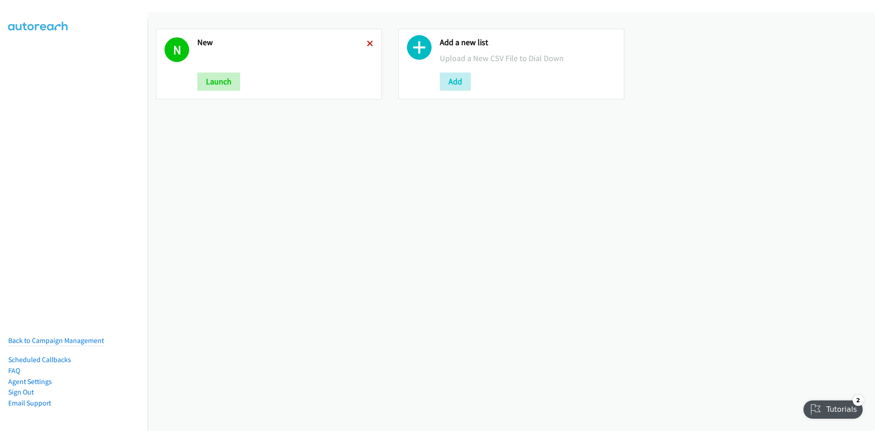
click at [367, 44] on icon at bounding box center [370, 44] width 6 height 6
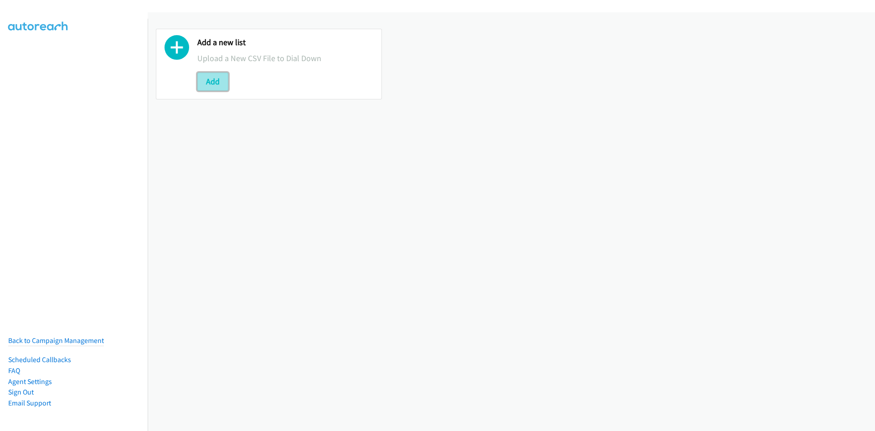
click at [212, 82] on button "Add" at bounding box center [212, 81] width 31 height 18
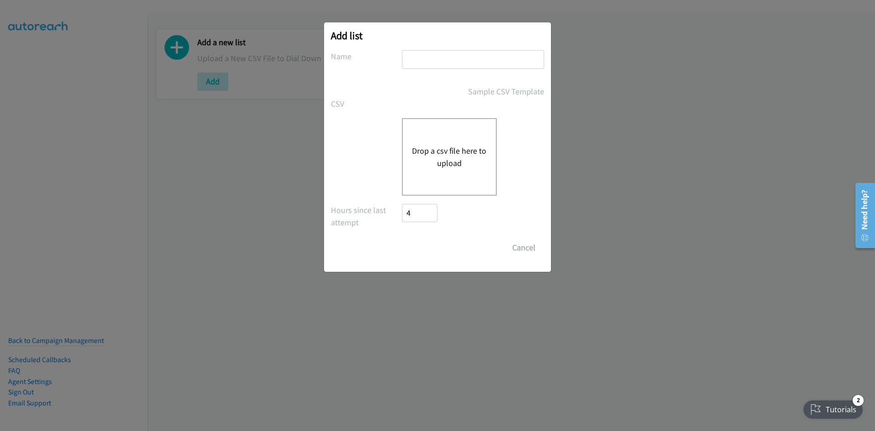
click at [453, 149] on button "Drop a csv file here to upload" at bounding box center [449, 156] width 75 height 25
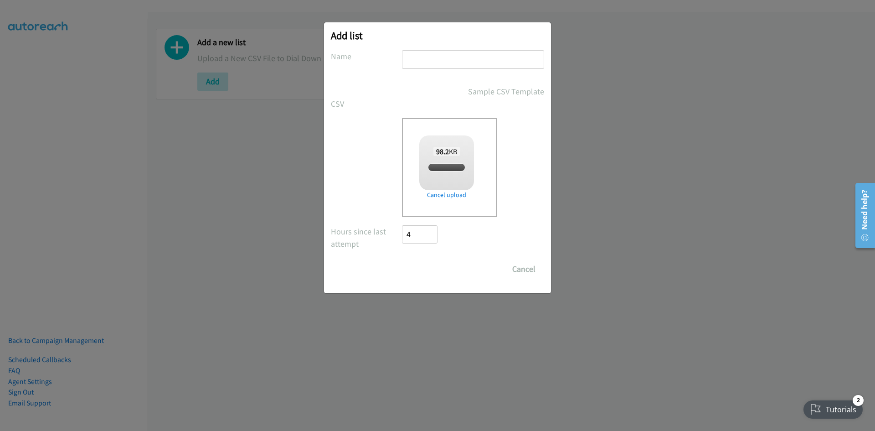
checkbox input "true"
click at [447, 51] on input "text" at bounding box center [473, 59] width 142 height 19
type input "new"
click at [416, 265] on input "Save List" at bounding box center [426, 269] width 48 height 18
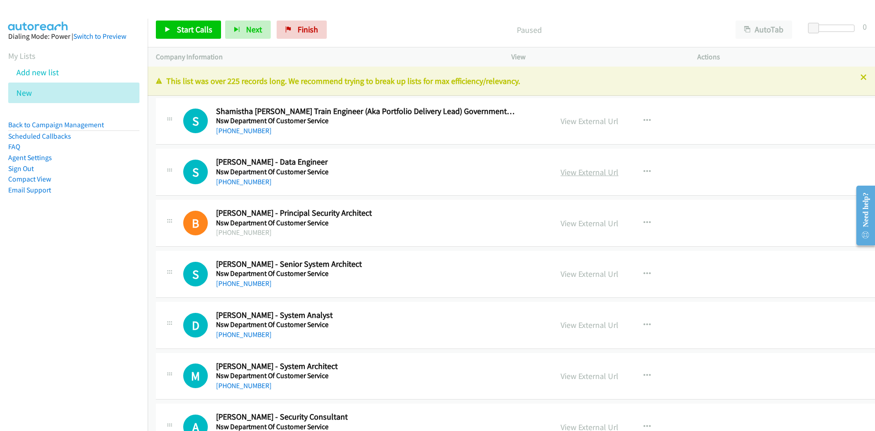
click at [560, 175] on link "View External Url" at bounding box center [589, 172] width 58 height 10
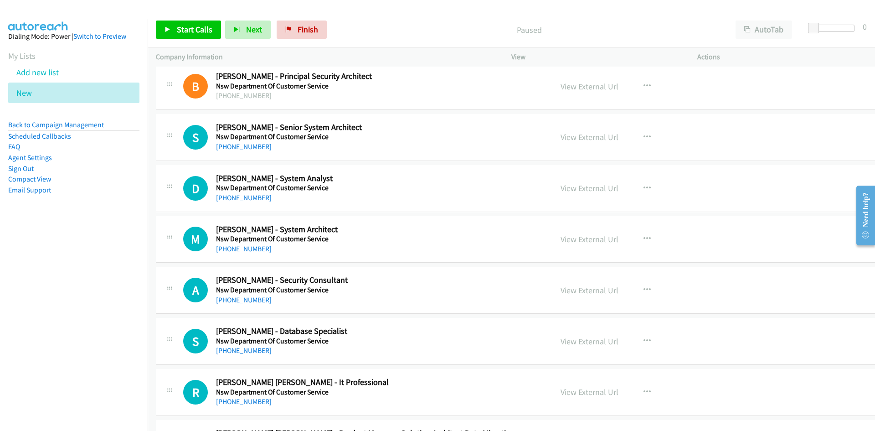
scroll to position [228, 0]
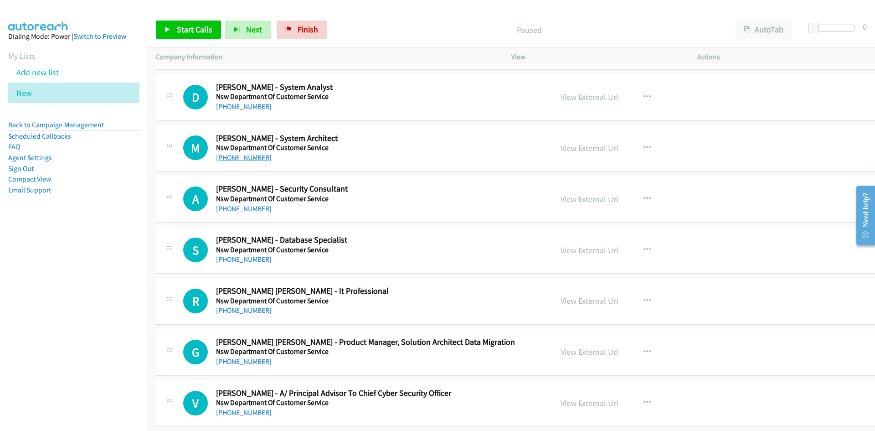
click at [241, 158] on link "[PHONE_NUMBER]" at bounding box center [244, 157] width 56 height 9
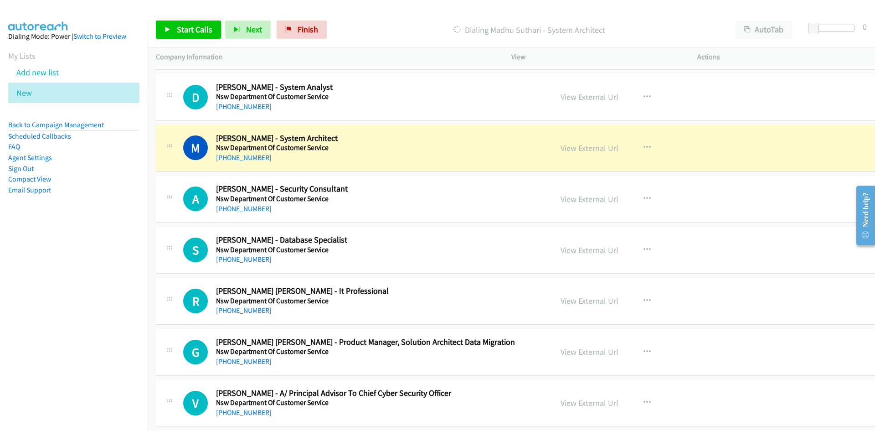
click at [380, 198] on h5 "Nsw Department Of Customer Service" at bounding box center [366, 198] width 300 height 9
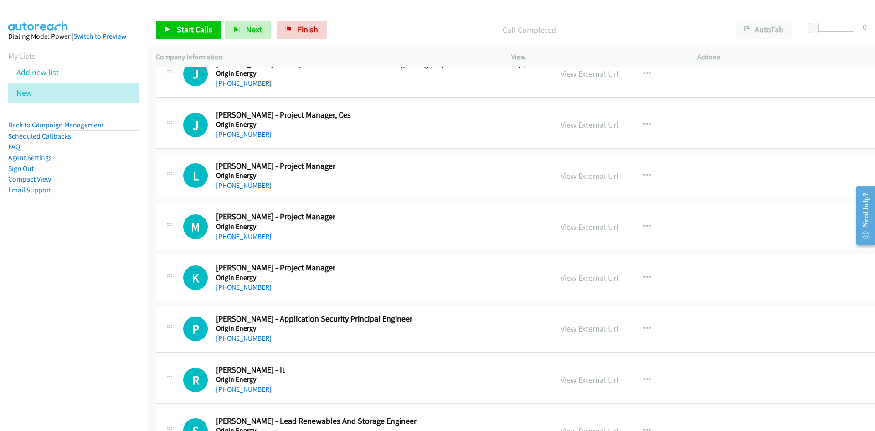
scroll to position [20869, 0]
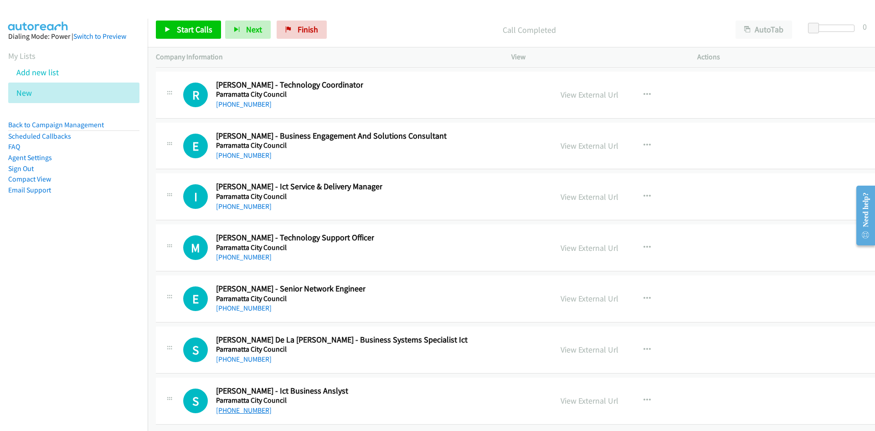
click at [251, 406] on link "[PHONE_NUMBER]" at bounding box center [244, 410] width 56 height 9
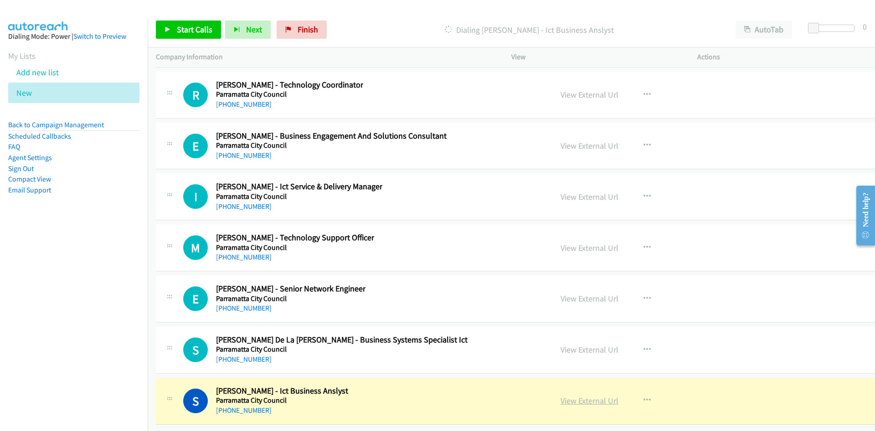
click at [565, 395] on link "View External Url" at bounding box center [589, 400] width 58 height 10
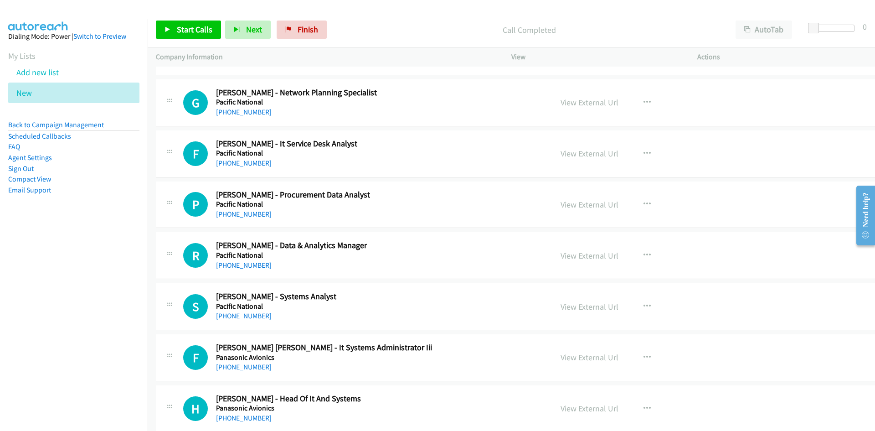
scroll to position [19730, 0]
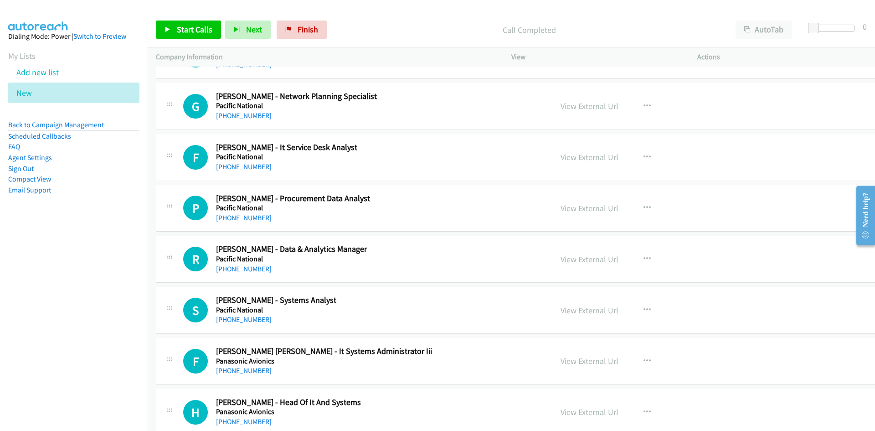
click at [243, 222] on div "[PHONE_NUMBER]" at bounding box center [293, 217] width 154 height 11
click at [242, 211] on h5 "Pacific National" at bounding box center [293, 207] width 154 height 9
click at [241, 216] on link "[PHONE_NUMBER]" at bounding box center [244, 217] width 56 height 9
click at [370, 198] on h2 "[PERSON_NAME] - Procurement Data Analyst" at bounding box center [293, 198] width 154 height 10
click at [568, 206] on link "View External Url" at bounding box center [589, 208] width 58 height 10
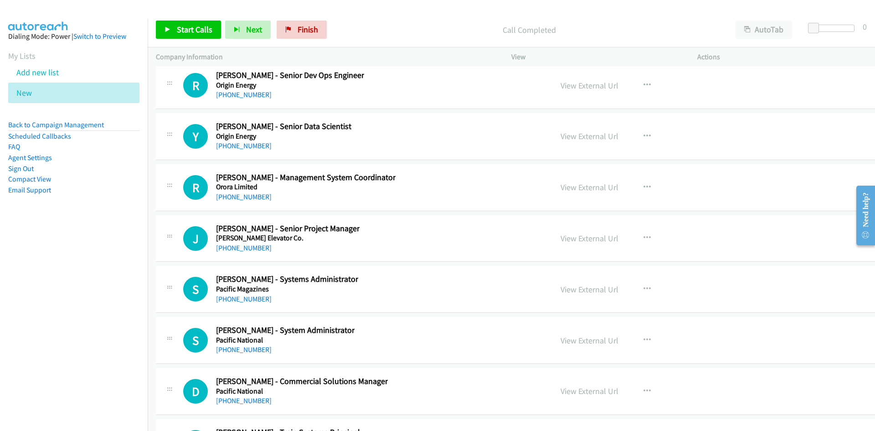
scroll to position [19138, 0]
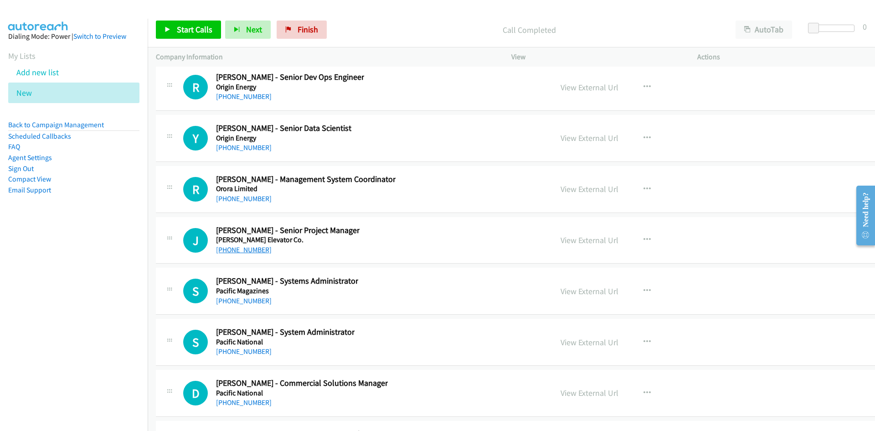
click at [242, 249] on link "[PHONE_NUMBER]" at bounding box center [244, 249] width 56 height 9
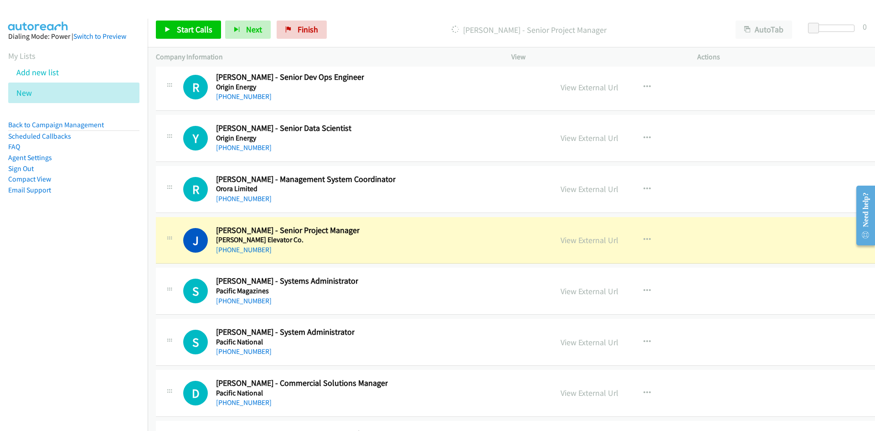
click at [379, 250] on div "J Callback Scheduled James Cini - Senior Project Manager Otis Elevator Co. Aust…" at bounding box center [363, 240] width 361 height 30
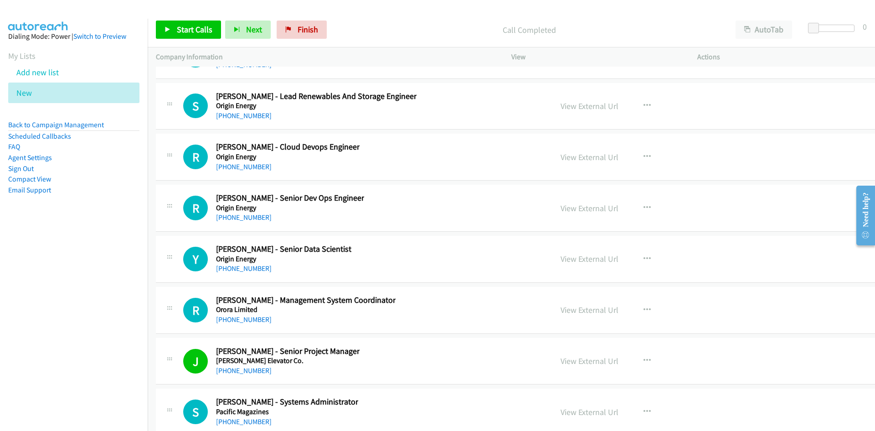
scroll to position [19001, 0]
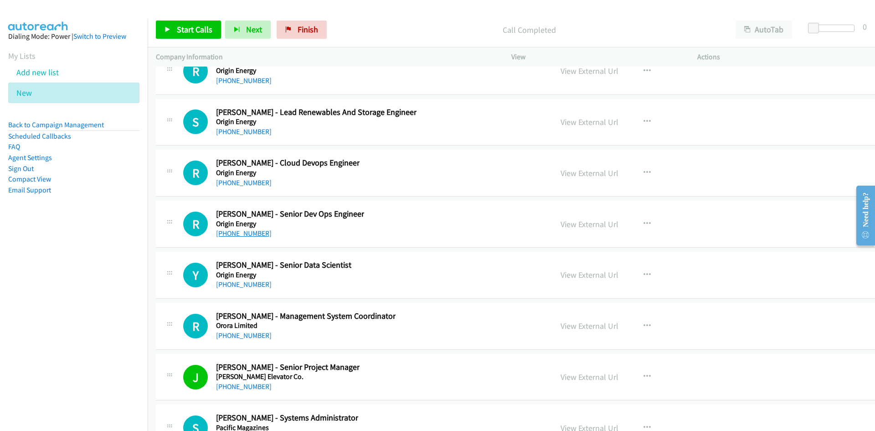
click at [234, 236] on link "[PHONE_NUMBER]" at bounding box center [244, 233] width 56 height 9
click at [409, 296] on div "Y Callback Scheduled Ying Guan - Senior Data Scientist Origin Energy Australia/…" at bounding box center [536, 275] width 760 height 47
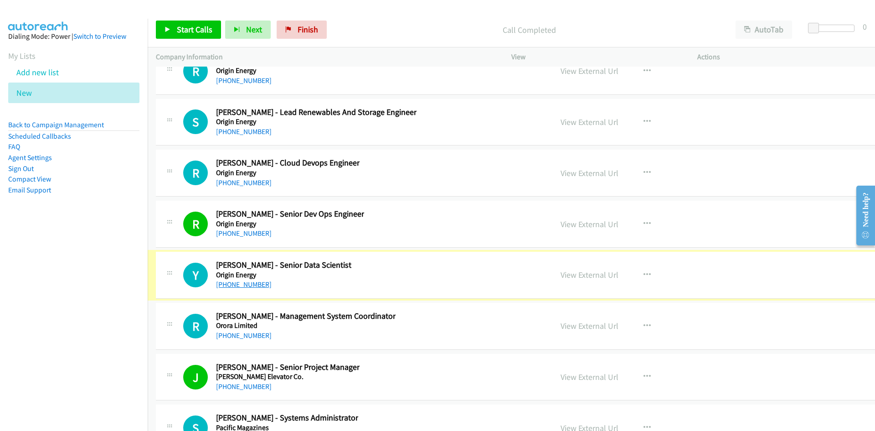
click at [235, 282] on link "[PHONE_NUMBER]" at bounding box center [244, 284] width 56 height 9
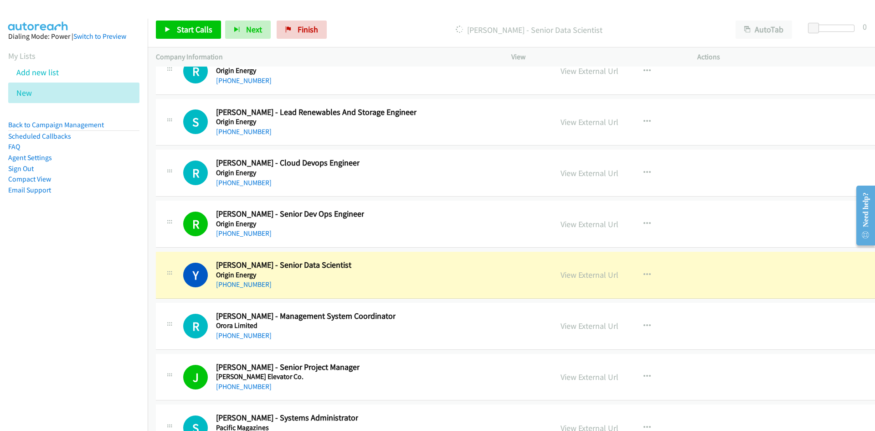
click at [445, 278] on div "Y Callback Scheduled Ying Guan - Senior Data Scientist Origin Energy Australia/…" at bounding box center [363, 275] width 361 height 30
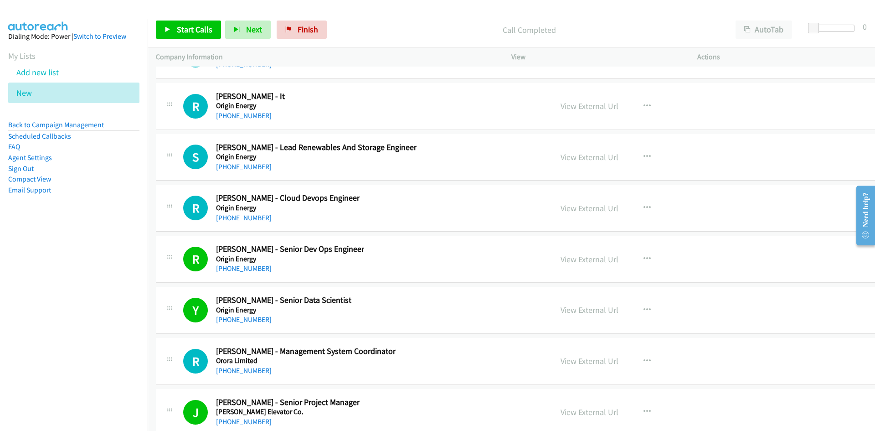
scroll to position [18956, 0]
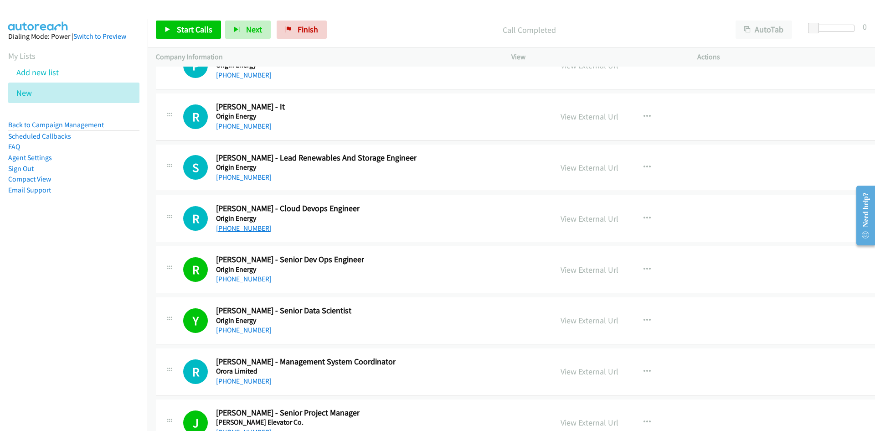
click at [245, 224] on link "[PHONE_NUMBER]" at bounding box center [244, 228] width 56 height 9
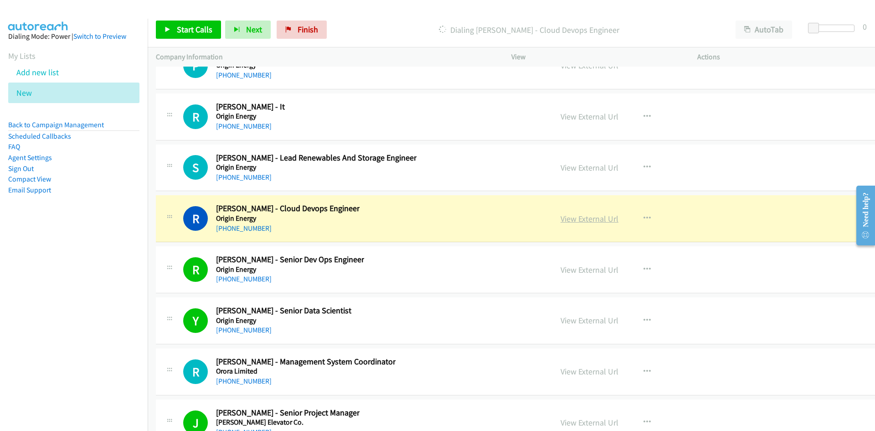
click at [560, 217] on link "View External Url" at bounding box center [589, 218] width 58 height 10
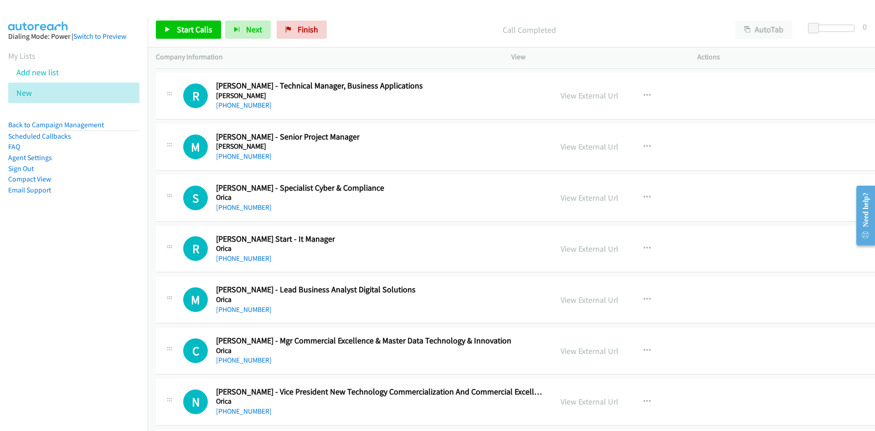
scroll to position [16996, 0]
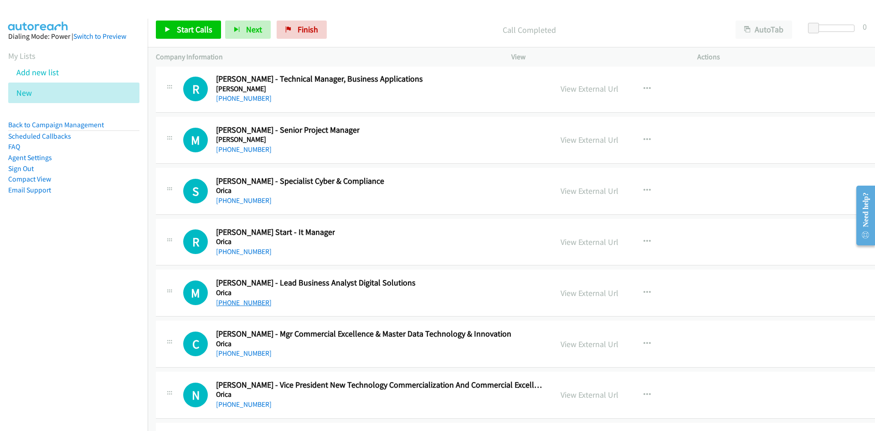
click at [245, 301] on link "[PHONE_NUMBER]" at bounding box center [244, 302] width 56 height 9
click at [449, 289] on div "M Callback Scheduled Muhammad Zubair Saeed - Lead Business Analyst Digital Solu…" at bounding box center [363, 292] width 361 height 30
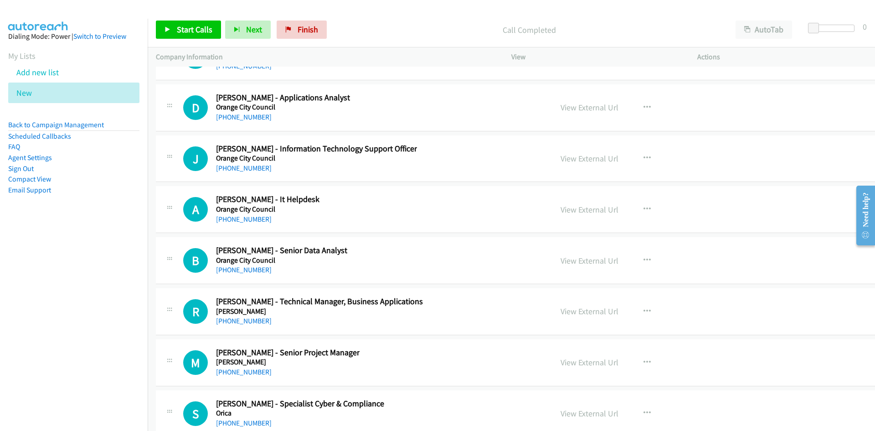
scroll to position [16769, 0]
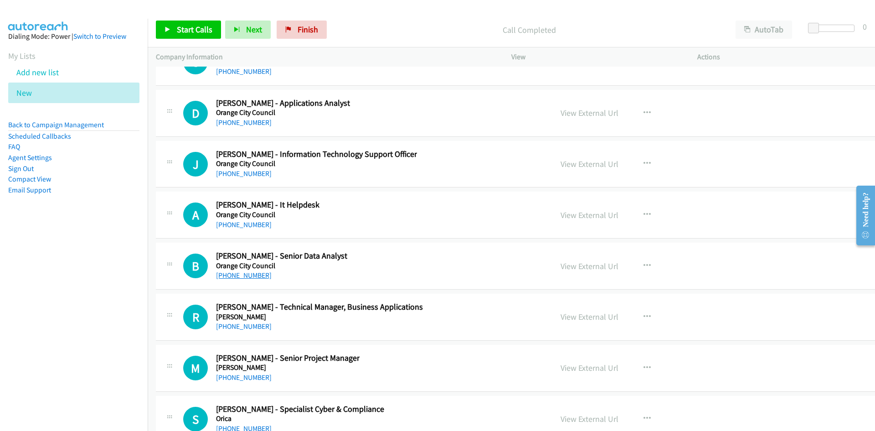
click at [240, 273] on link "[PHONE_NUMBER]" at bounding box center [244, 275] width 56 height 9
click at [395, 247] on div "B Callback Scheduled Ben Hicks - Senior Data Analyst Orange City Council Austra…" at bounding box center [536, 265] width 760 height 47
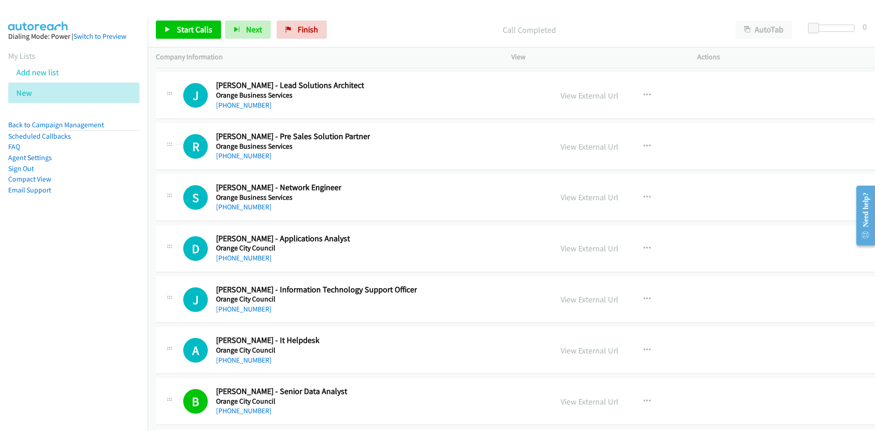
scroll to position [16632, 0]
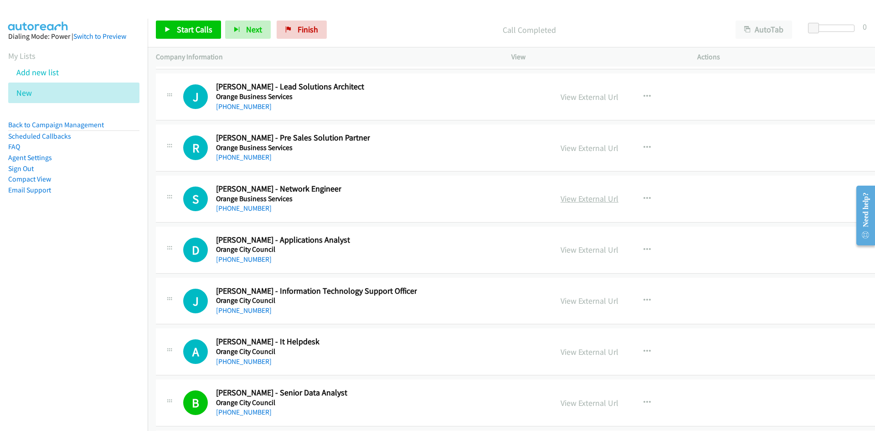
click at [560, 197] on link "View External Url" at bounding box center [589, 198] width 58 height 10
click at [252, 208] on link "[PHONE_NUMBER]" at bounding box center [244, 208] width 56 height 9
click at [405, 226] on td "D Callback Scheduled David Trudgett - Applications Analyst Orange City Council …" at bounding box center [536, 249] width 776 height 51
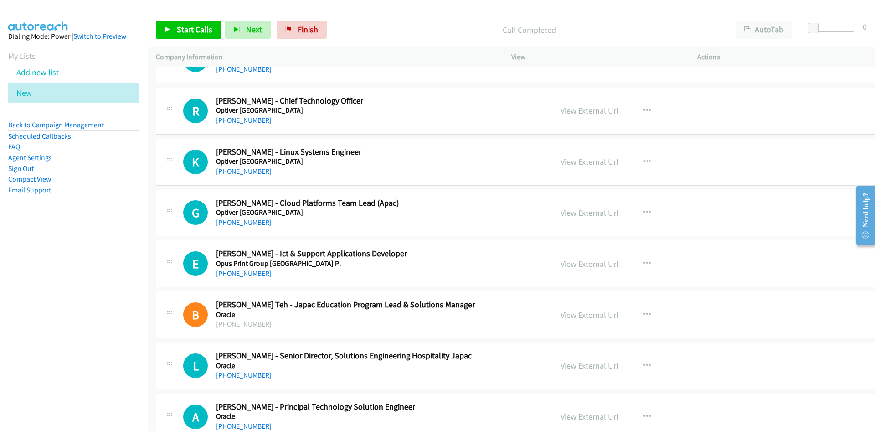
scroll to position [15630, 0]
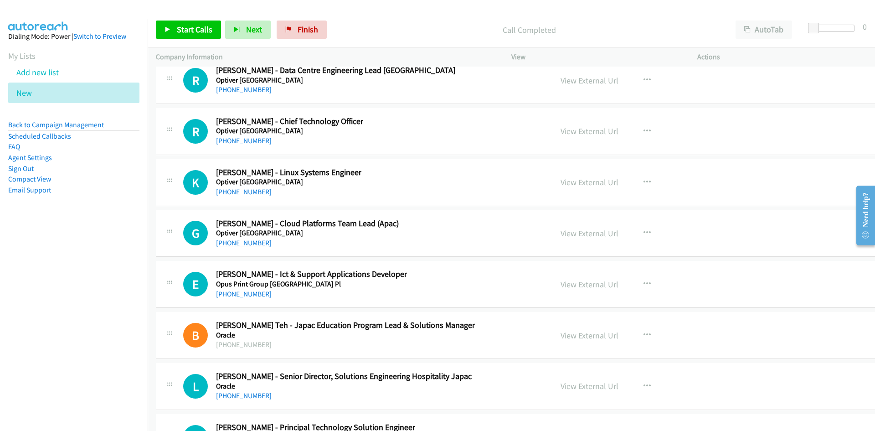
click at [238, 245] on link "[PHONE_NUMBER]" at bounding box center [244, 242] width 56 height 9
click at [423, 240] on div "G Callback Scheduled Gaurav Ghimire - Cloud Platforms Team Lead (Apac) Optiver …" at bounding box center [363, 233] width 361 height 30
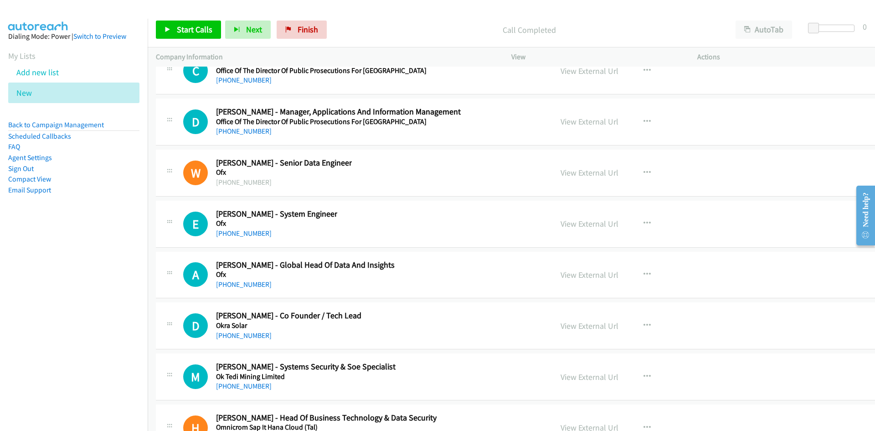
scroll to position [13670, 0]
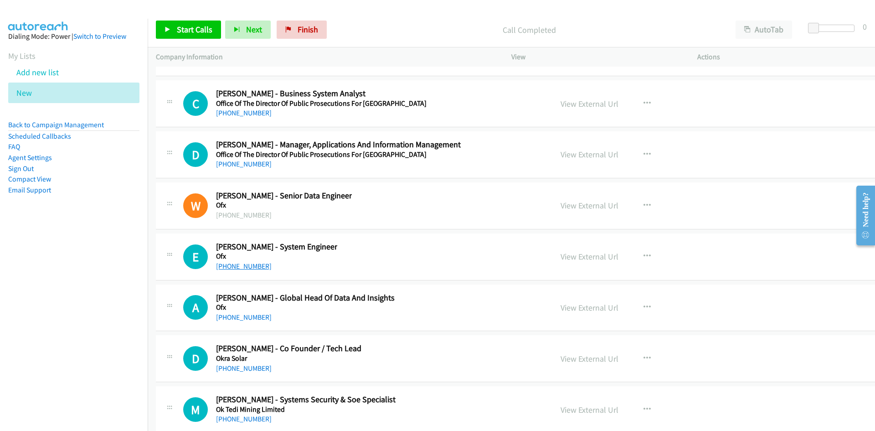
click at [239, 266] on link "[PHONE_NUMBER]" at bounding box center [244, 266] width 56 height 9
click at [426, 246] on div "E Callback Scheduled Evan Wong - System Engineer Ofx Australia/Sydney +61 418 1…" at bounding box center [363, 256] width 361 height 30
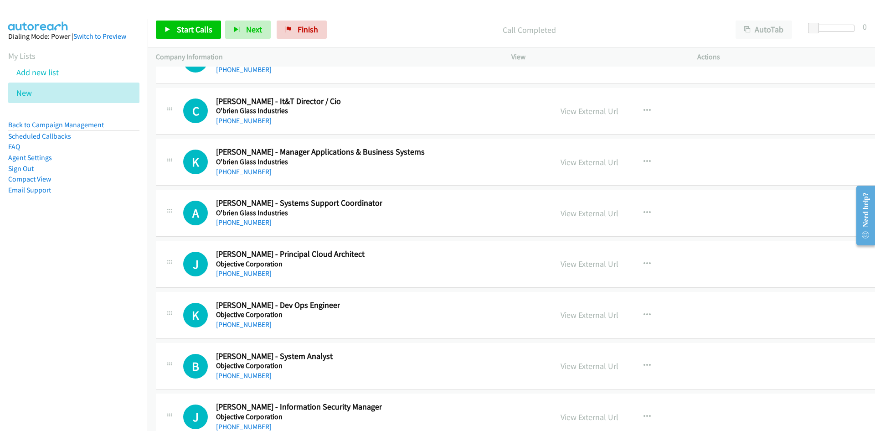
scroll to position [13306, 0]
click at [252, 222] on link "[PHONE_NUMBER]" at bounding box center [244, 222] width 56 height 9
click at [385, 247] on div "J Callback Scheduled Josh H - Principal Cloud Architect Objective Corporation A…" at bounding box center [536, 264] width 760 height 47
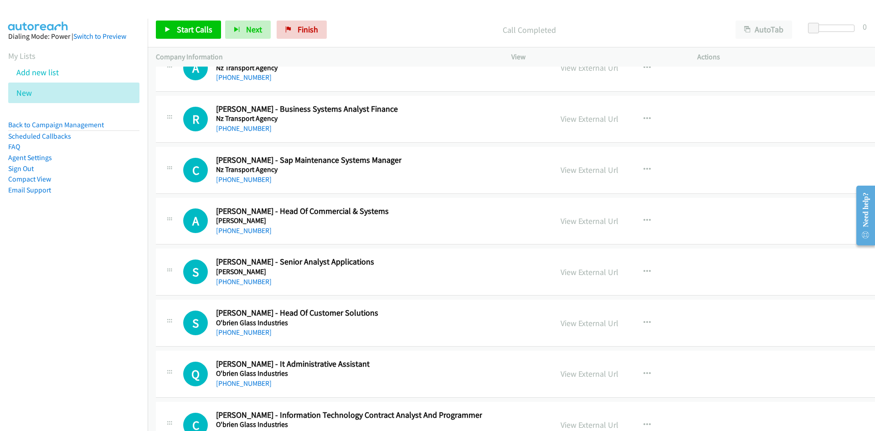
scroll to position [12941, 0]
click at [237, 282] on link "[PHONE_NUMBER]" at bounding box center [244, 281] width 56 height 9
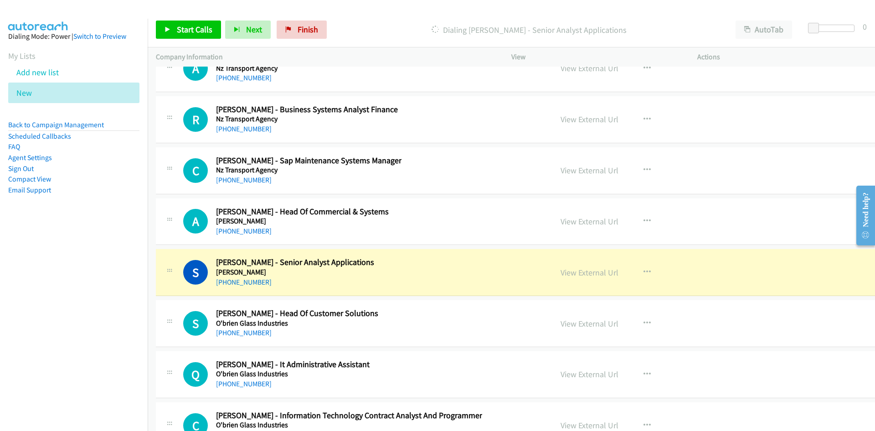
click at [364, 269] on div "S Callback Scheduled Sanat Rath - Senior Analyst Applications O'brien's Austral…" at bounding box center [363, 272] width 361 height 30
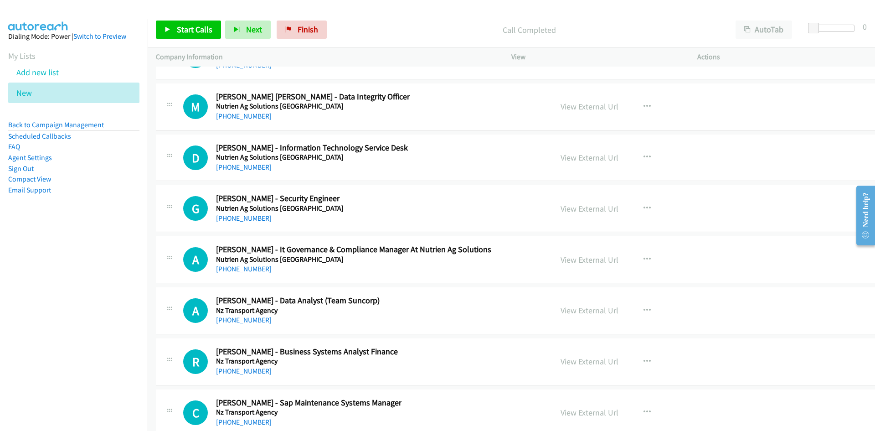
scroll to position [12714, 0]
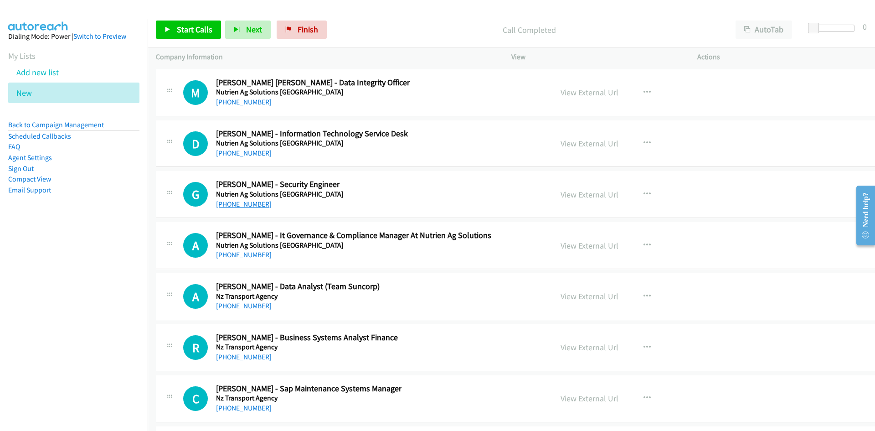
click at [247, 204] on link "[PHONE_NUMBER]" at bounding box center [244, 204] width 56 height 9
click at [428, 184] on div "G Callback Scheduled Gagan Naz - Security Engineer Nutrien Ag Solutions Austral…" at bounding box center [363, 194] width 361 height 30
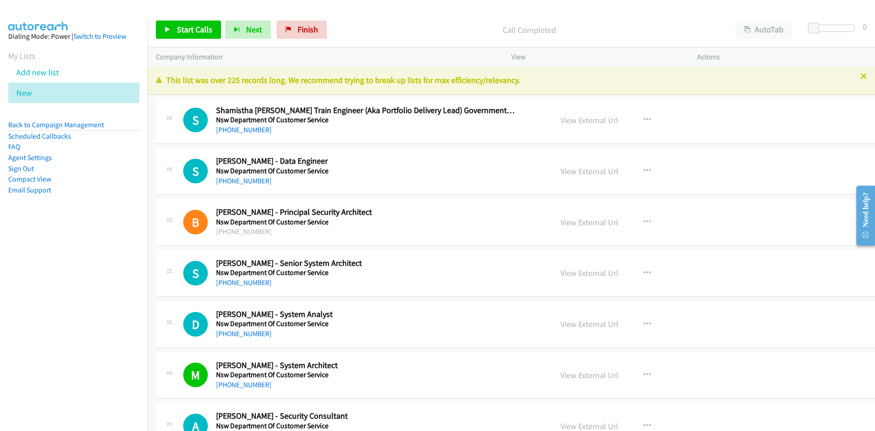
scroll to position [0, 0]
click at [251, 183] on link "[PHONE_NUMBER]" at bounding box center [244, 181] width 56 height 9
click at [432, 190] on div "S Callback Scheduled Sugandha Kumari - Data Engineer Nsw Department Of Customer…" at bounding box center [536, 172] width 760 height 47
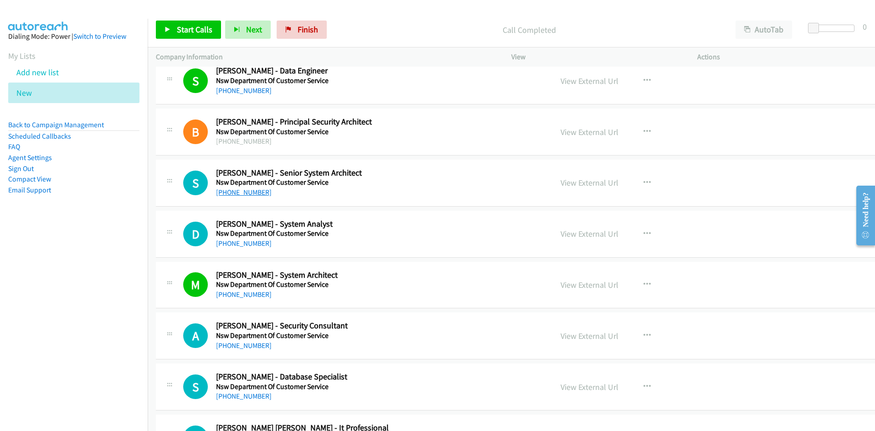
click at [249, 194] on link "[PHONE_NUMBER]" at bounding box center [244, 192] width 56 height 9
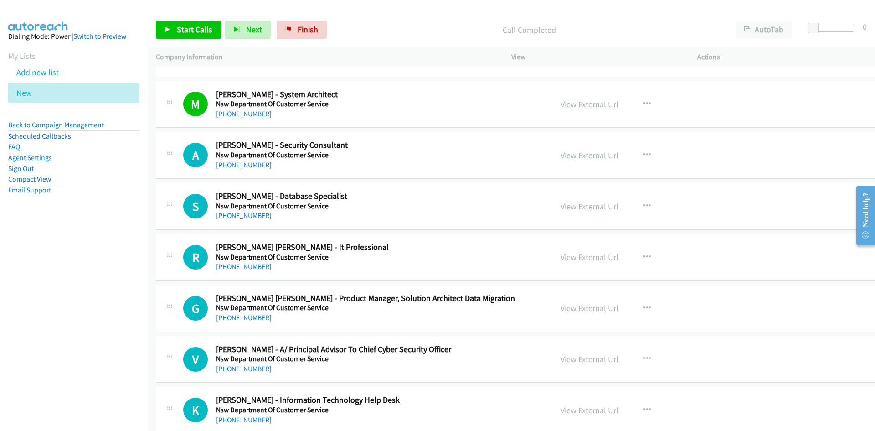
scroll to position [273, 0]
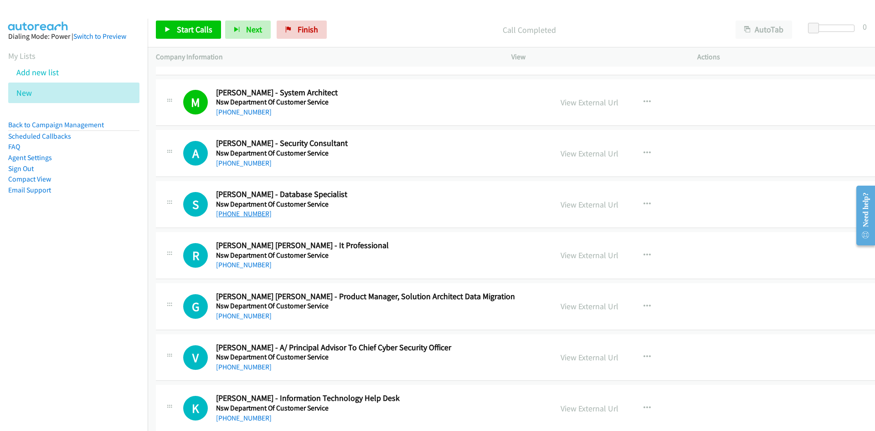
click at [249, 213] on link "[PHONE_NUMBER]" at bounding box center [244, 213] width 56 height 9
click at [431, 208] on div "[PHONE_NUMBER]" at bounding box center [366, 213] width 300 height 11
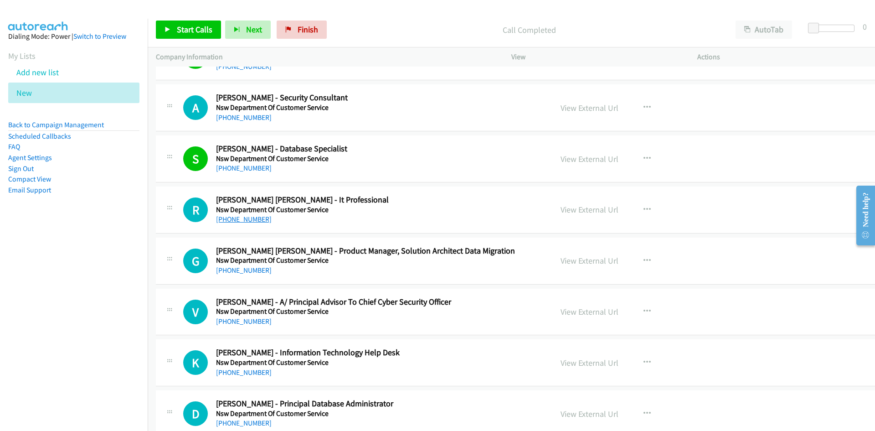
click at [244, 217] on link "[PHONE_NUMBER]" at bounding box center [244, 219] width 56 height 9
click at [455, 204] on h2 "[PERSON_NAME] [PERSON_NAME] - It Professional" at bounding box center [366, 200] width 300 height 10
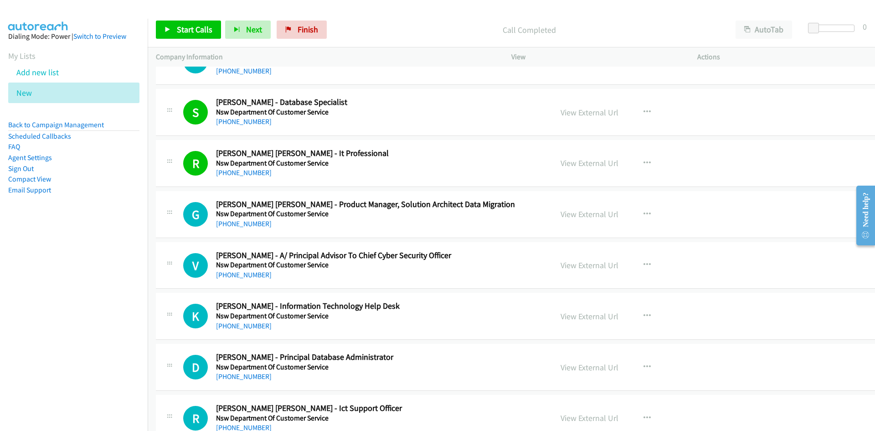
scroll to position [410, 0]
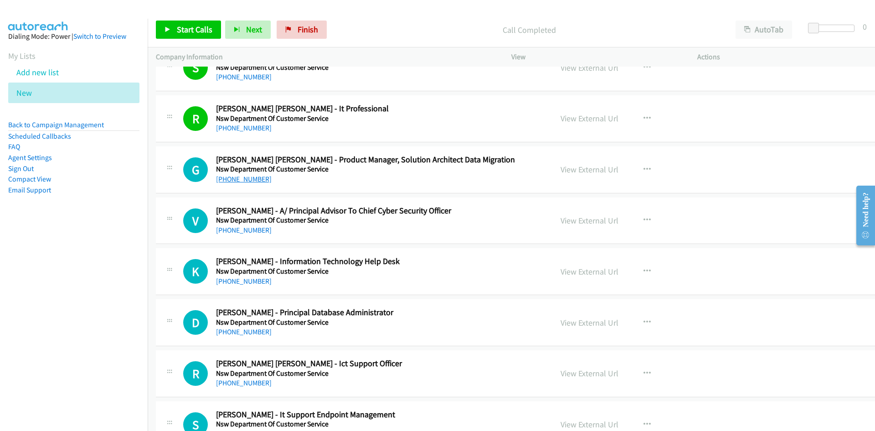
click at [242, 175] on link "[PHONE_NUMBER]" at bounding box center [244, 179] width 56 height 9
click at [475, 187] on div "G Callback Scheduled Gopi Krishna Abburi - Product Manager, Solution Architect …" at bounding box center [536, 169] width 760 height 47
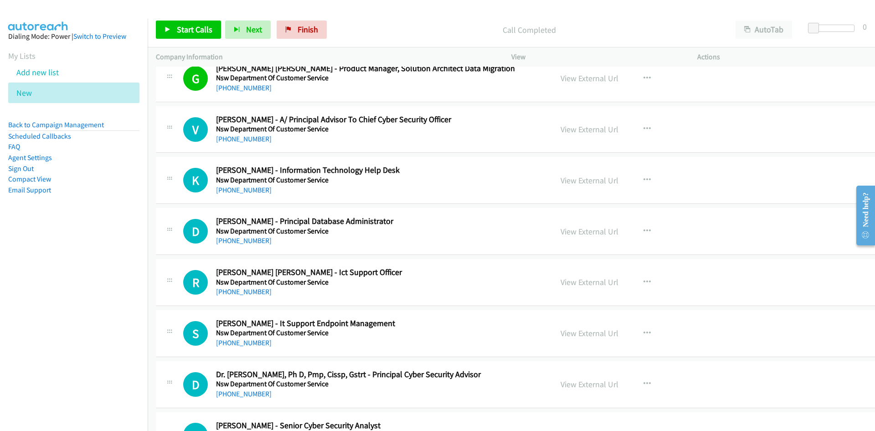
scroll to position [547, 0]
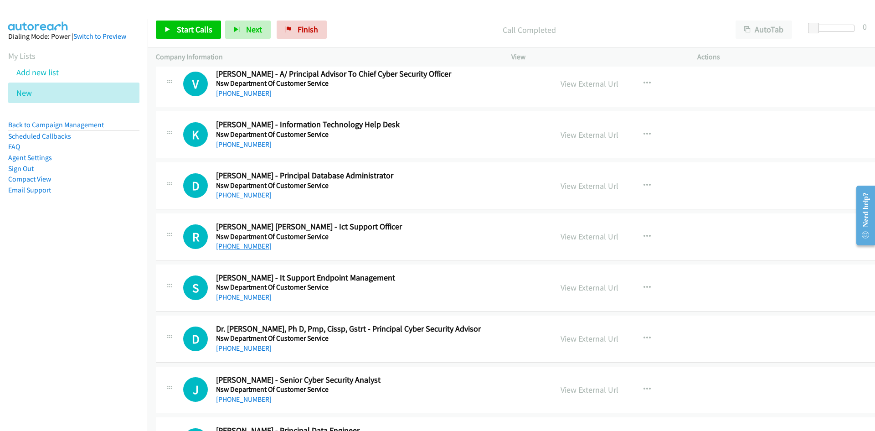
click at [241, 246] on link "[PHONE_NUMBER]" at bounding box center [244, 245] width 56 height 9
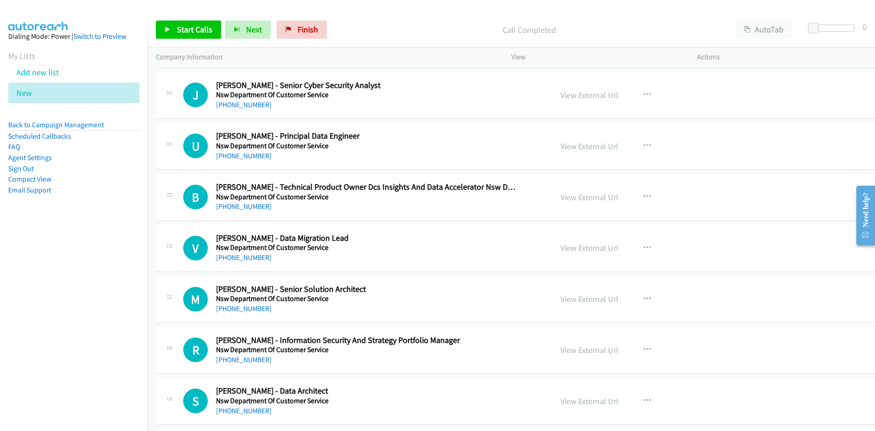
scroll to position [866, 0]
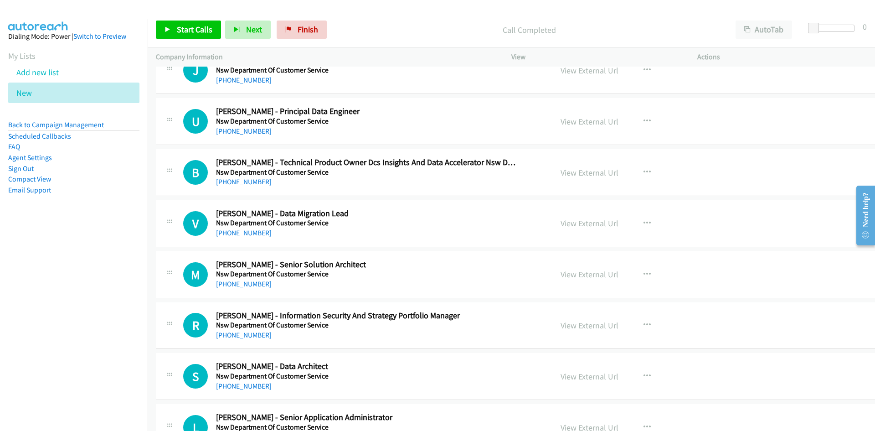
click at [246, 232] on link "[PHONE_NUMBER]" at bounding box center [244, 232] width 56 height 9
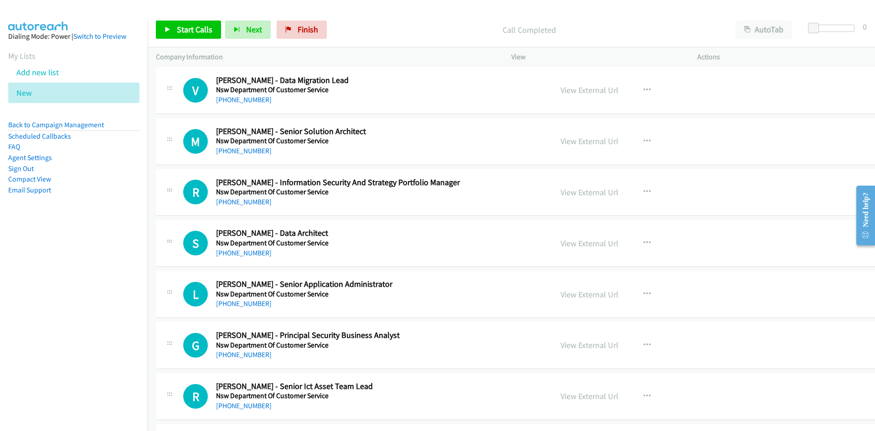
scroll to position [1048, 0]
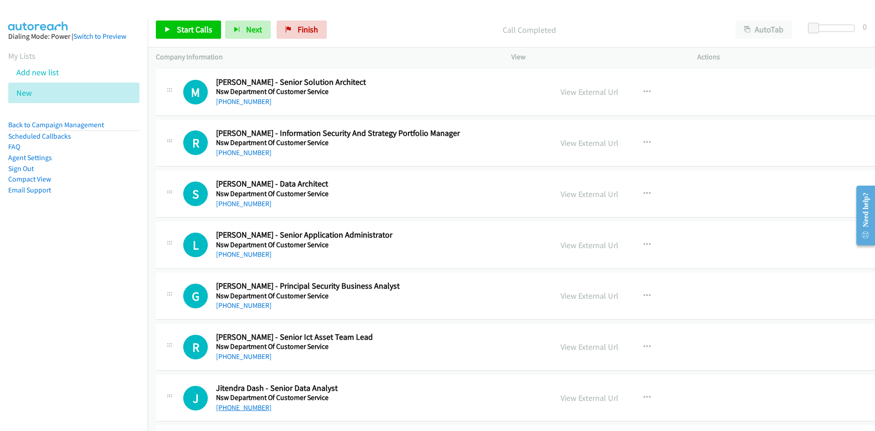
click at [246, 407] on link "[PHONE_NUMBER]" at bounding box center [244, 407] width 56 height 9
click at [463, 335] on h2 "[PERSON_NAME] - Senior Ict Asset Team Lead" at bounding box center [366, 337] width 300 height 10
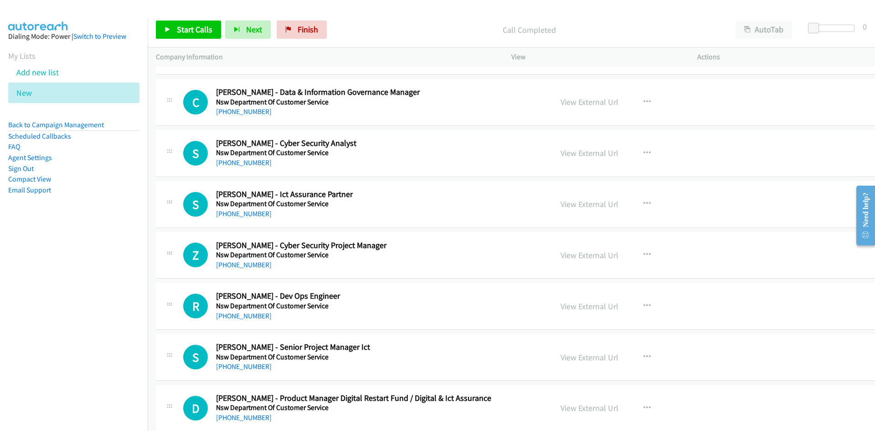
scroll to position [1549, 0]
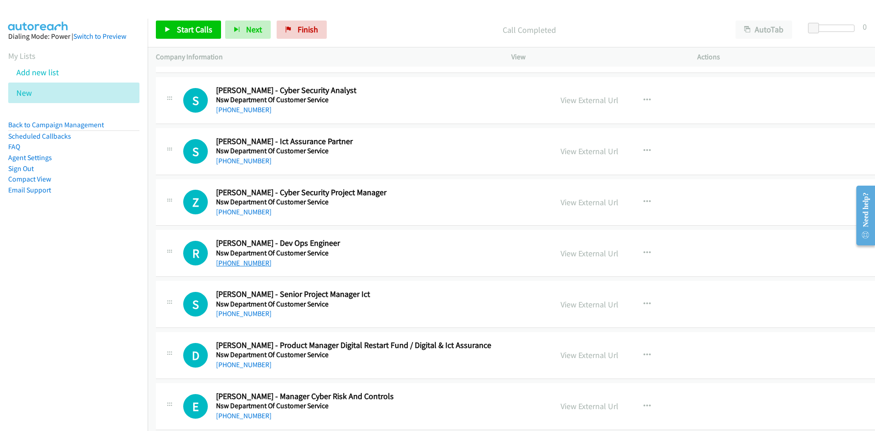
click at [254, 264] on link "[PHONE_NUMBER]" at bounding box center [244, 262] width 56 height 9
click at [462, 282] on div "S Callback Scheduled Steve Dafnakis - Senior Project Manager Ict Nsw Department…" at bounding box center [536, 304] width 760 height 47
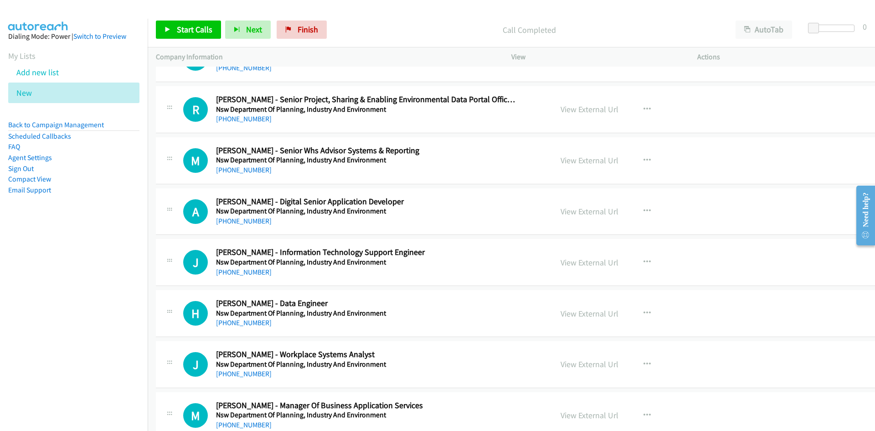
scroll to position [2096, 0]
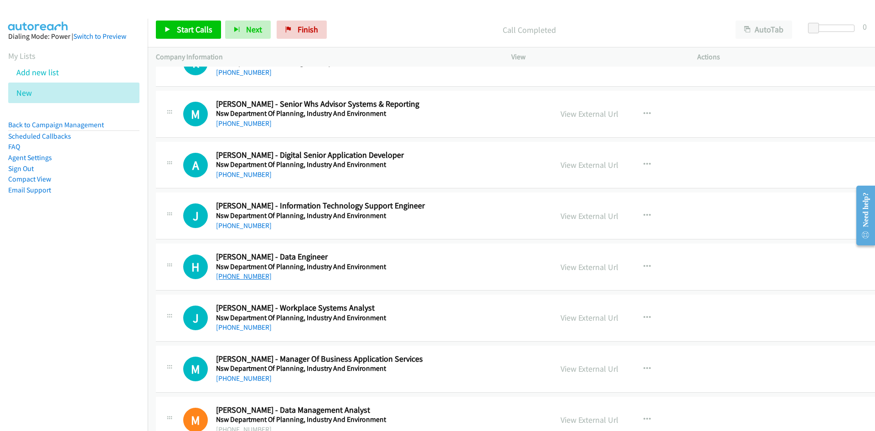
click at [240, 272] on link "[PHONE_NUMBER]" at bounding box center [244, 276] width 56 height 9
click at [415, 265] on h5 "Nsw Department Of Planning, Industry And Environment" at bounding box center [366, 266] width 300 height 9
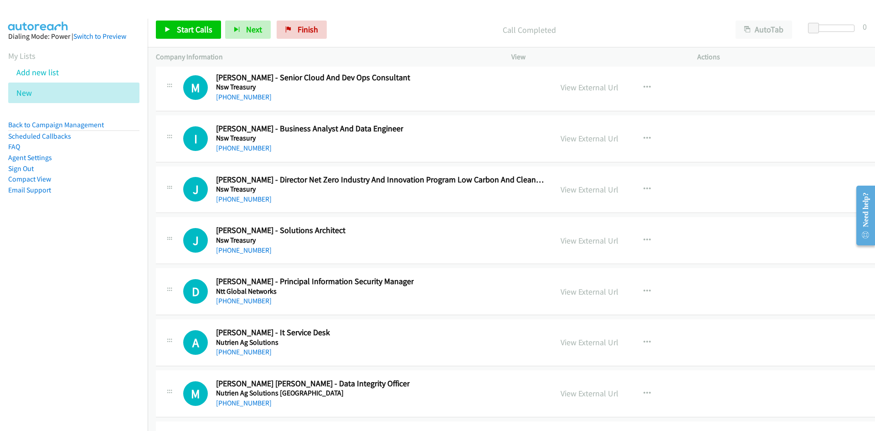
scroll to position [12393, 0]
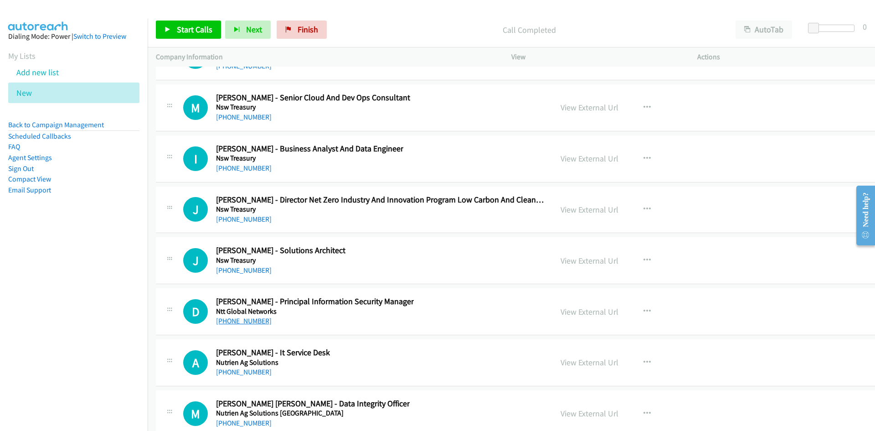
click at [245, 317] on link "[PHONE_NUMBER]" at bounding box center [244, 320] width 56 height 9
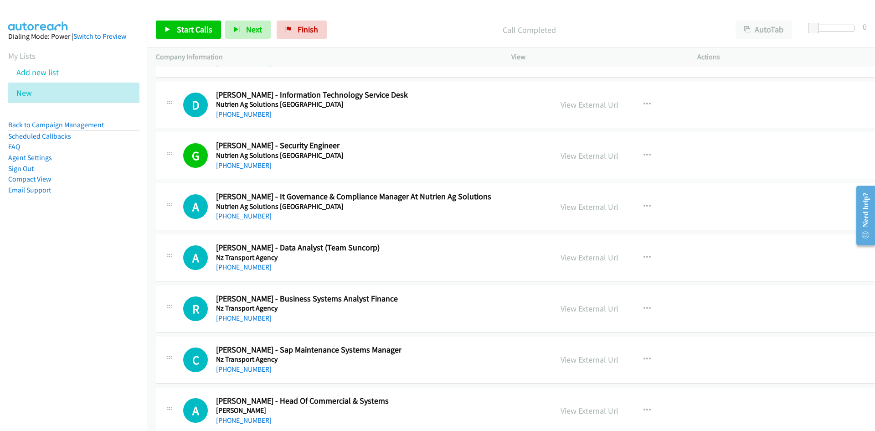
scroll to position [12757, 0]
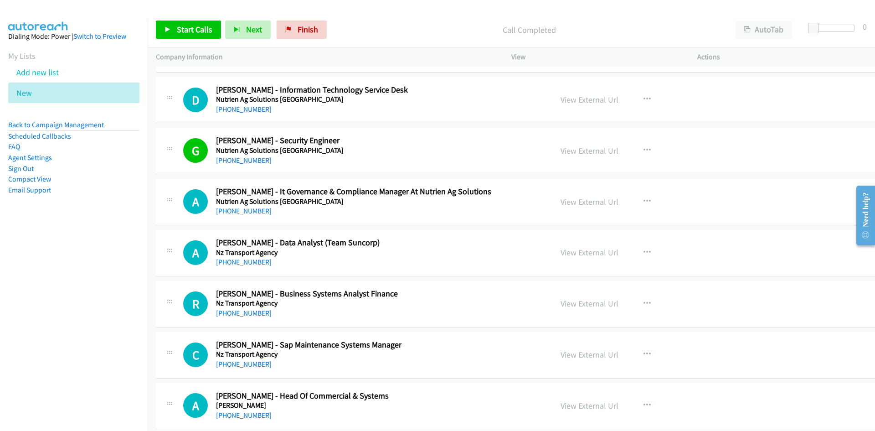
click at [474, 296] on div "R Callback Scheduled Richard Wade - Business Systems Analyst Finance Nz Transpo…" at bounding box center [363, 303] width 361 height 30
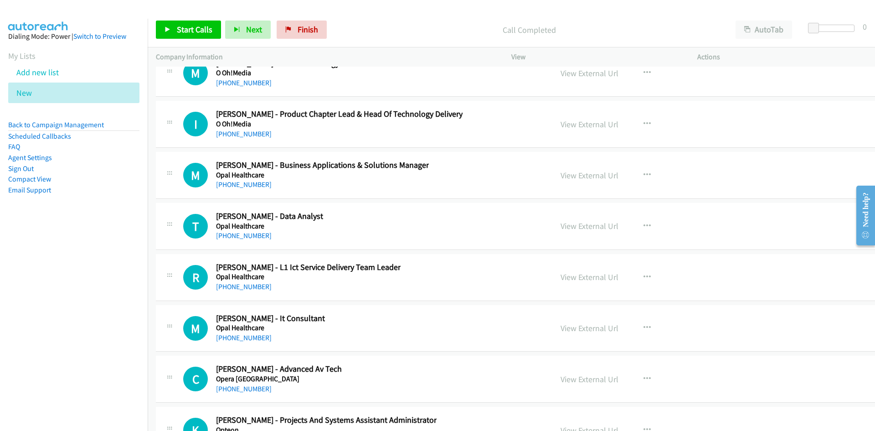
scroll to position [14990, 0]
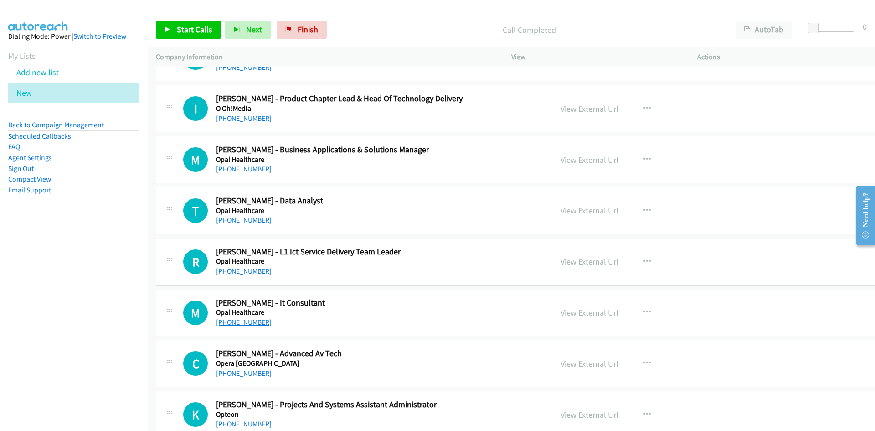
click at [249, 322] on link "[PHONE_NUMBER]" at bounding box center [244, 322] width 56 height 9
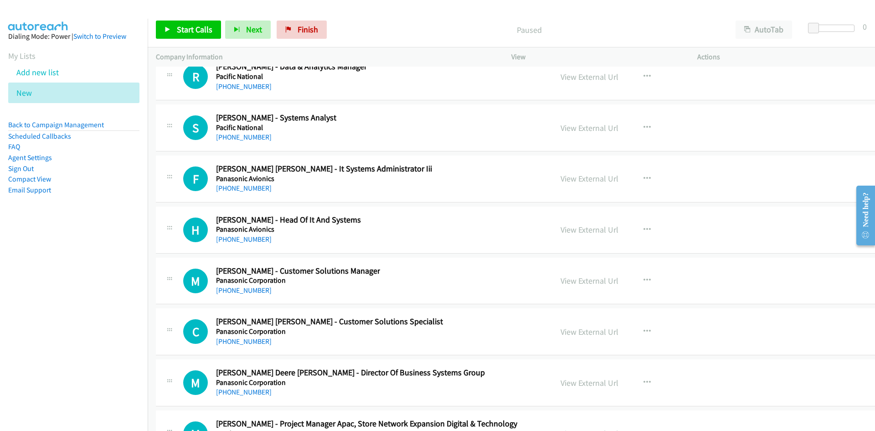
scroll to position [19867, 0]
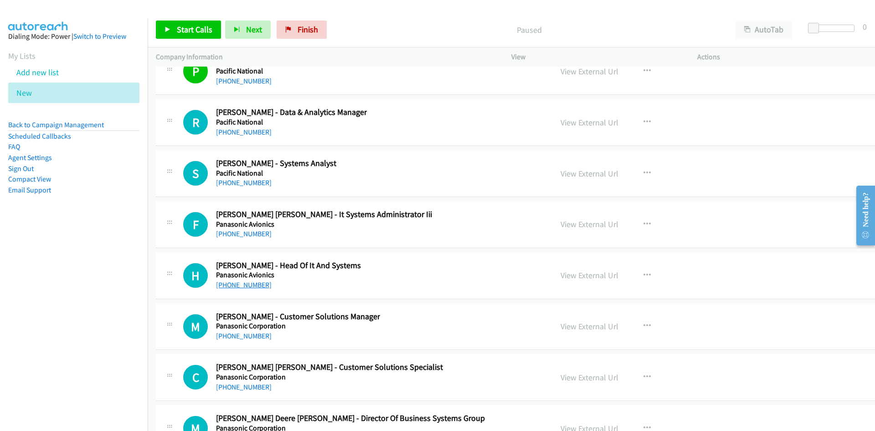
click at [240, 288] on link "[PHONE_NUMBER]" at bounding box center [244, 284] width 56 height 9
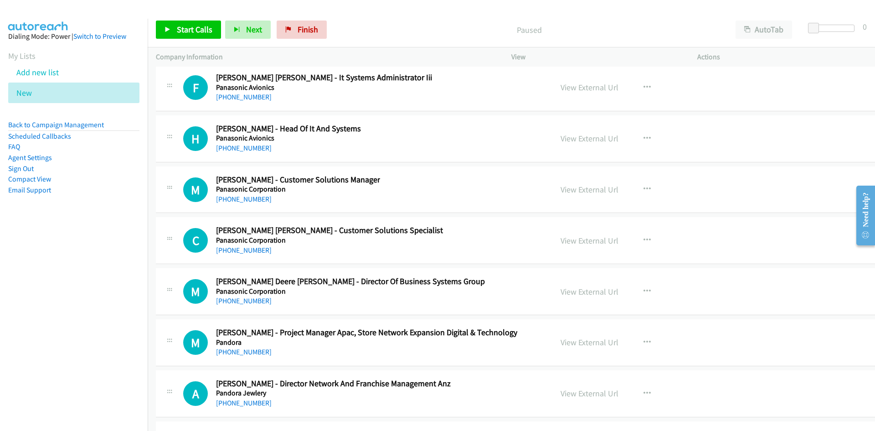
click at [442, 224] on div "C Callback Scheduled [PERSON_NAME] [PERSON_NAME] - Customer Solutions Specialis…" at bounding box center [536, 240] width 760 height 47
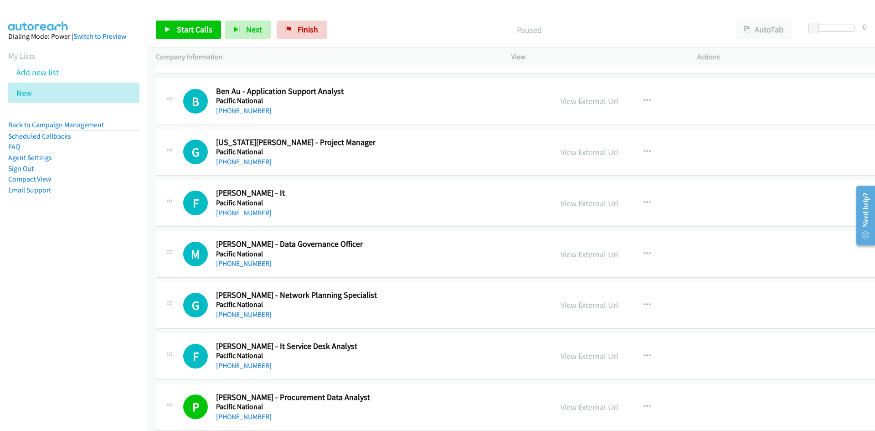
scroll to position [19548, 0]
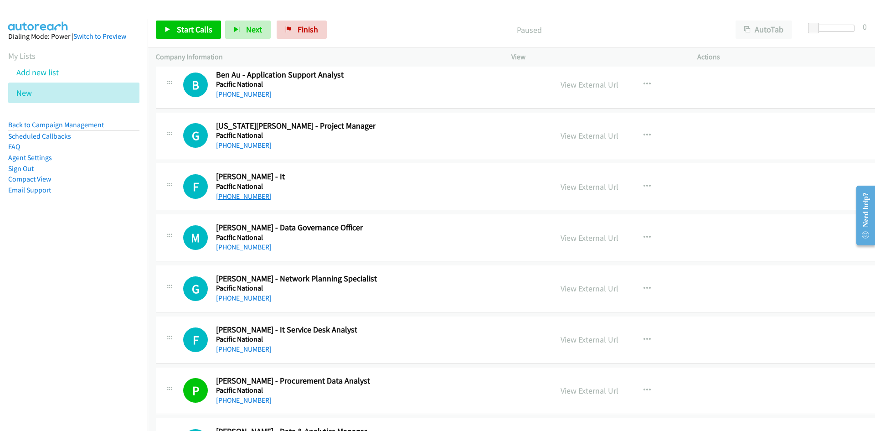
click at [245, 195] on link "[PHONE_NUMBER]" at bounding box center [244, 196] width 56 height 9
click at [477, 258] on div "M Callback Scheduled [PERSON_NAME] - Data Governance Officer Pacific National […" at bounding box center [536, 237] width 760 height 47
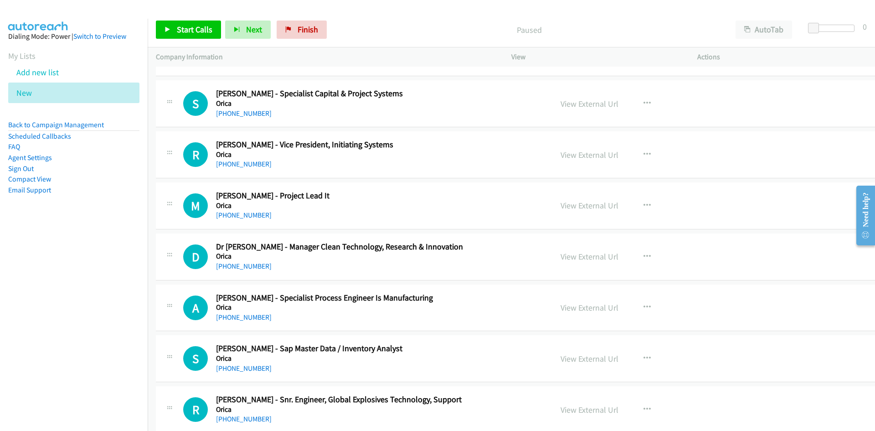
scroll to position [17407, 0]
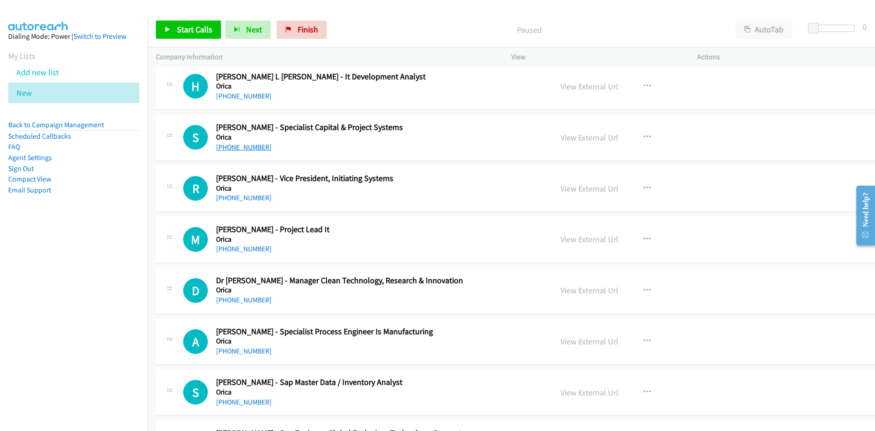
click at [253, 146] on link "[PHONE_NUMBER]" at bounding box center [244, 147] width 56 height 9
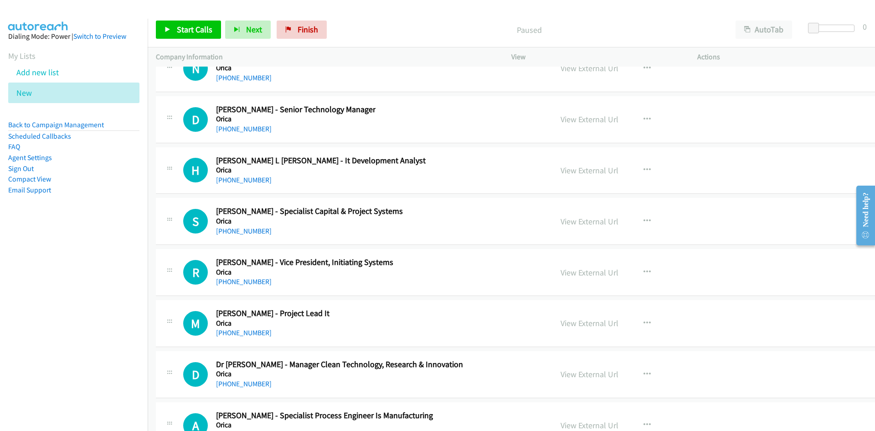
scroll to position [17315, 0]
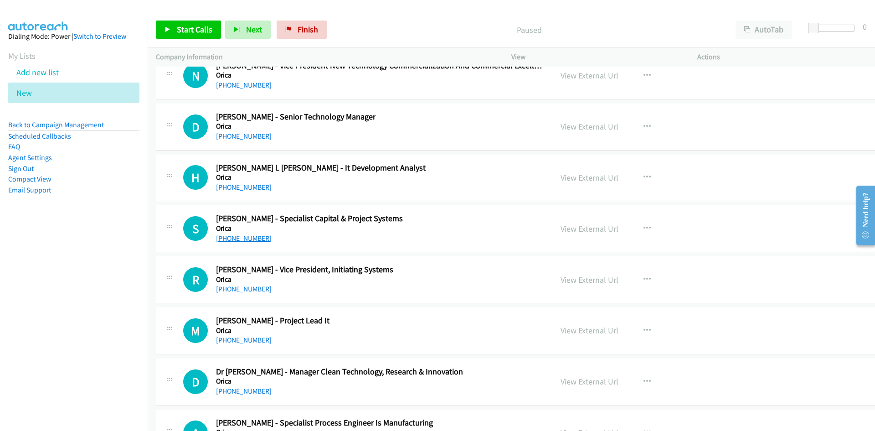
click at [245, 238] on link "[PHONE_NUMBER]" at bounding box center [244, 238] width 56 height 9
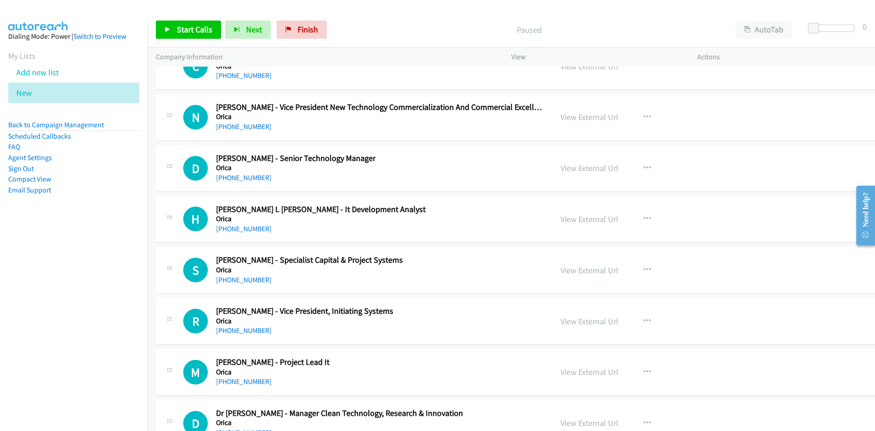
scroll to position [17224, 0]
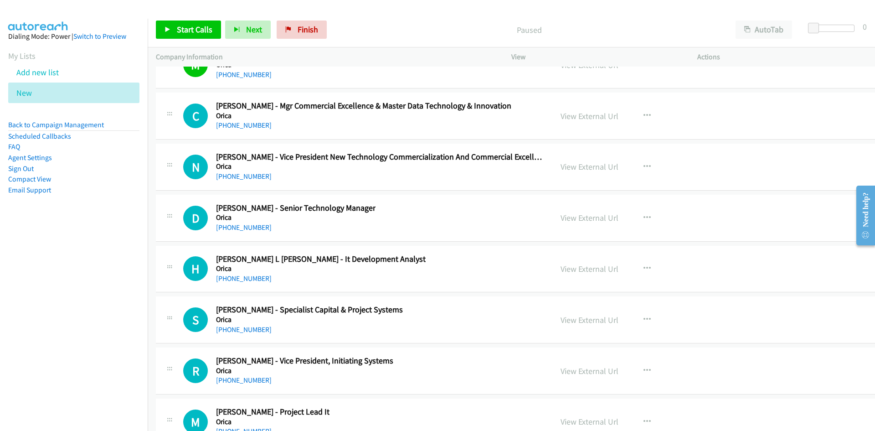
click at [431, 222] on div "D Callback Scheduled [PERSON_NAME] - Senior Technology Manager [PERSON_NAME] [G…" at bounding box center [363, 218] width 361 height 30
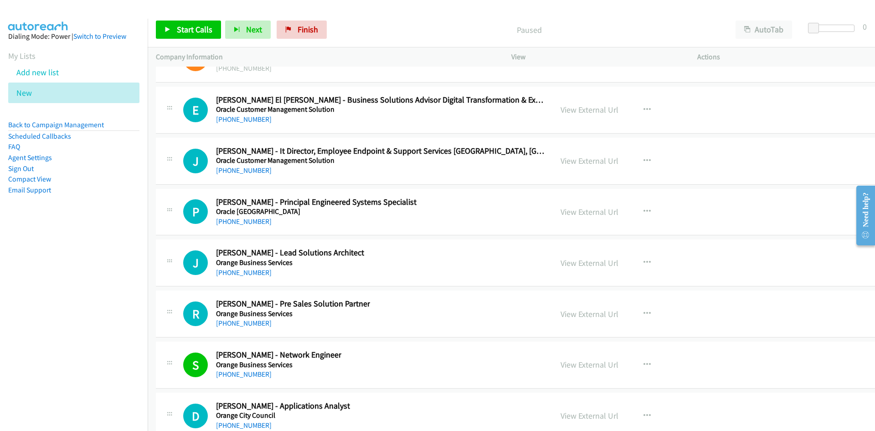
scroll to position [16450, 0]
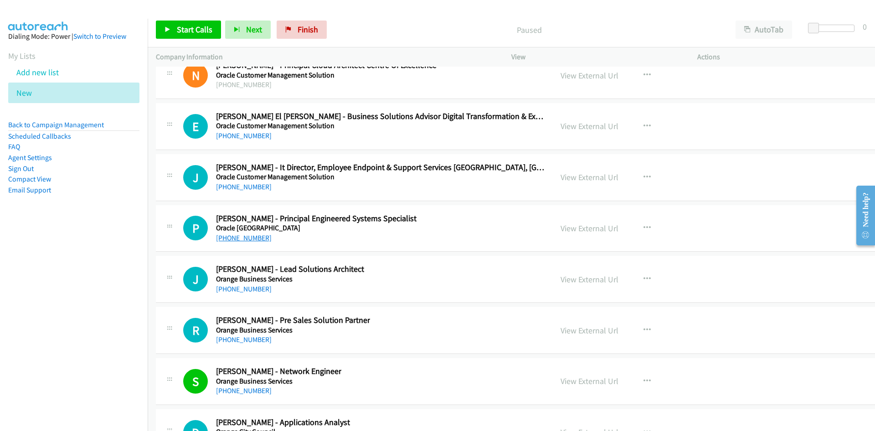
click at [242, 237] on link "[PHONE_NUMBER]" at bounding box center [244, 237] width 56 height 9
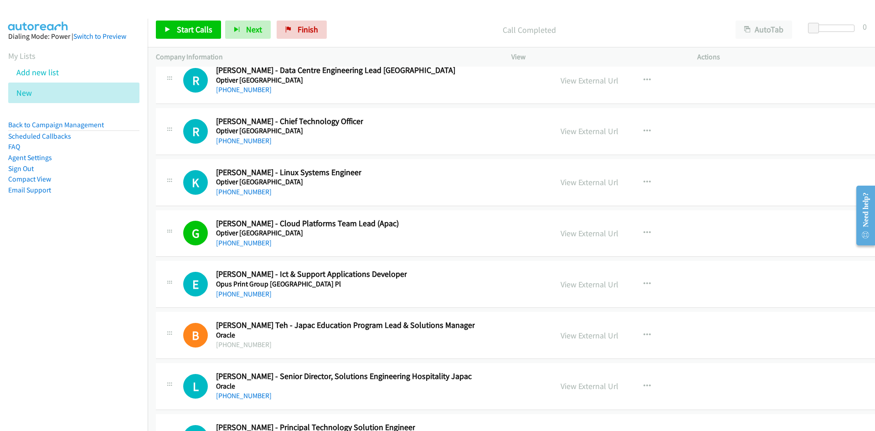
scroll to position [15675, 0]
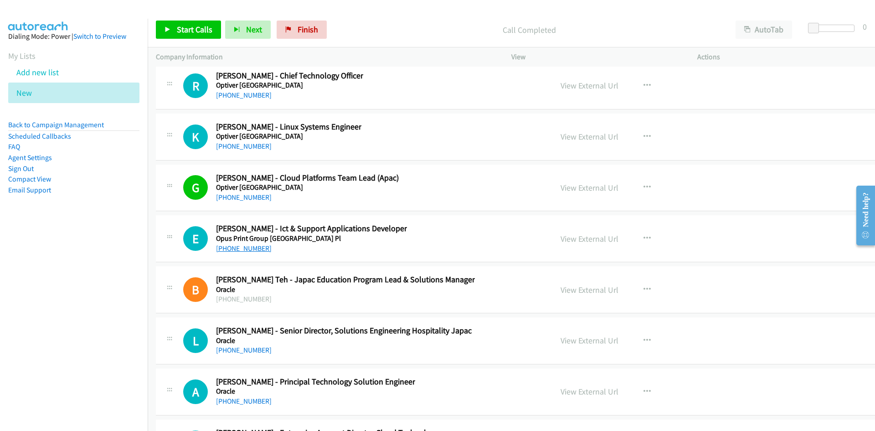
click at [246, 251] on link "[PHONE_NUMBER]" at bounding box center [244, 248] width 56 height 9
click at [425, 245] on div "E Callback Scheduled [PERSON_NAME] - Ict & Support Applications Developer Opus …" at bounding box center [363, 238] width 361 height 30
click at [560, 239] on link "View External Url" at bounding box center [589, 238] width 58 height 10
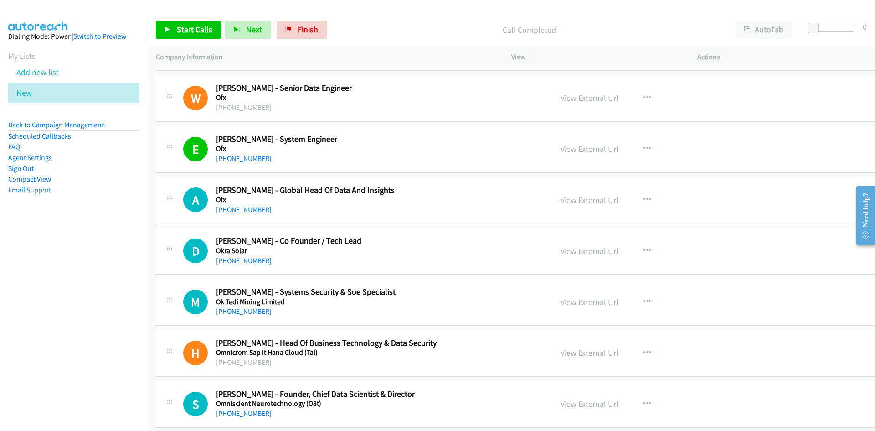
scroll to position [13762, 0]
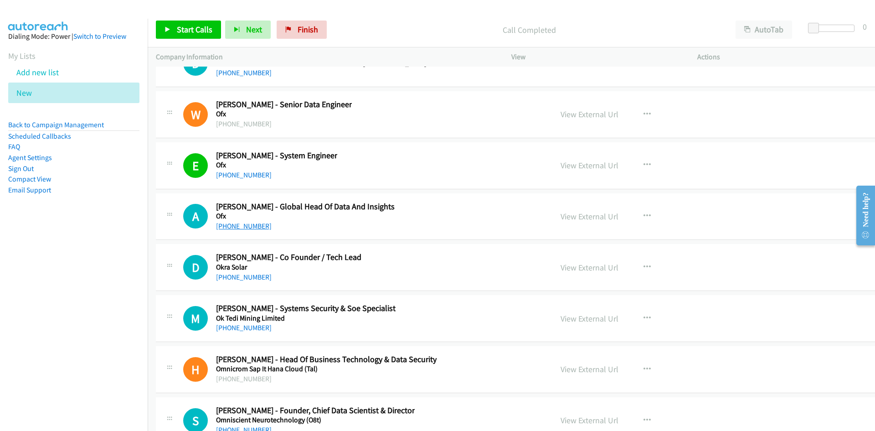
click at [247, 227] on link "[PHONE_NUMBER]" at bounding box center [244, 225] width 56 height 9
click at [445, 234] on div "A Callback Scheduled [PERSON_NAME] - Global Head Of Data And Insights Ofx [GEOG…" at bounding box center [536, 216] width 760 height 47
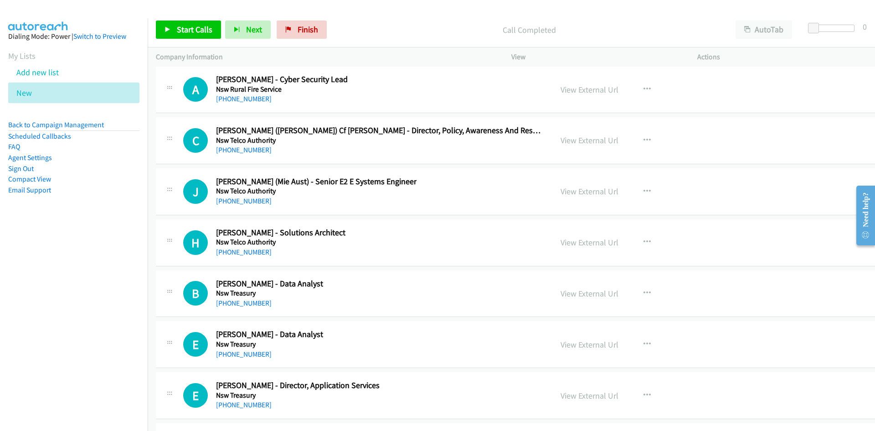
scroll to position [12030, 0]
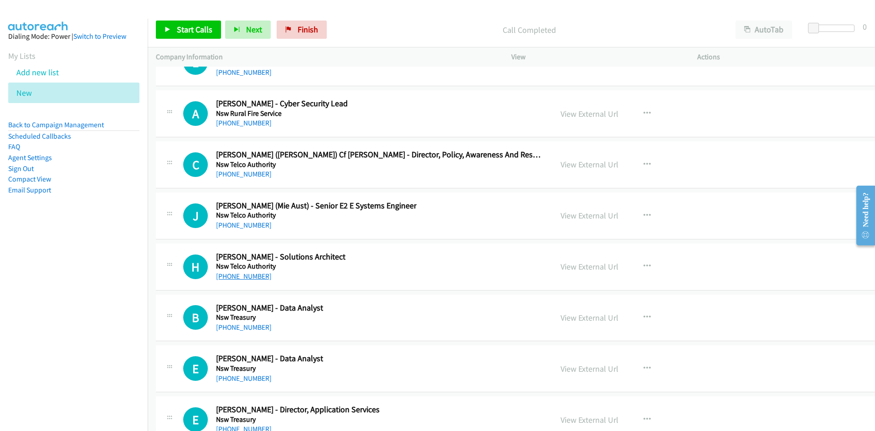
click at [254, 274] on link "[PHONE_NUMBER]" at bounding box center [244, 276] width 56 height 9
click at [560, 263] on link "View External Url" at bounding box center [589, 266] width 58 height 10
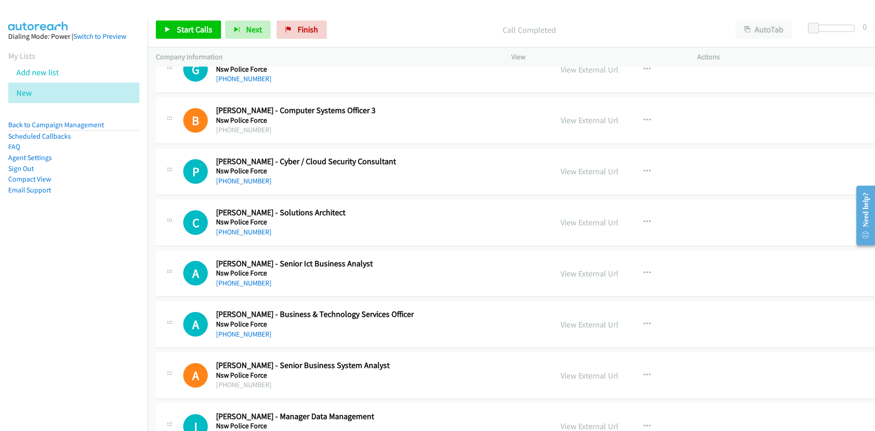
scroll to position [11256, 0]
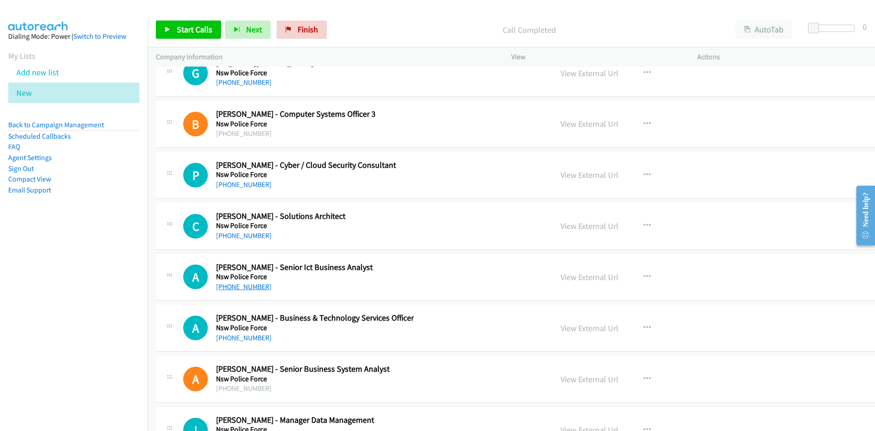
click at [249, 283] on link "[PHONE_NUMBER]" at bounding box center [244, 286] width 56 height 9
click at [436, 245] on div "C Callback Scheduled [PERSON_NAME] - Solutions Architect Nsw Police Force [GEOG…" at bounding box center [536, 226] width 760 height 47
click at [245, 232] on link "[PHONE_NUMBER]" at bounding box center [244, 235] width 56 height 9
click at [233, 184] on link "[PHONE_NUMBER]" at bounding box center [244, 184] width 56 height 9
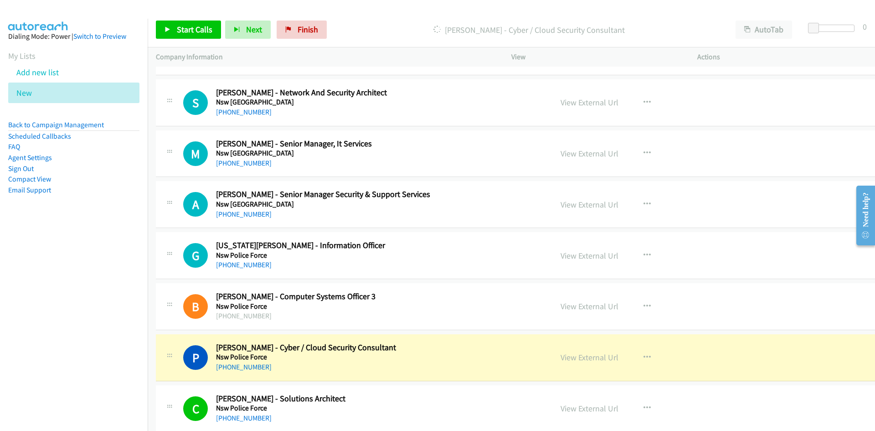
scroll to position [11119, 0]
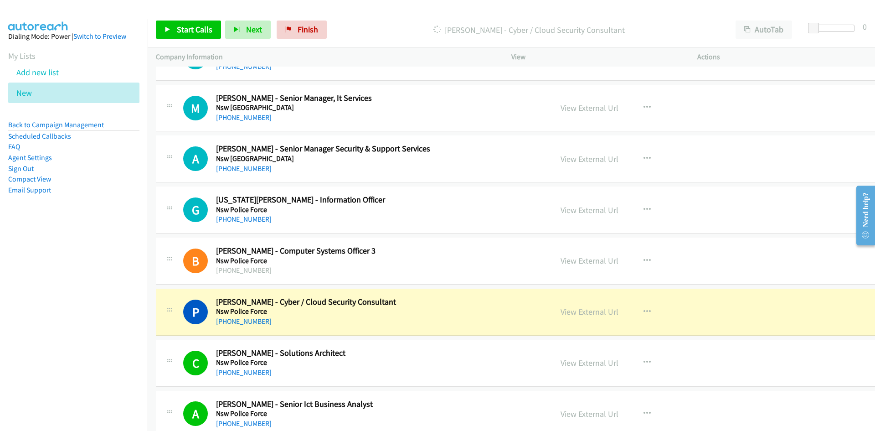
click at [440, 283] on div "B Callback Scheduled [PERSON_NAME] - Computer Systems Officer 3 Nsw Police Forc…" at bounding box center [536, 260] width 760 height 47
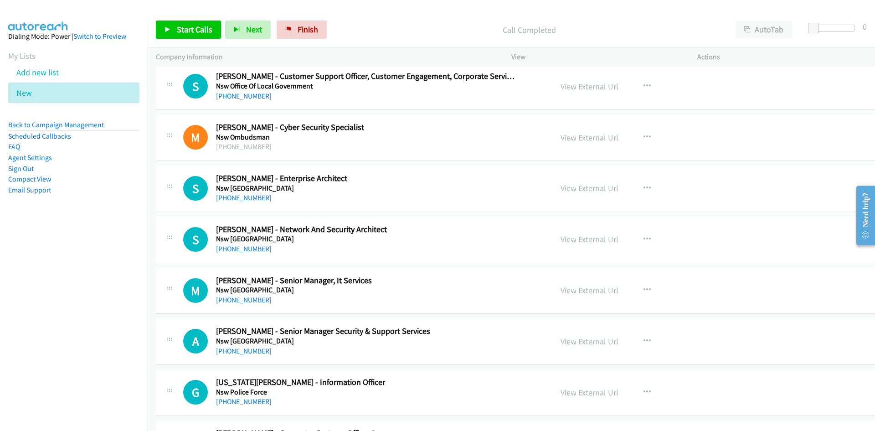
scroll to position [10891, 0]
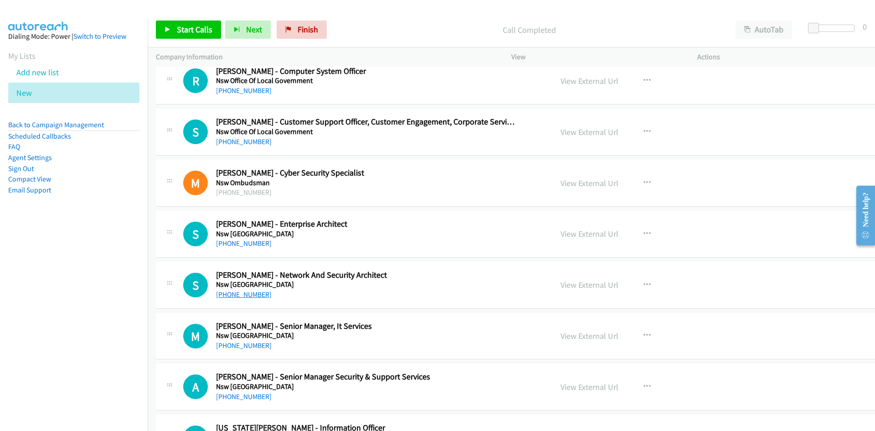
click at [256, 293] on link "[PHONE_NUMBER]" at bounding box center [244, 294] width 56 height 9
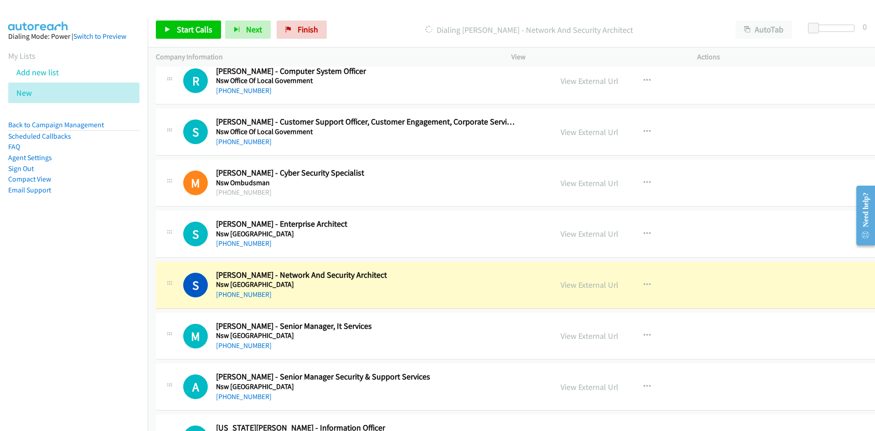
click at [428, 280] on h5 "Nsw [GEOGRAPHIC_DATA]" at bounding box center [366, 284] width 300 height 9
click at [560, 283] on link "View External Url" at bounding box center [589, 284] width 58 height 10
